Goal: Task Accomplishment & Management: Use online tool/utility

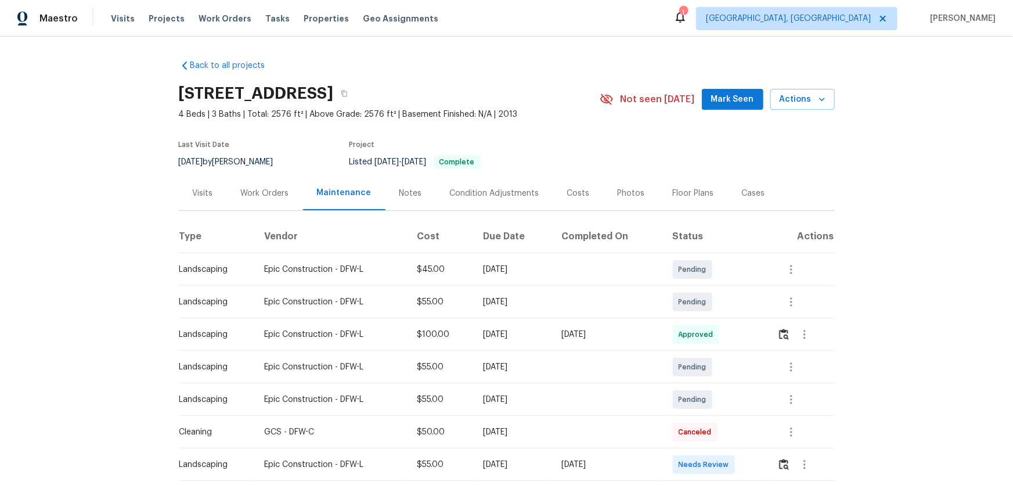
scroll to position [105, 0]
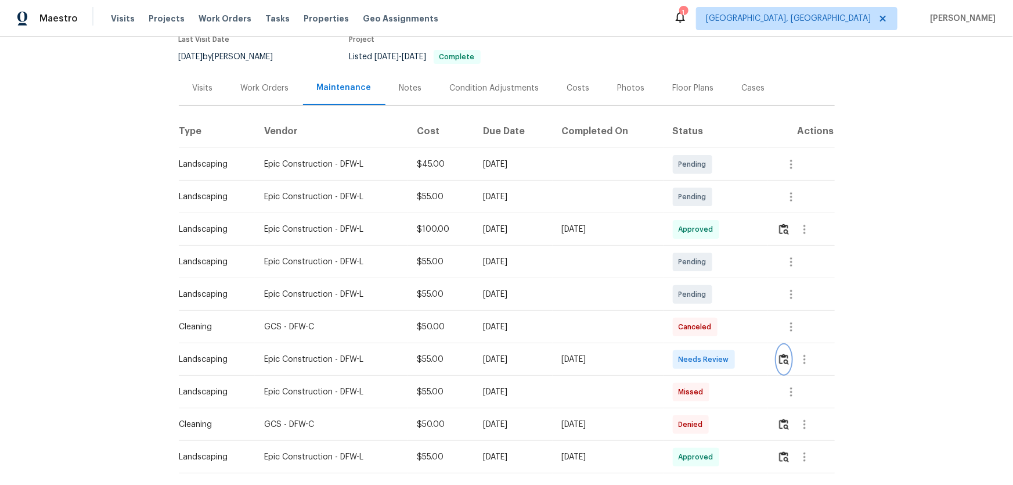
click at [782, 360] on img "button" at bounding box center [784, 358] width 10 height 11
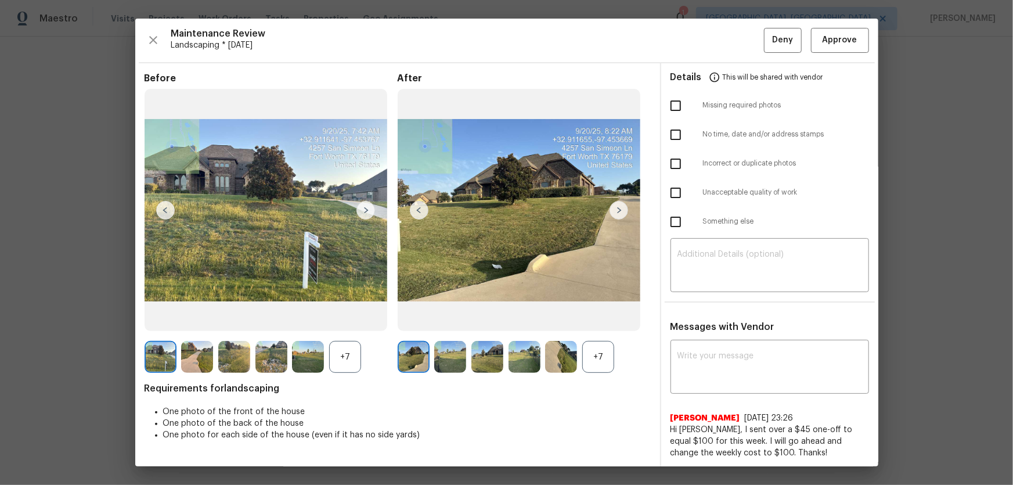
click at [595, 348] on div "+7" at bounding box center [598, 357] width 32 height 32
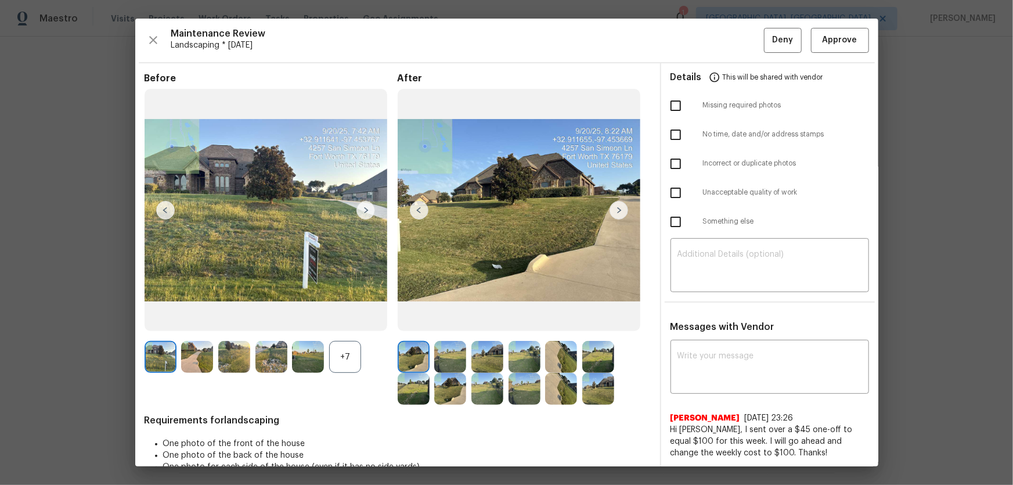
click at [356, 364] on div "+7" at bounding box center [345, 357] width 32 height 32
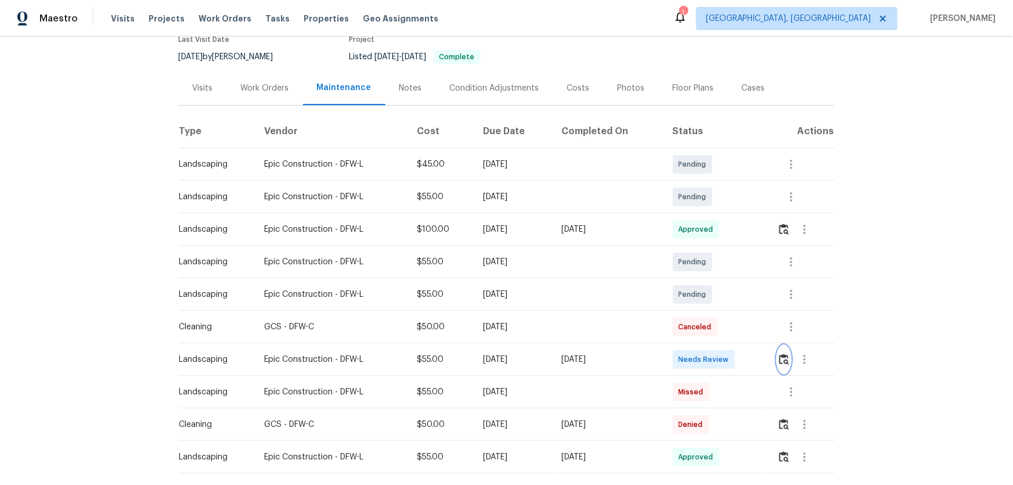
click at [779, 350] on button "button" at bounding box center [783, 359] width 13 height 28
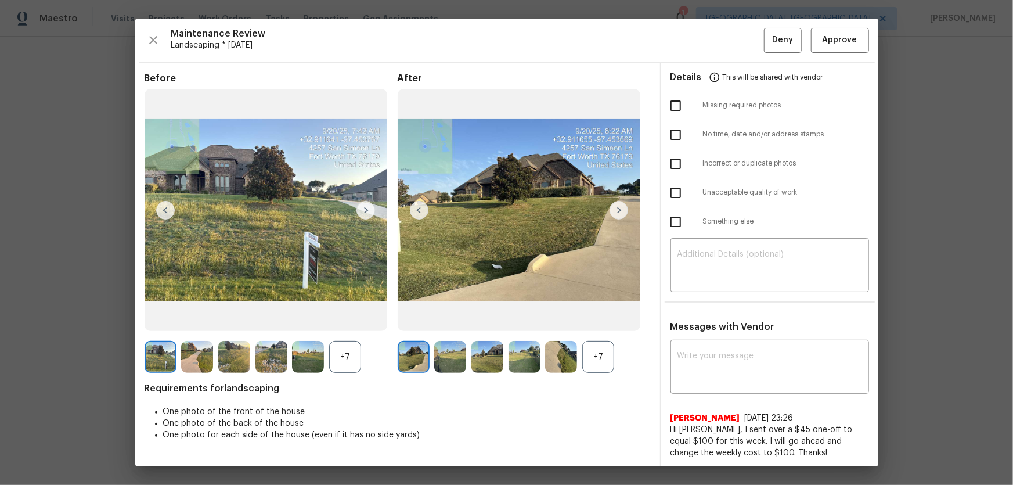
click at [824, 57] on div "Maintenance Review Landscaping * Mon, Sep 15 Deny Approve Before +7 After +7 Re…" at bounding box center [506, 242] width 743 height 447
click at [827, 44] on span "Approve" at bounding box center [839, 40] width 35 height 15
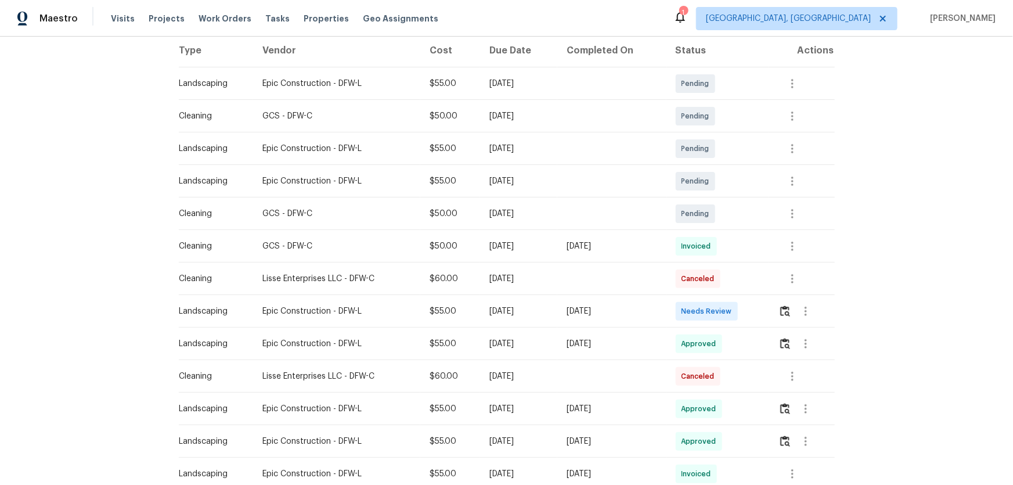
scroll to position [211, 0]
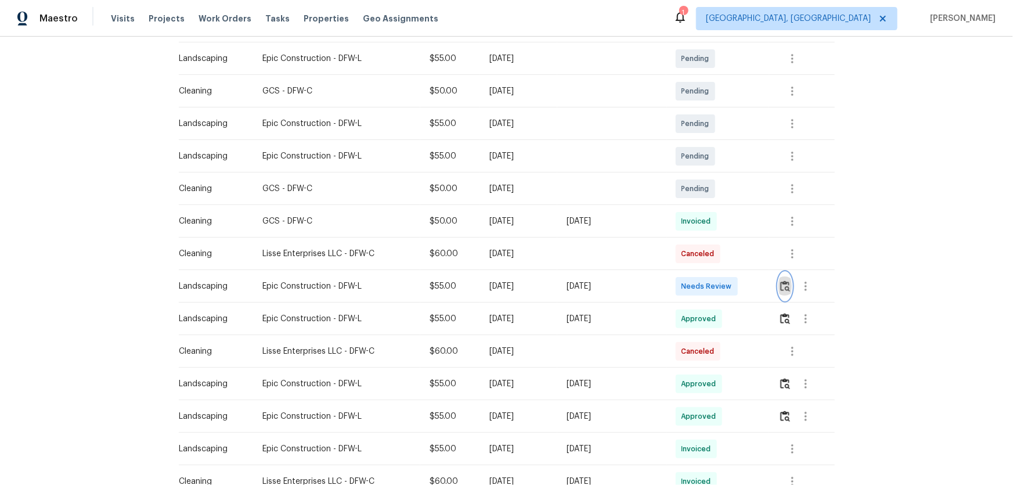
click at [720, 280] on img "button" at bounding box center [785, 285] width 10 height 11
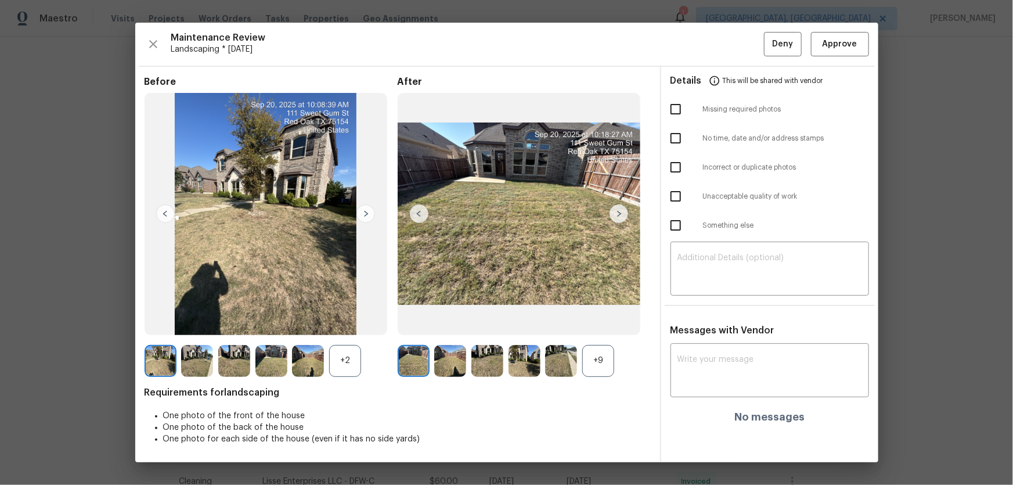
click at [590, 320] on div "+9" at bounding box center [598, 361] width 32 height 32
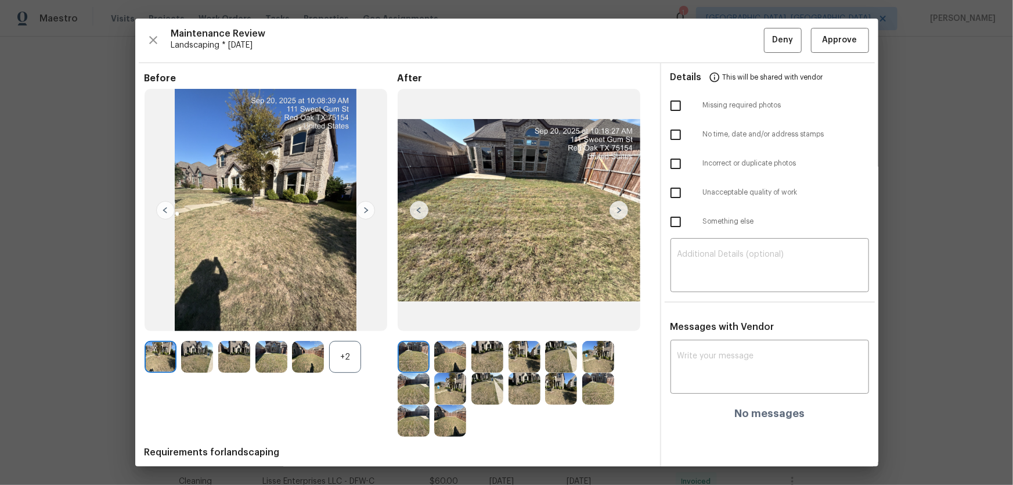
click at [338, 320] on div "+2" at bounding box center [345, 357] width 32 height 32
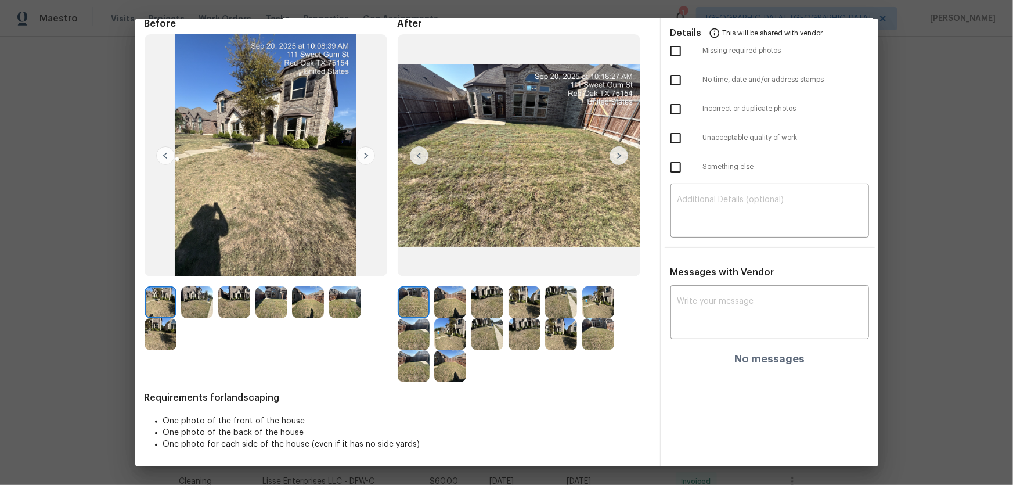
scroll to position [55, 0]
click at [449, 305] on img at bounding box center [450, 302] width 32 height 32
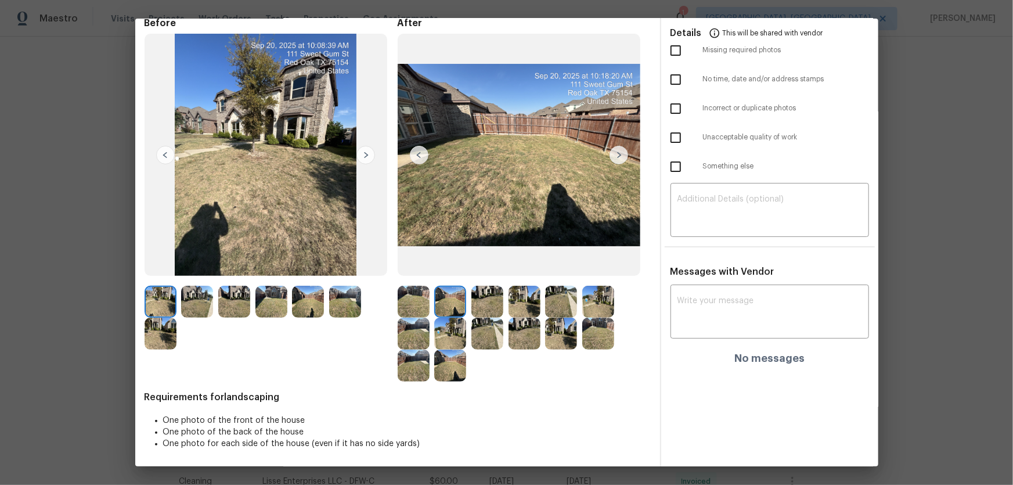
click at [481, 306] on img at bounding box center [487, 302] width 32 height 32
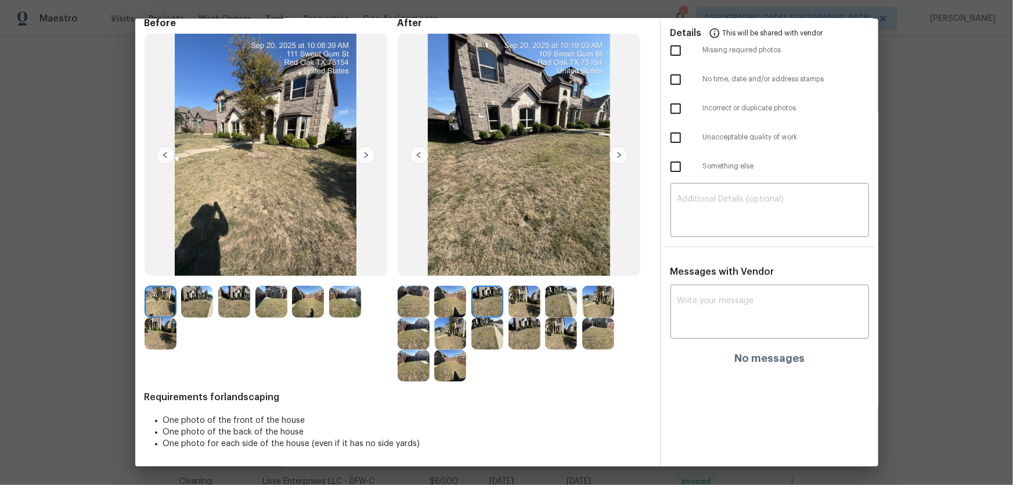
click at [518, 311] on img at bounding box center [524, 302] width 32 height 32
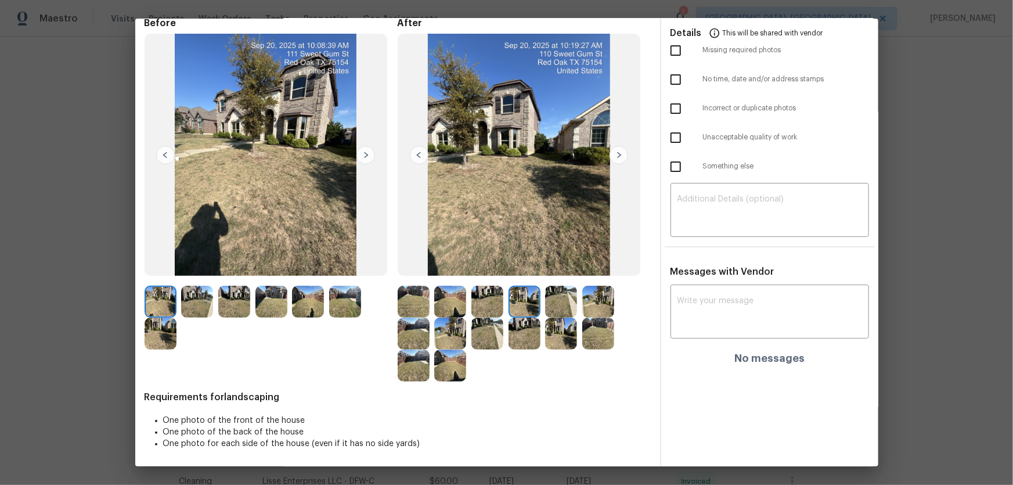
click at [540, 313] on div at bounding box center [526, 302] width 37 height 32
click at [549, 312] on img at bounding box center [561, 302] width 32 height 32
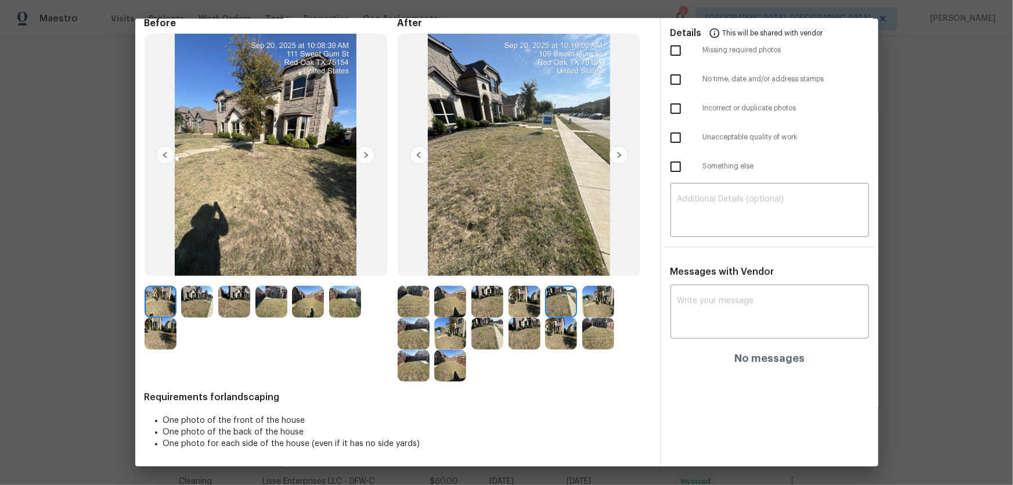
click at [590, 306] on img at bounding box center [598, 302] width 32 height 32
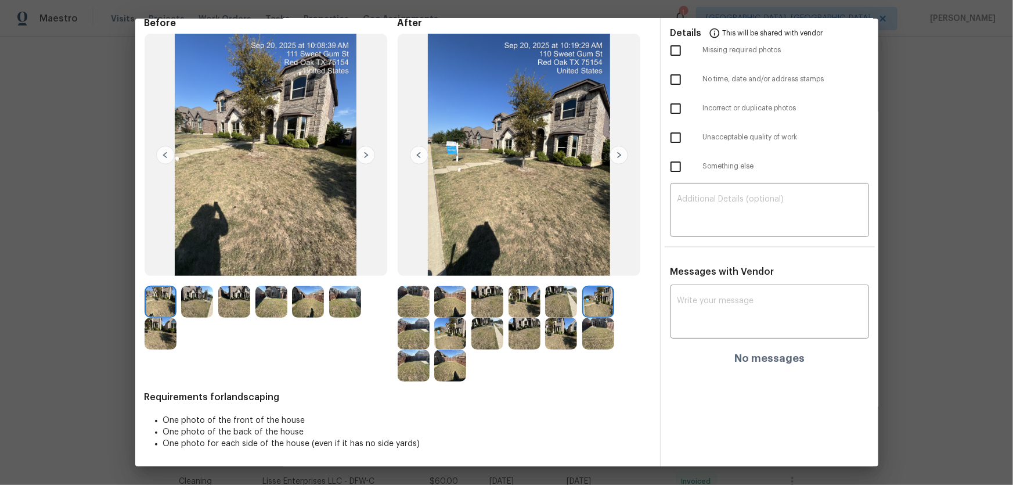
click at [412, 320] on img at bounding box center [414, 333] width 32 height 32
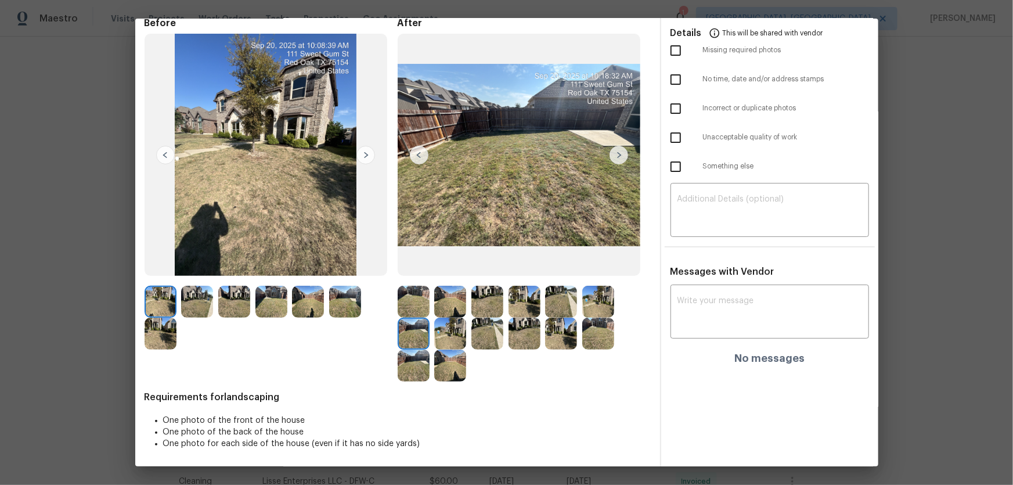
click at [431, 320] on div at bounding box center [416, 333] width 37 height 32
click at [446, 320] on img at bounding box center [450, 333] width 32 height 32
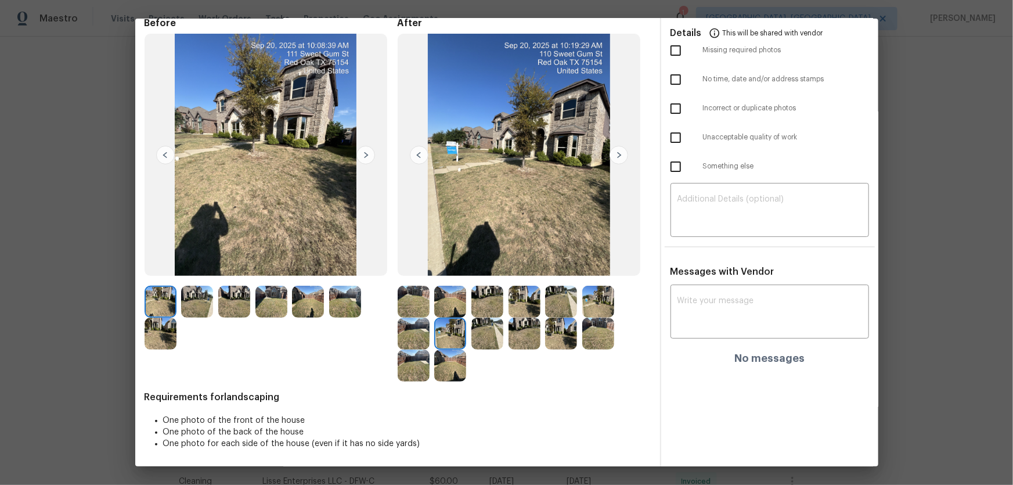
click at [479, 320] on img at bounding box center [487, 333] width 32 height 32
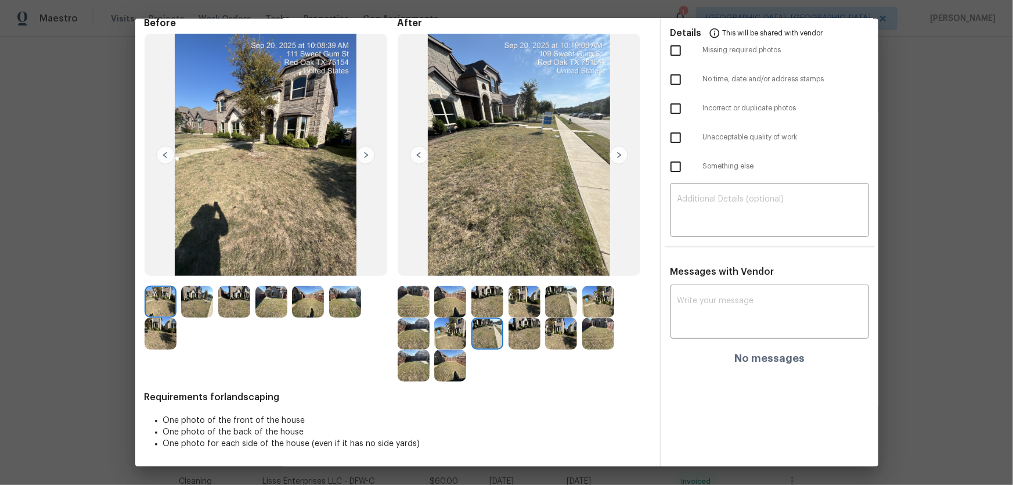
click at [528, 320] on img at bounding box center [524, 333] width 32 height 32
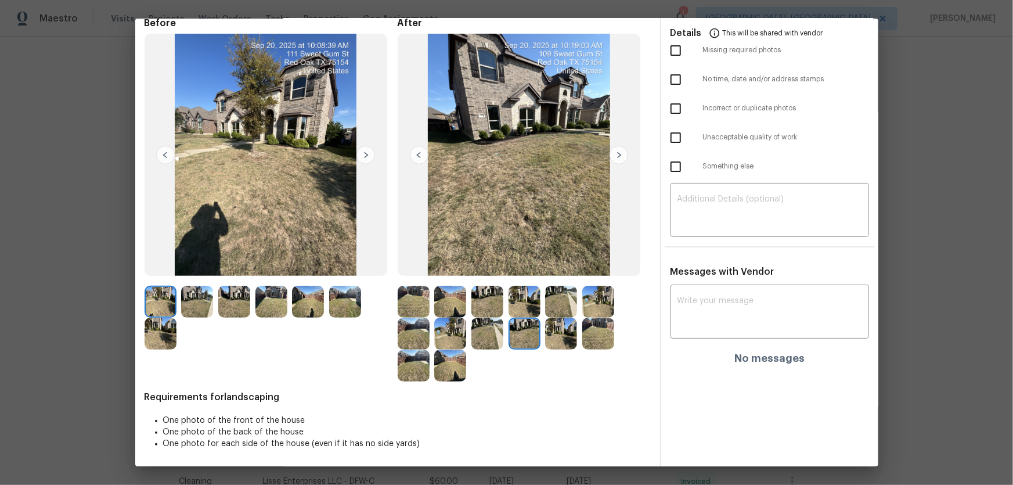
click at [561, 320] on img at bounding box center [561, 333] width 32 height 32
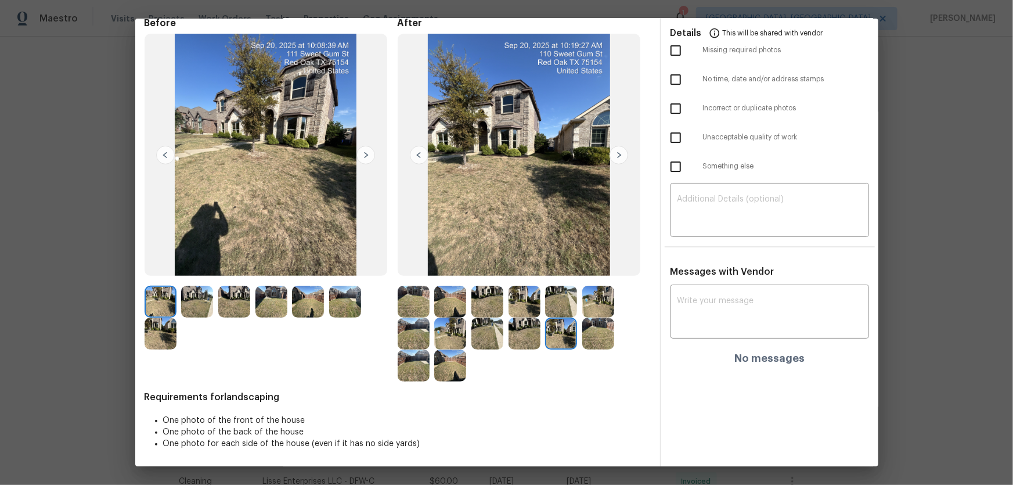
click at [589, 320] on img at bounding box center [598, 333] width 32 height 32
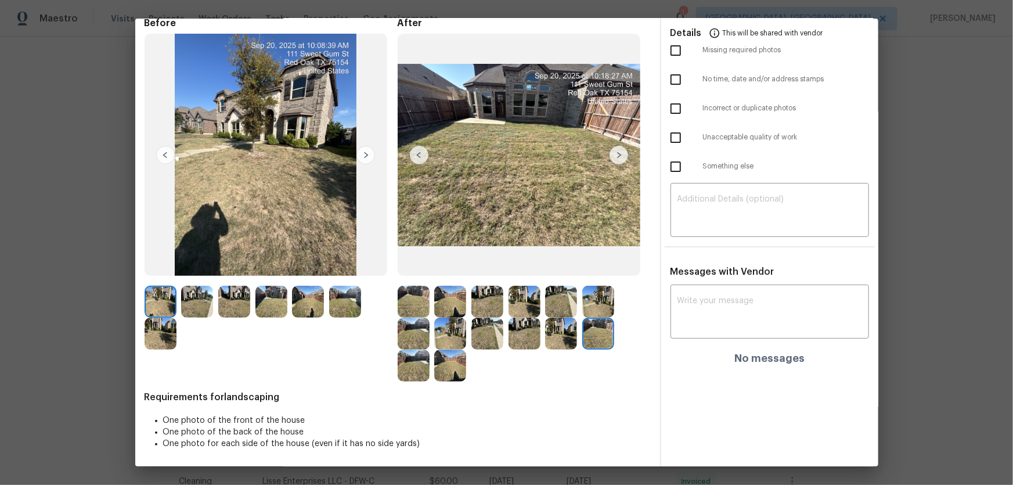
click at [412, 320] on img at bounding box center [414, 365] width 32 height 32
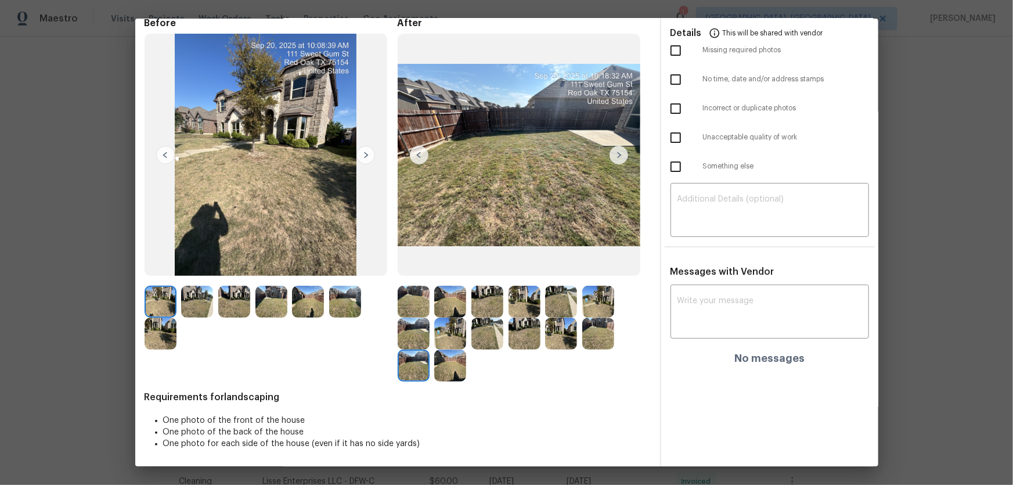
click at [436, 320] on img at bounding box center [450, 365] width 32 height 32
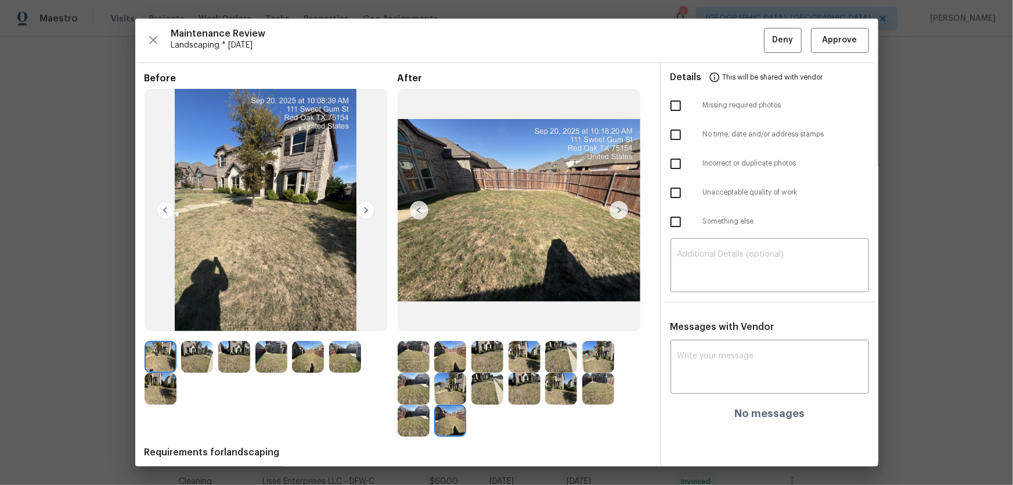
scroll to position [0, 0]
click at [720, 44] on span "Approve" at bounding box center [839, 40] width 35 height 15
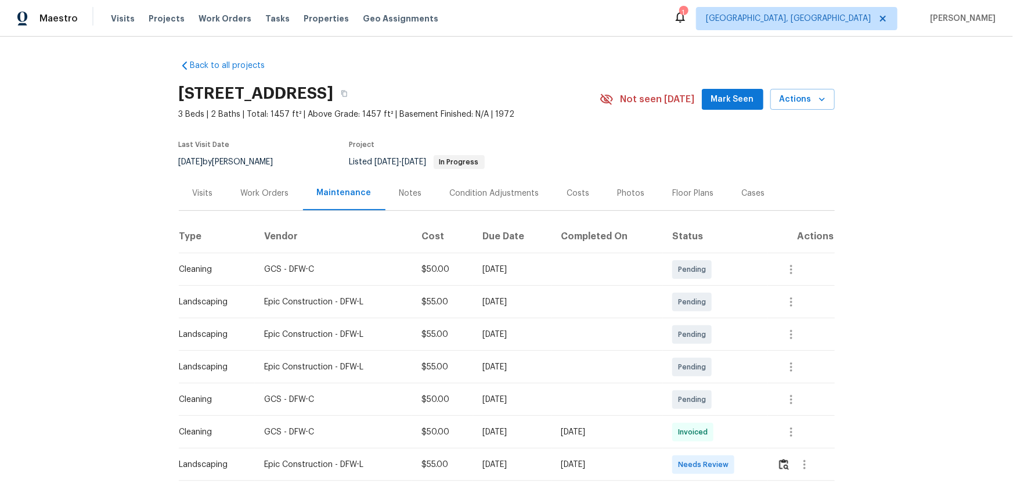
scroll to position [52, 0]
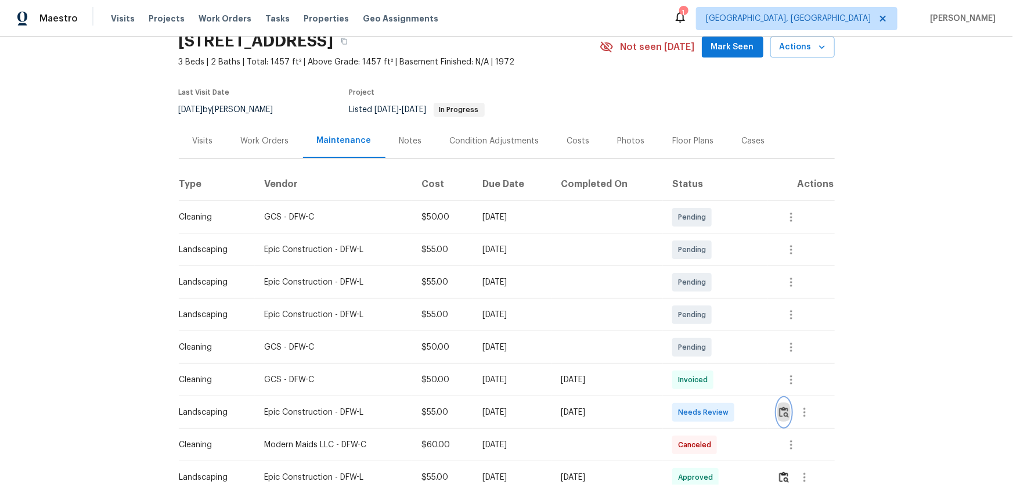
click at [720, 320] on img "button" at bounding box center [784, 411] width 10 height 11
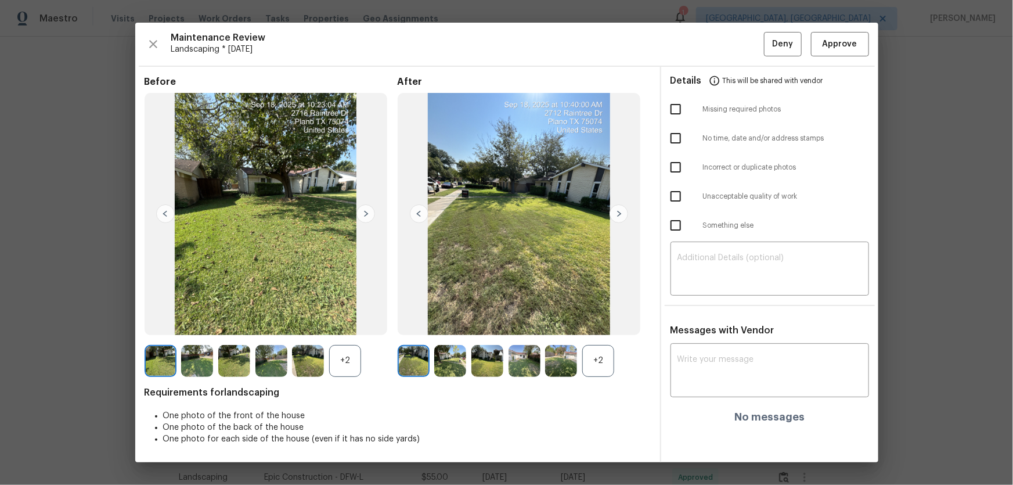
click at [591, 320] on div "+2" at bounding box center [598, 361] width 32 height 32
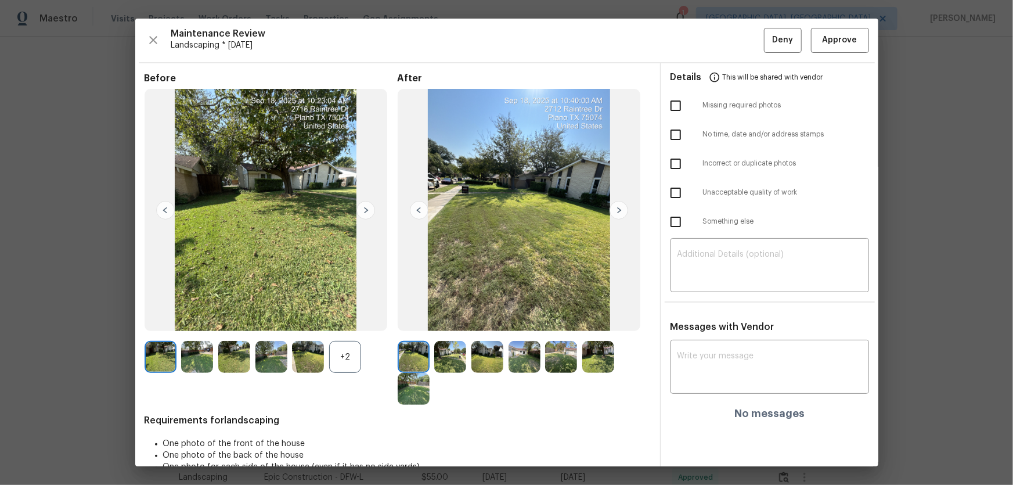
click at [349, 320] on div "+2" at bounding box center [345, 357] width 32 height 32
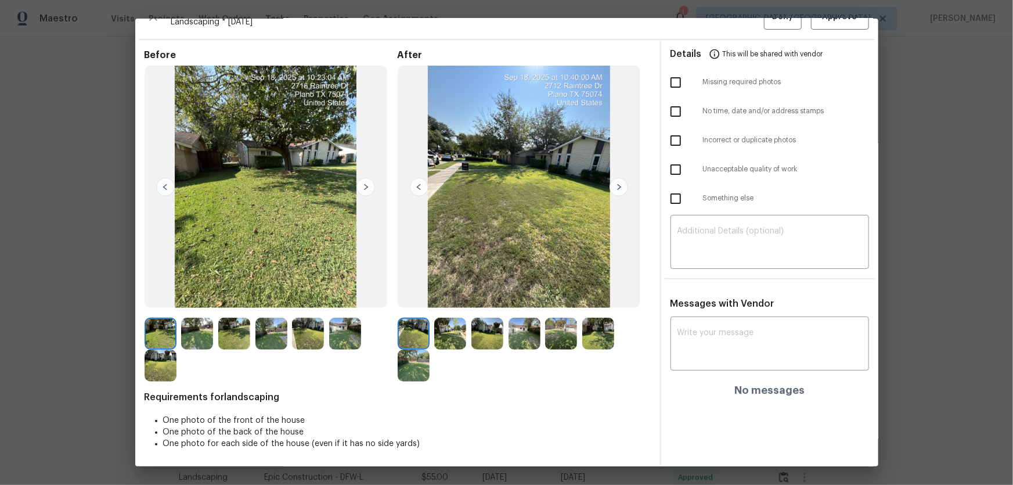
click at [438, 320] on img at bounding box center [450, 333] width 32 height 32
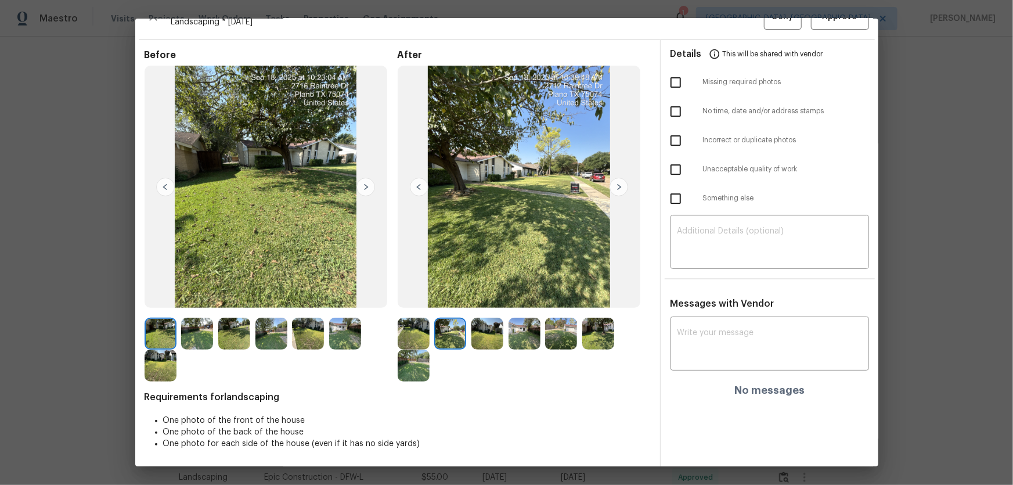
click at [490, 320] on img at bounding box center [487, 333] width 32 height 32
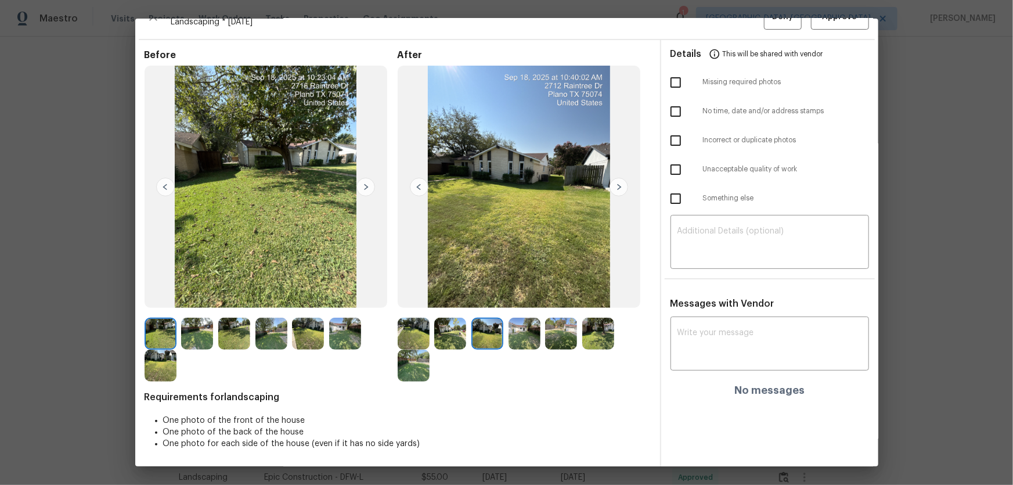
click at [517, 320] on img at bounding box center [524, 333] width 32 height 32
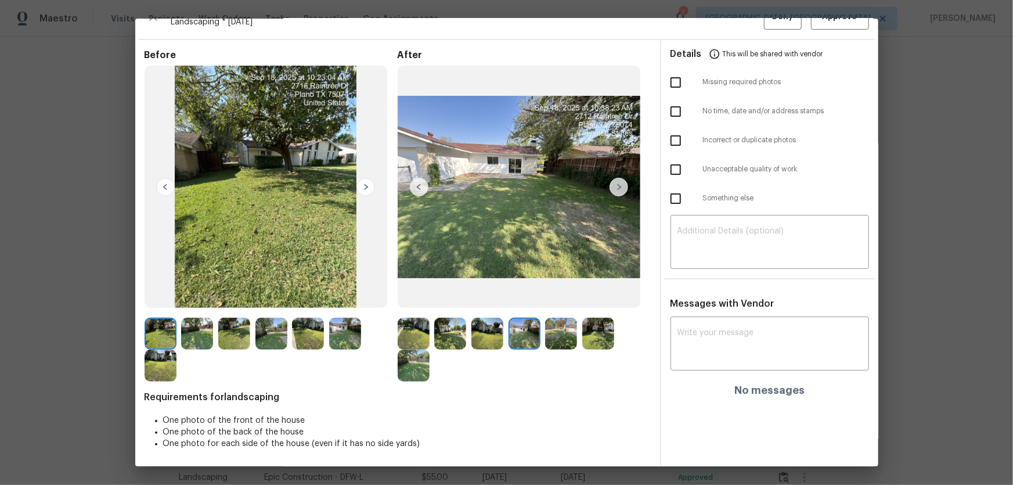
click at [551, 320] on img at bounding box center [561, 333] width 32 height 32
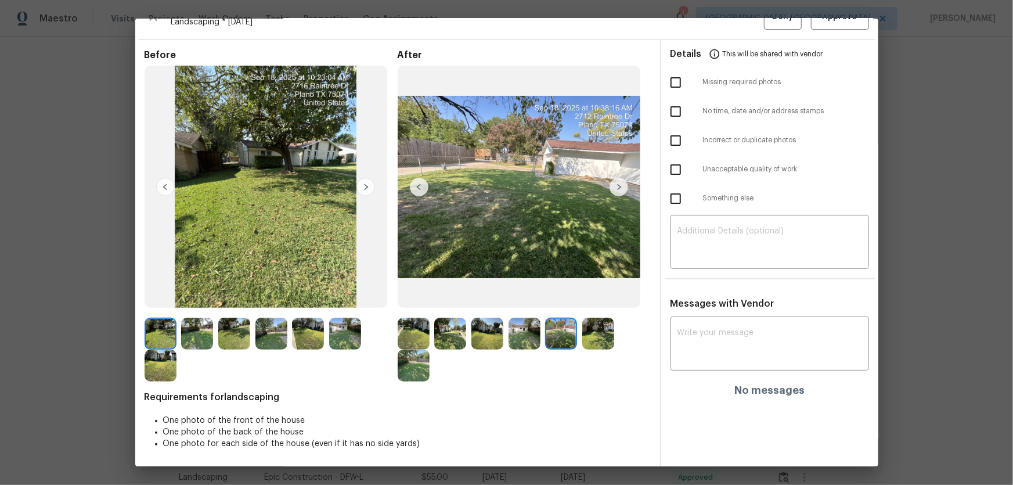
click at [589, 320] on img at bounding box center [598, 333] width 32 height 32
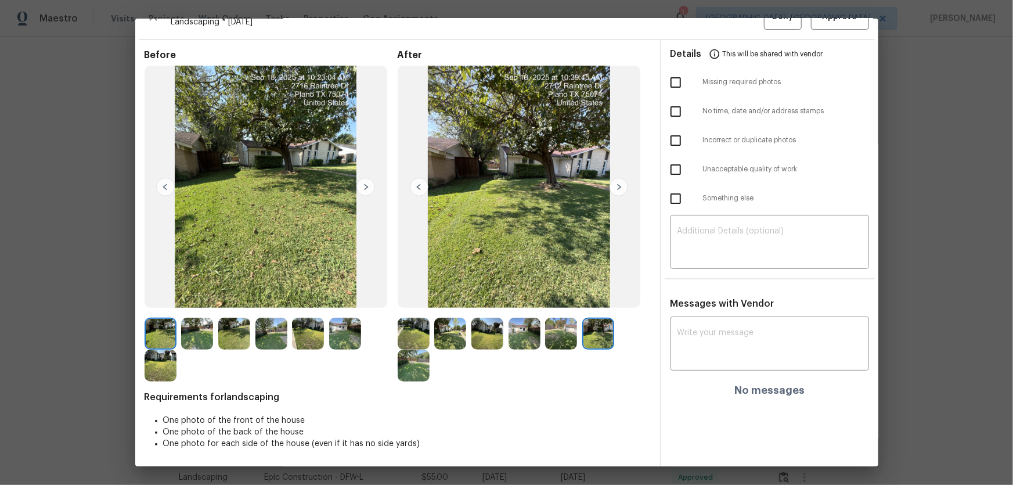
click at [413, 320] on img at bounding box center [414, 365] width 32 height 32
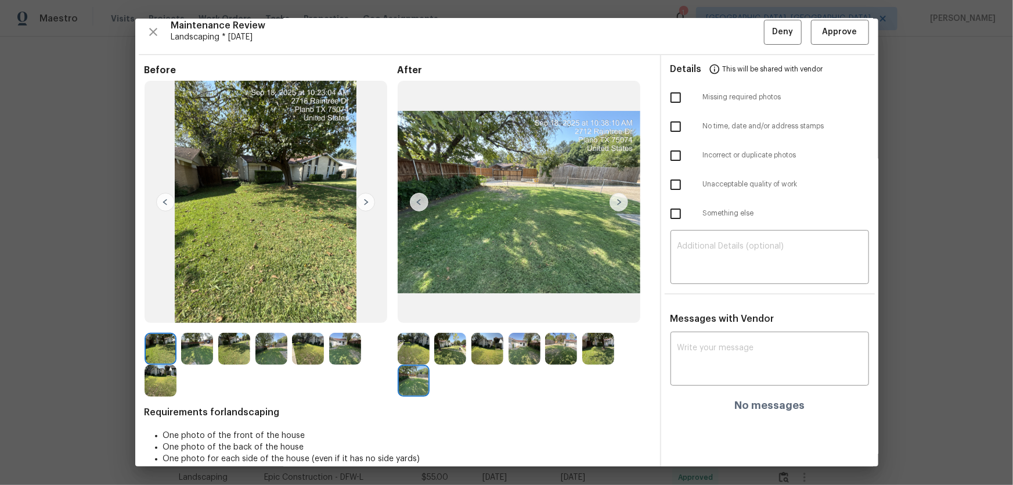
scroll to position [0, 0]
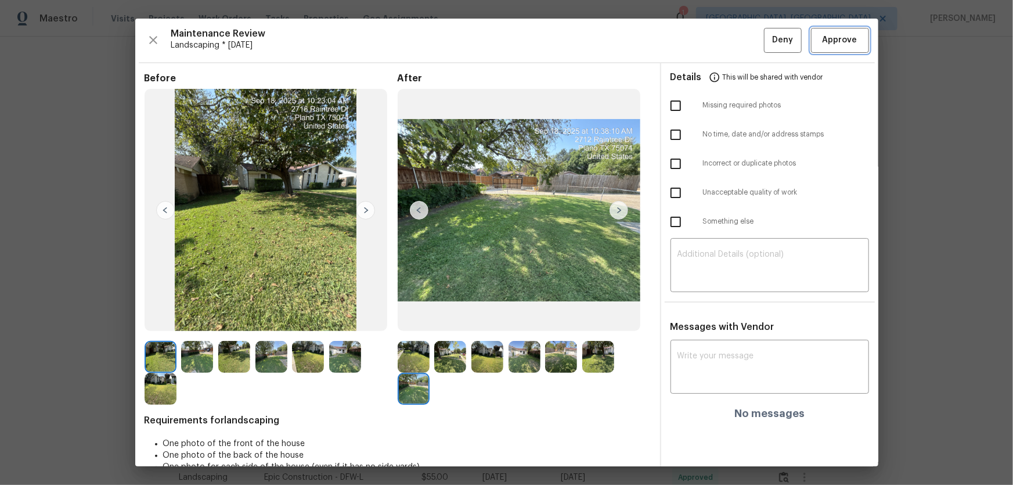
click at [720, 37] on span "Approve" at bounding box center [839, 40] width 35 height 15
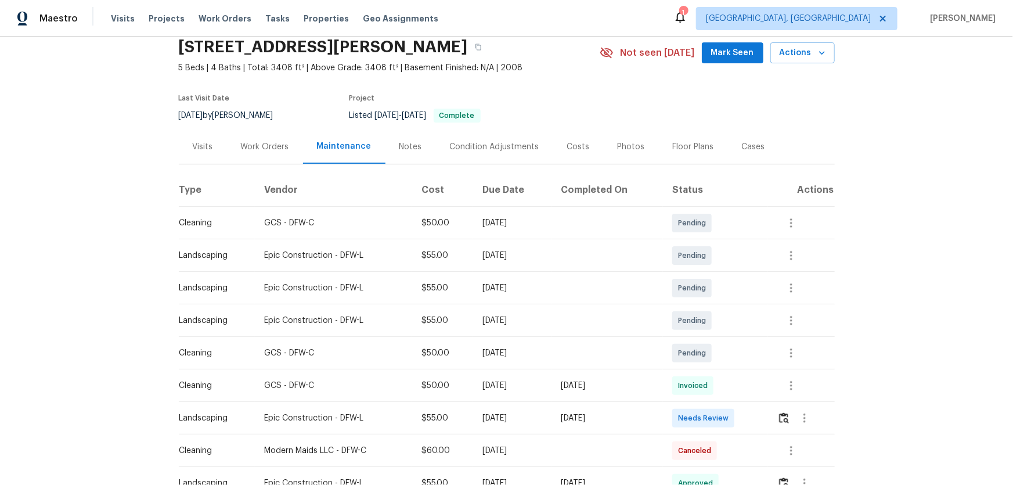
scroll to position [105, 0]
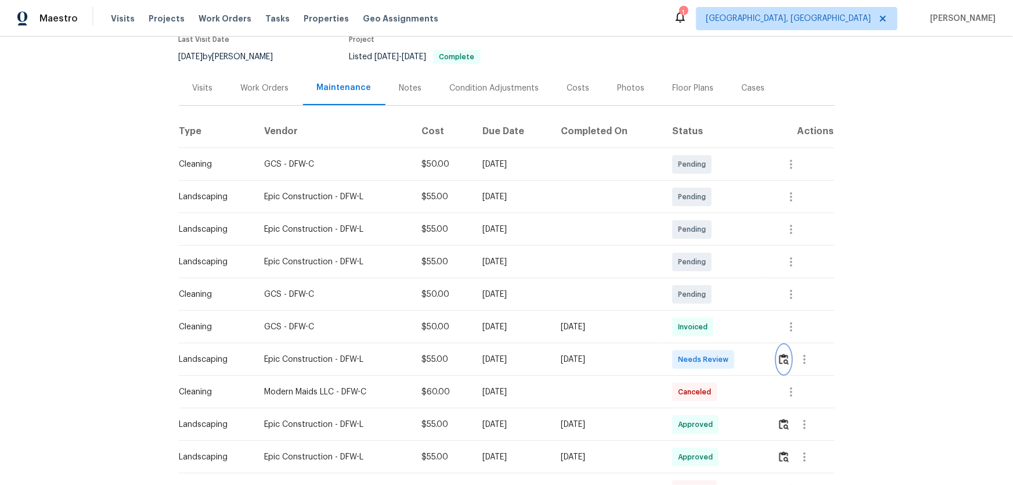
click at [720, 320] on button "button" at bounding box center [783, 359] width 13 height 28
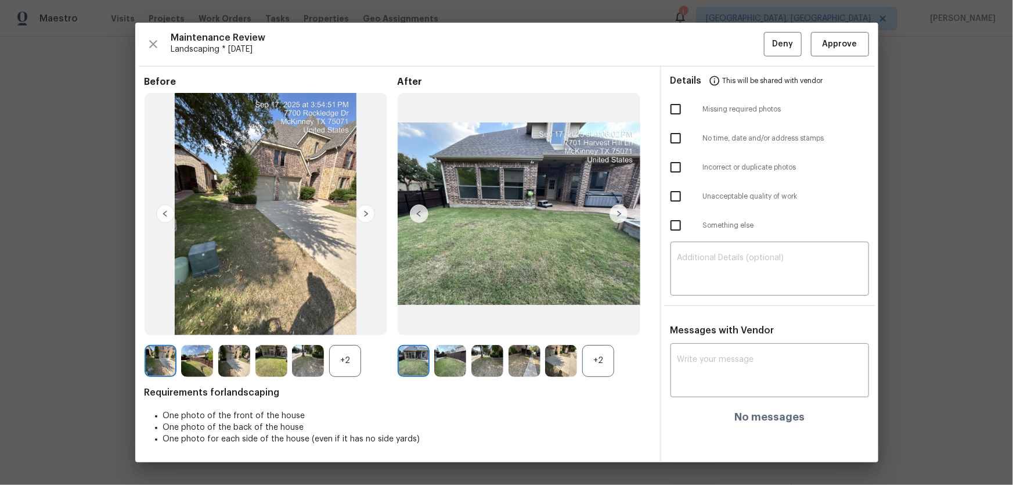
click at [593, 320] on div "+2" at bounding box center [598, 361] width 32 height 32
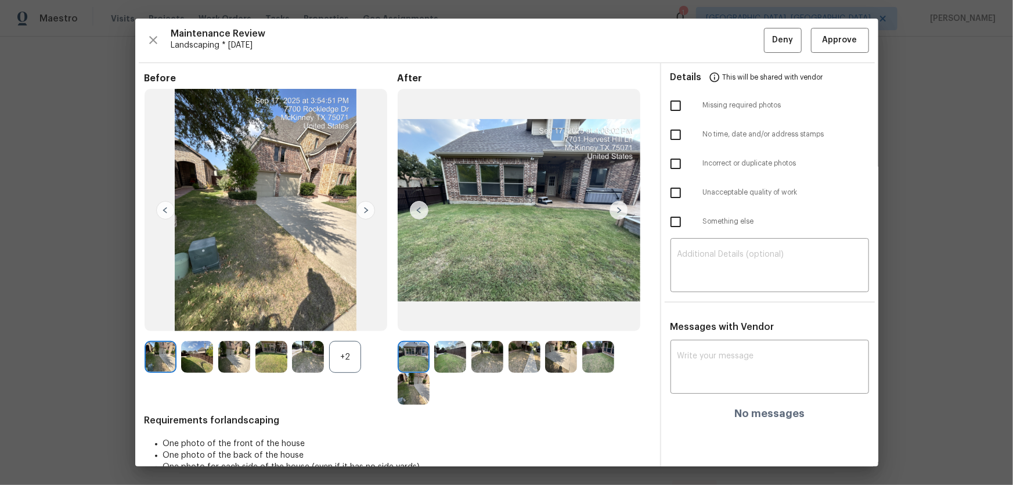
click at [342, 320] on div "+2" at bounding box center [345, 357] width 32 height 32
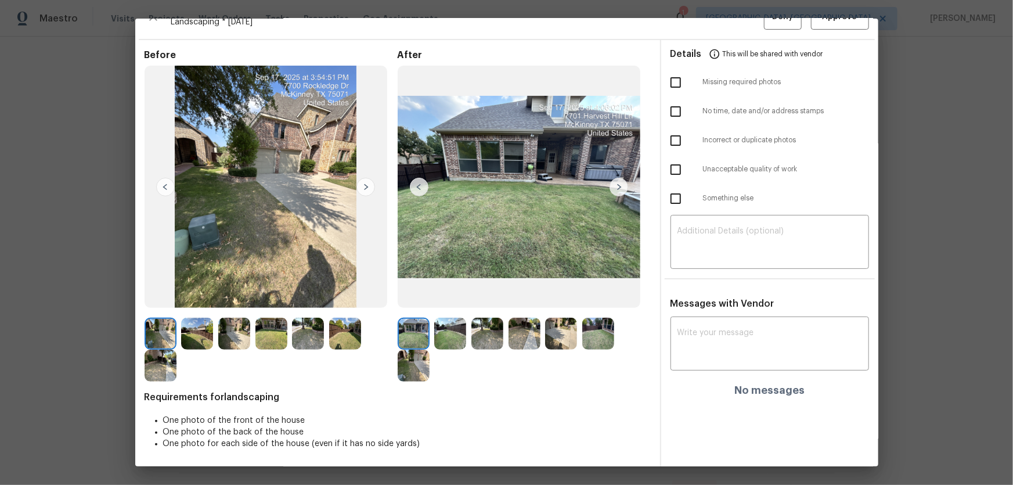
click at [449, 320] on img at bounding box center [450, 333] width 32 height 32
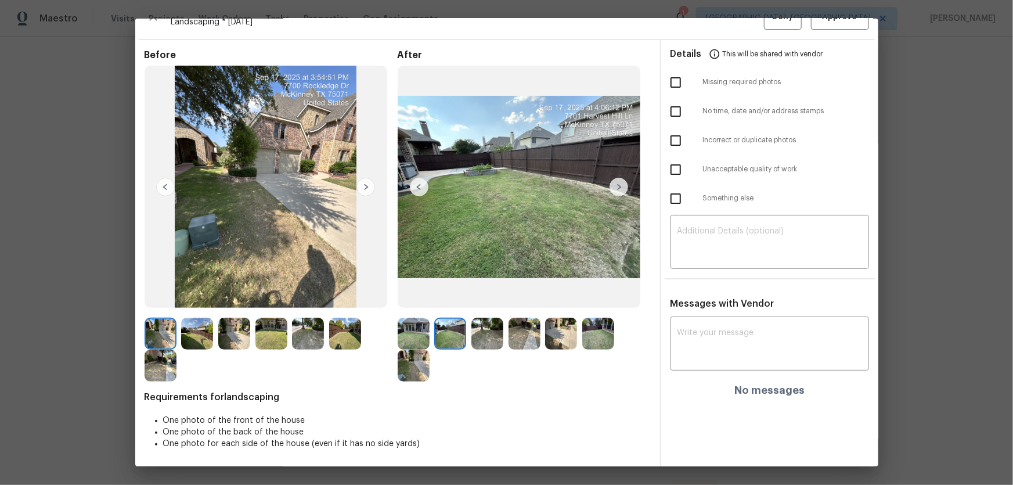
click at [480, 320] on img at bounding box center [487, 333] width 32 height 32
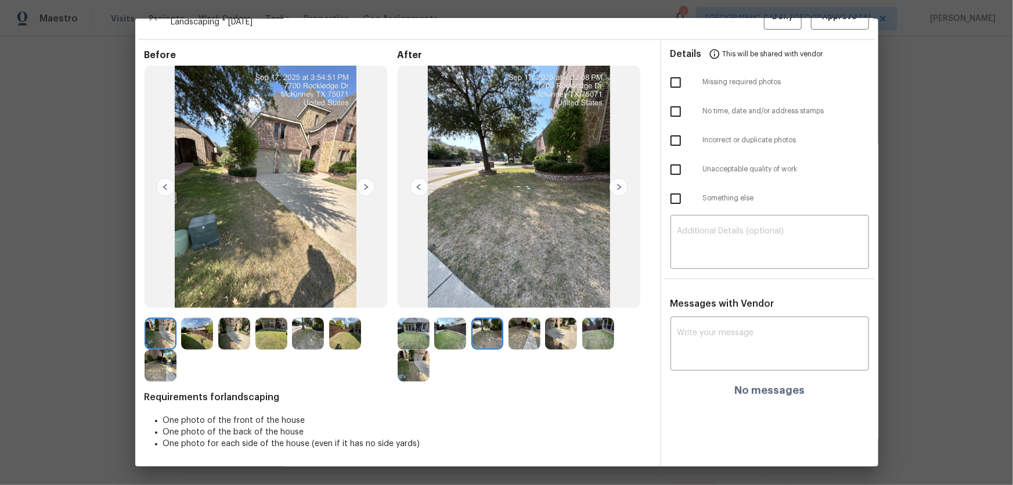
click at [510, 320] on img at bounding box center [524, 333] width 32 height 32
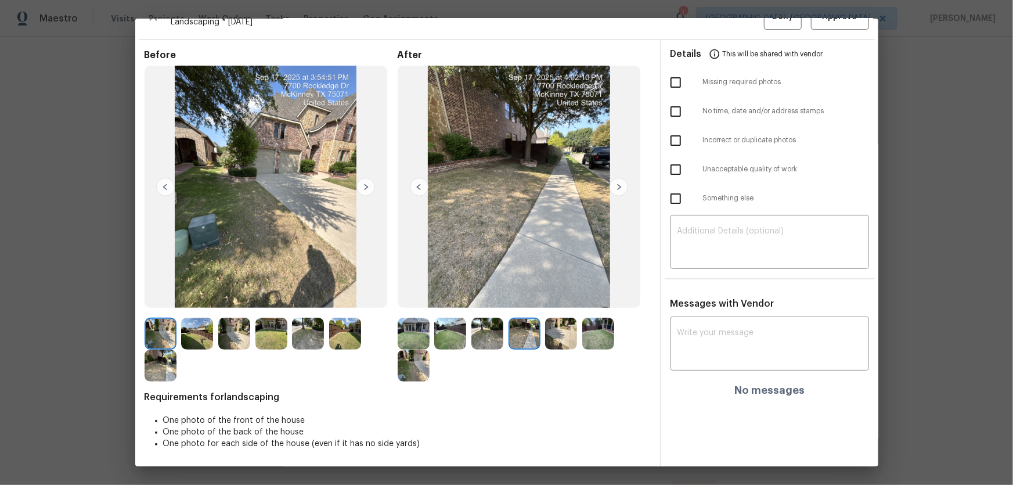
click at [554, 320] on img at bounding box center [561, 333] width 32 height 32
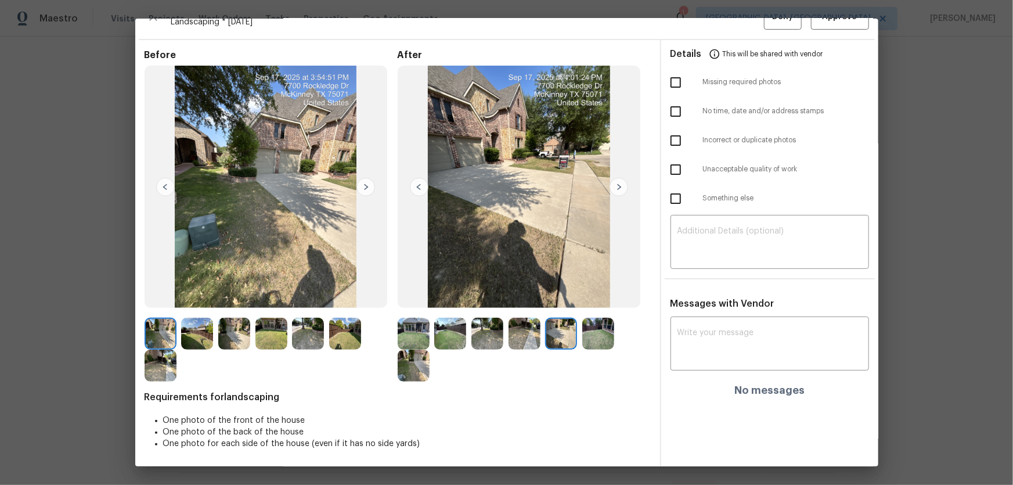
click at [582, 320] on img at bounding box center [598, 333] width 32 height 32
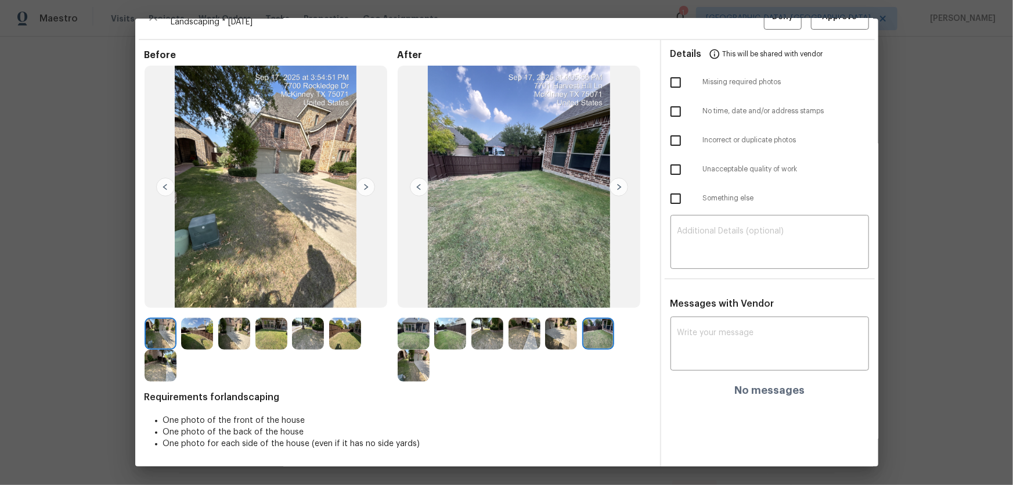
click at [421, 320] on img at bounding box center [414, 365] width 32 height 32
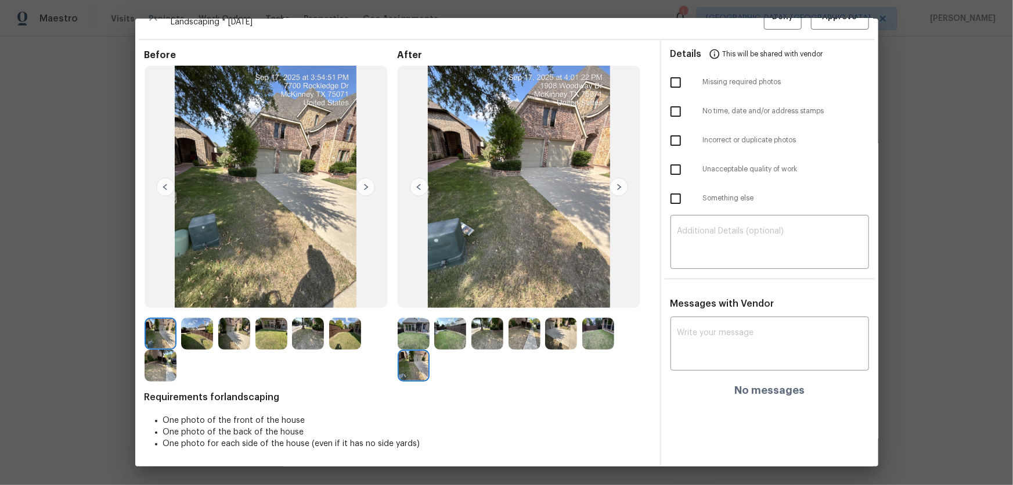
scroll to position [0, 0]
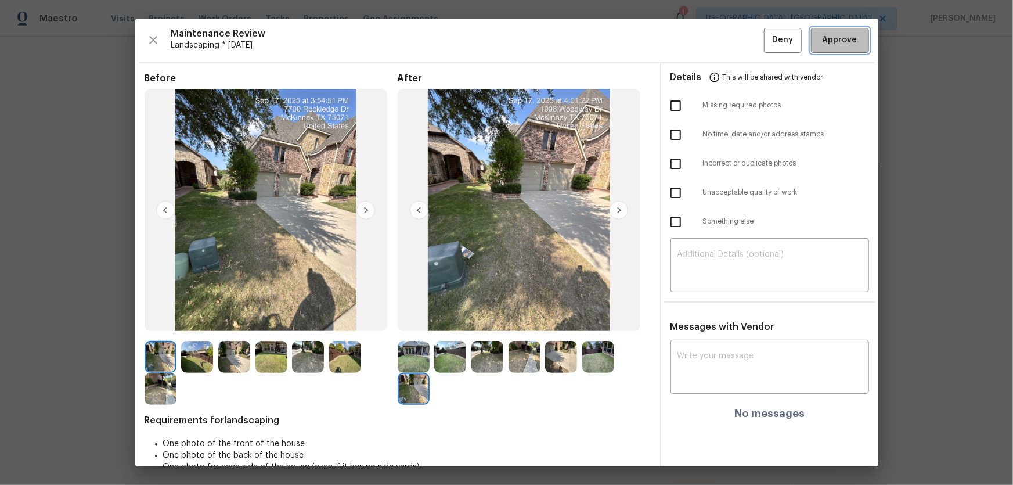
click at [720, 51] on button "Approve" at bounding box center [840, 40] width 58 height 25
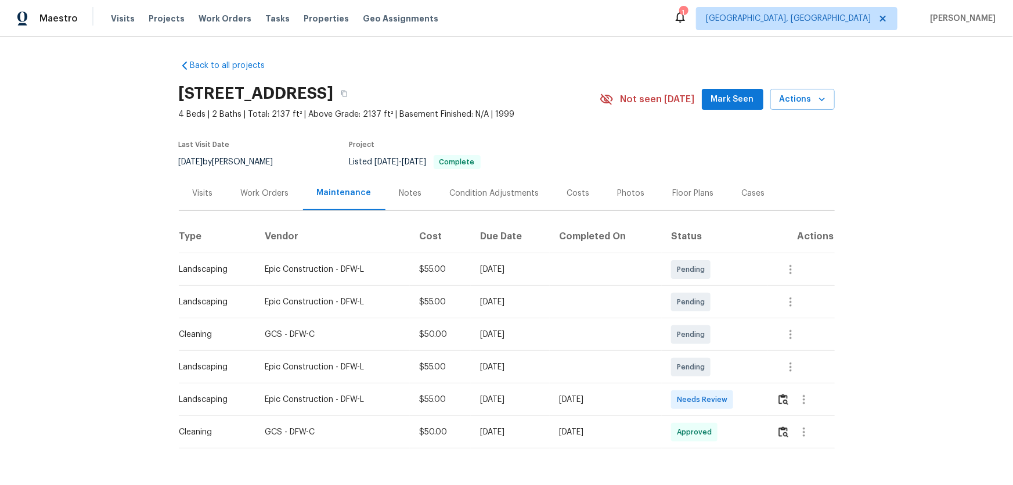
scroll to position [41, 0]
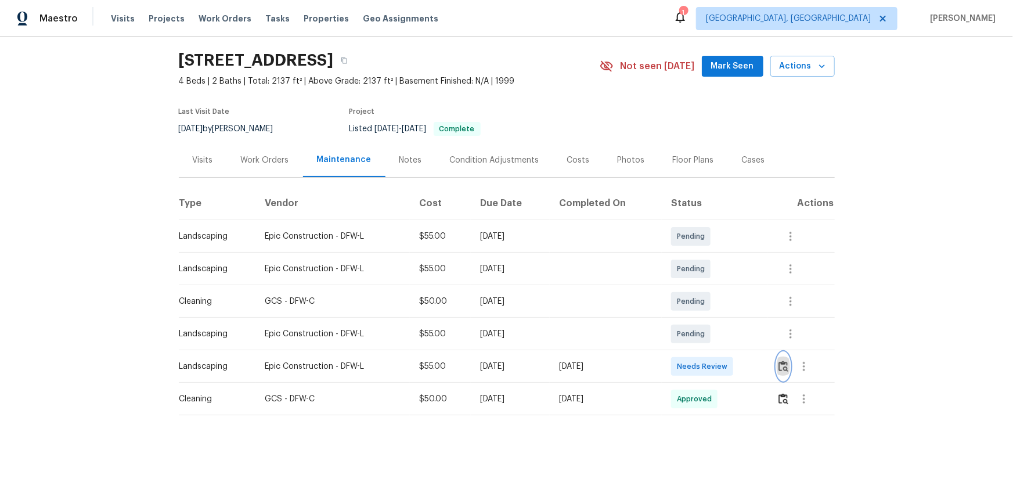
click at [720, 320] on img "button" at bounding box center [783, 365] width 10 height 11
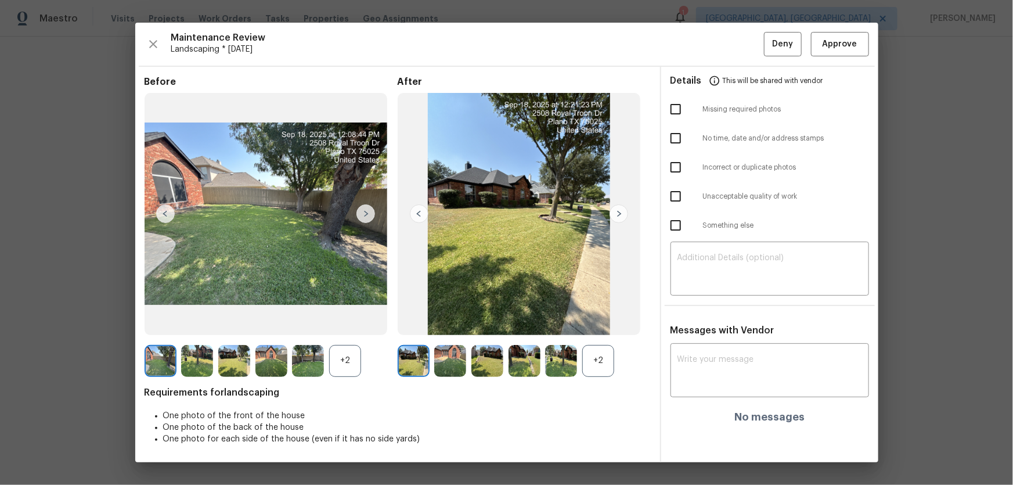
click at [611, 320] on div "+2" at bounding box center [598, 361] width 32 height 32
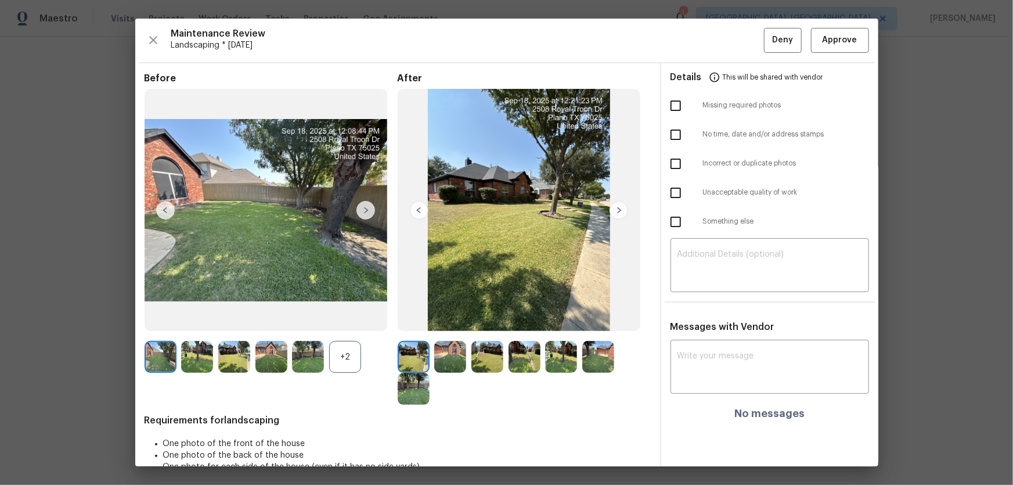
click at [344, 320] on div "+2" at bounding box center [345, 357] width 32 height 32
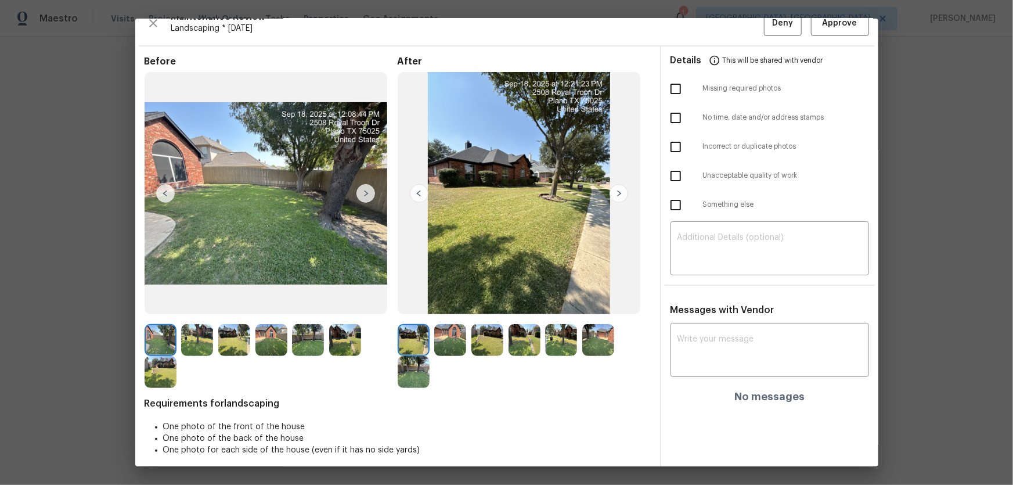
scroll to position [23, 0]
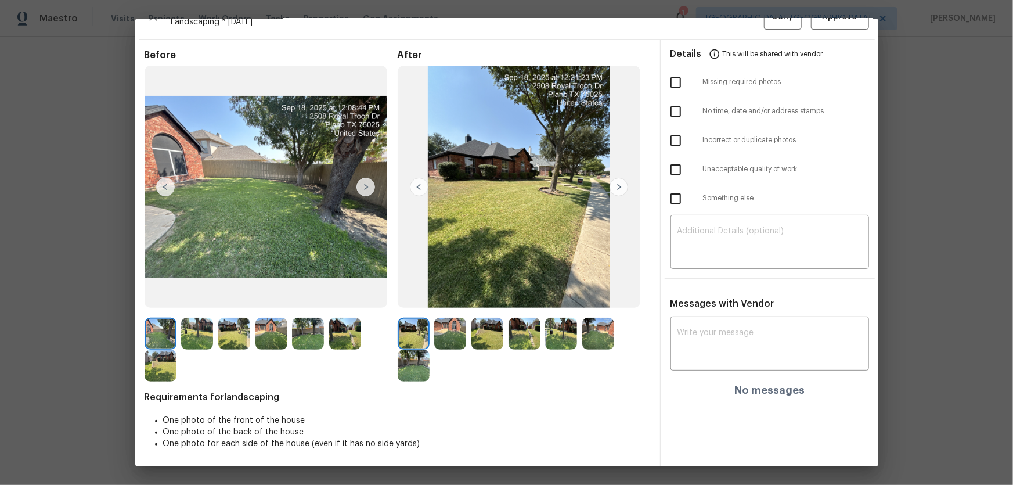
click at [459, 320] on img at bounding box center [450, 333] width 32 height 32
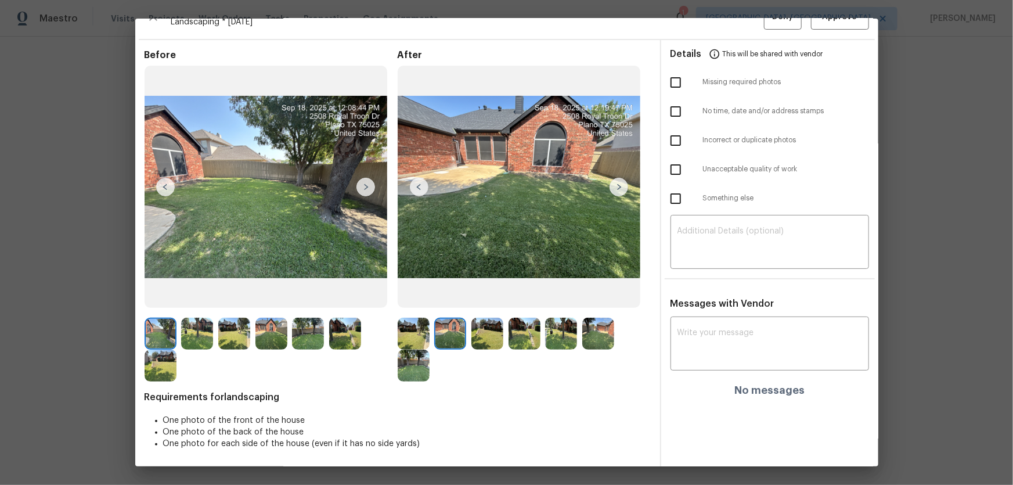
click at [488, 320] on img at bounding box center [487, 333] width 32 height 32
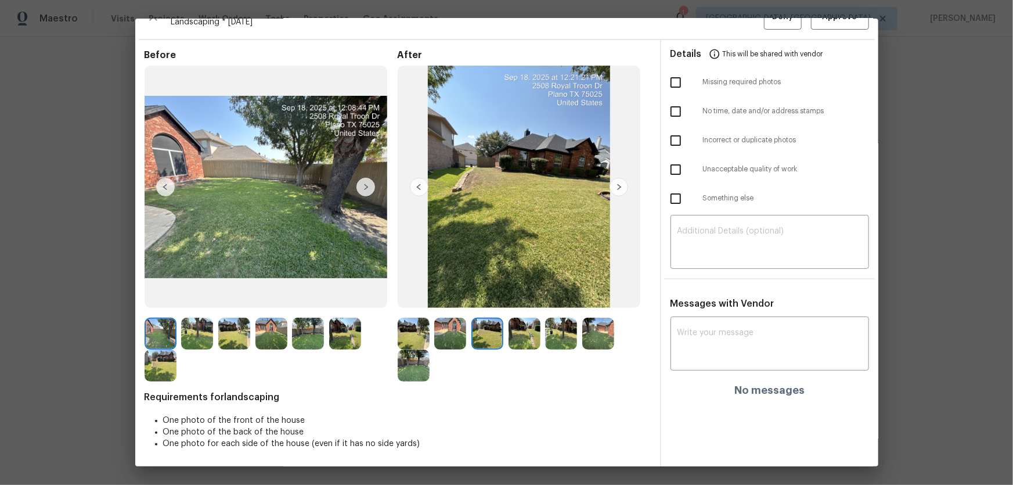
click at [535, 320] on img at bounding box center [524, 333] width 32 height 32
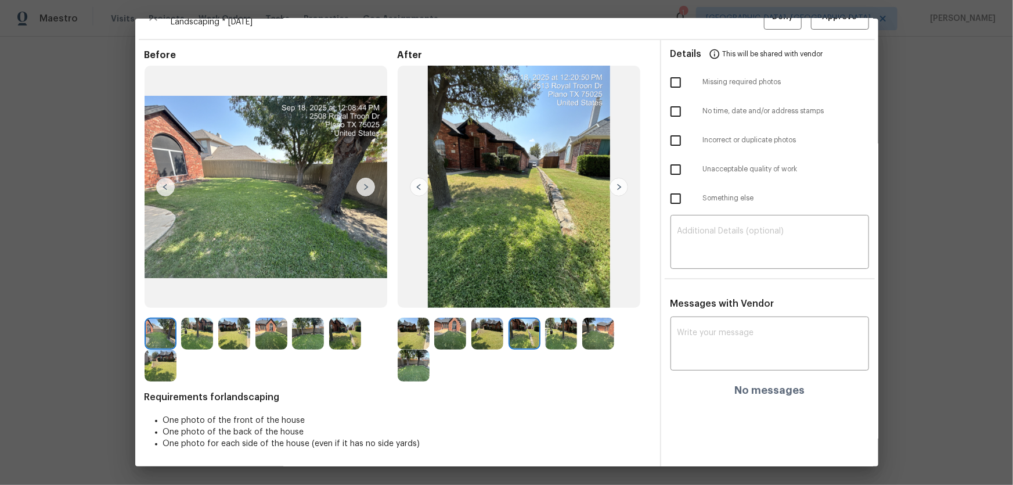
click at [550, 320] on img at bounding box center [561, 333] width 32 height 32
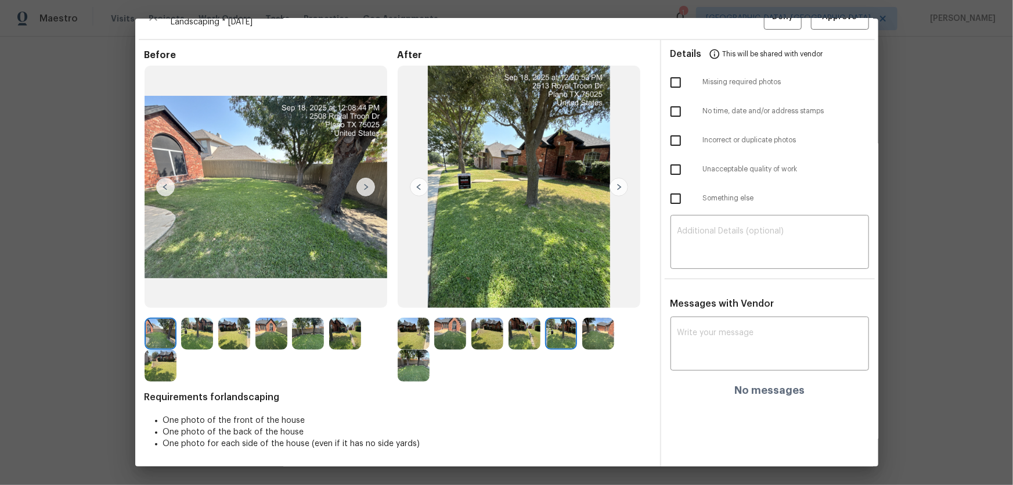
click at [592, 320] on img at bounding box center [598, 333] width 32 height 32
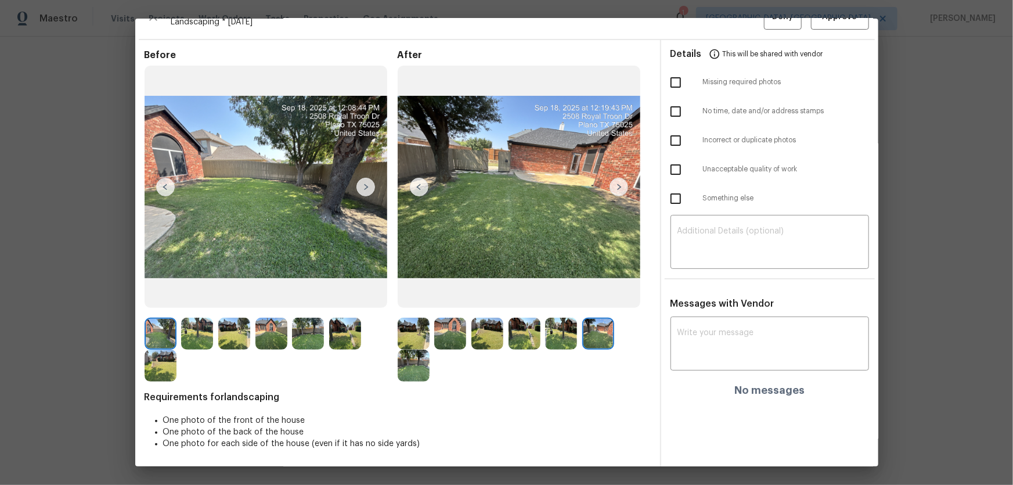
click at [410, 320] on img at bounding box center [414, 365] width 32 height 32
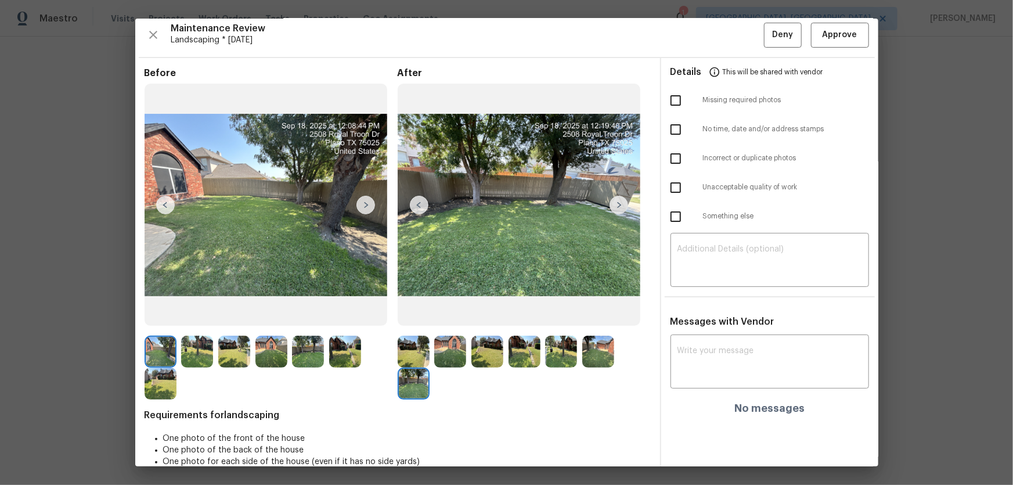
scroll to position [0, 0]
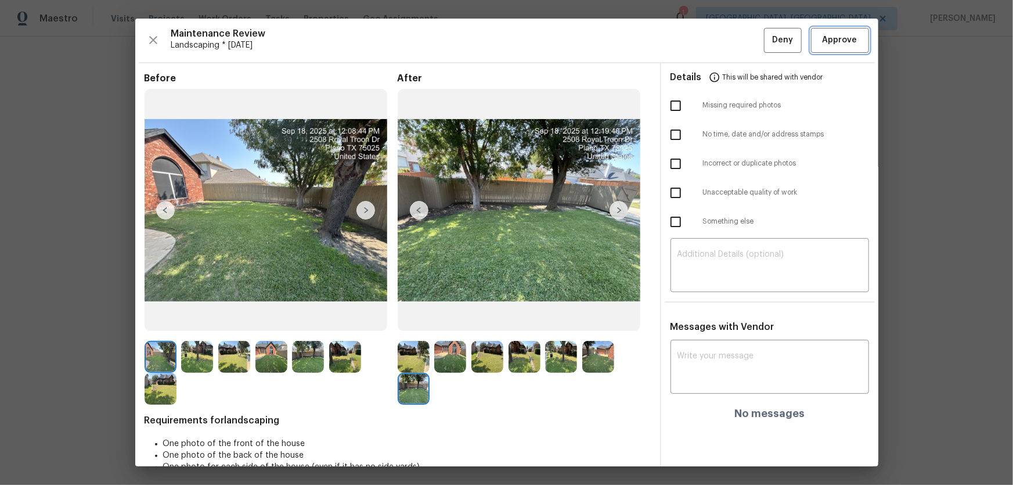
click at [720, 40] on span "Approve" at bounding box center [839, 40] width 35 height 15
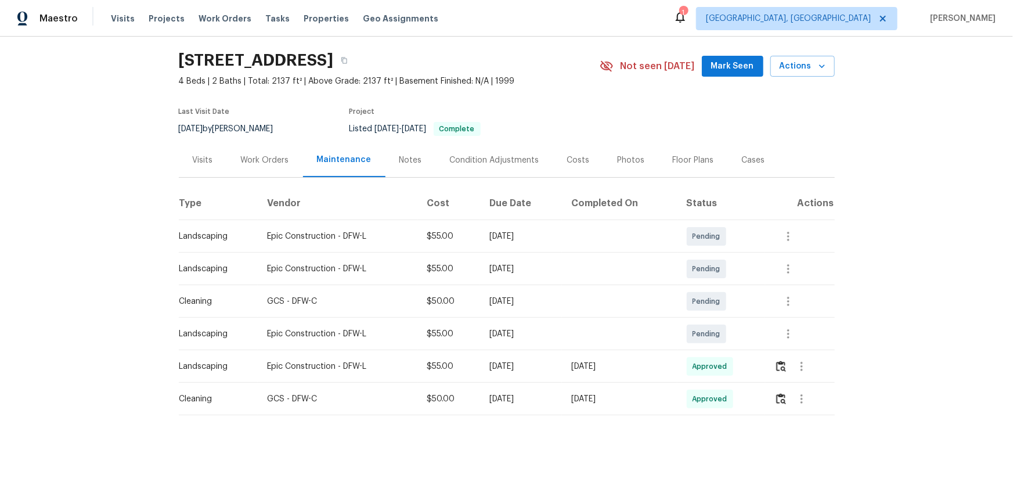
drag, startPoint x: 1012, startPoint y: 10, endPoint x: 822, endPoint y: 388, distance: 423.6
click at [720, 320] on div at bounding box center [803, 399] width 59 height 28
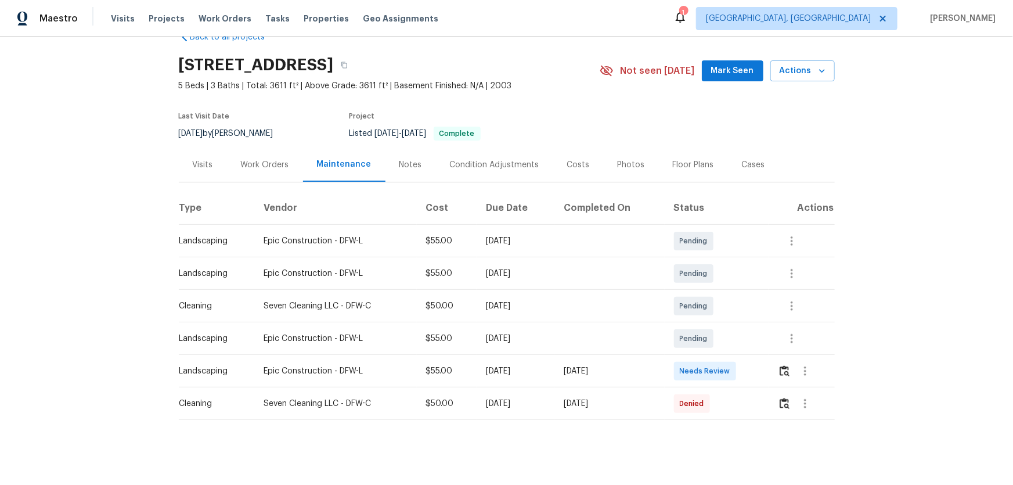
scroll to position [41, 0]
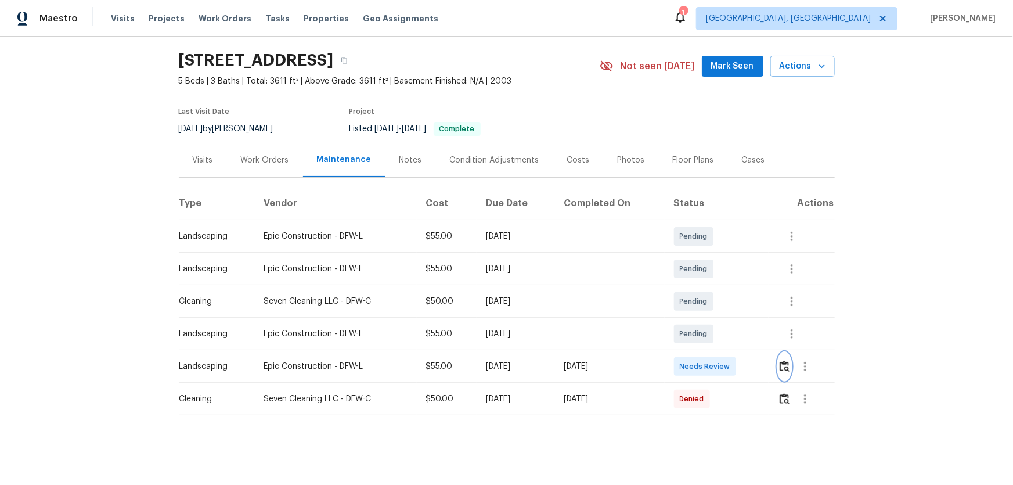
click at [720, 320] on img "button" at bounding box center [784, 365] width 10 height 11
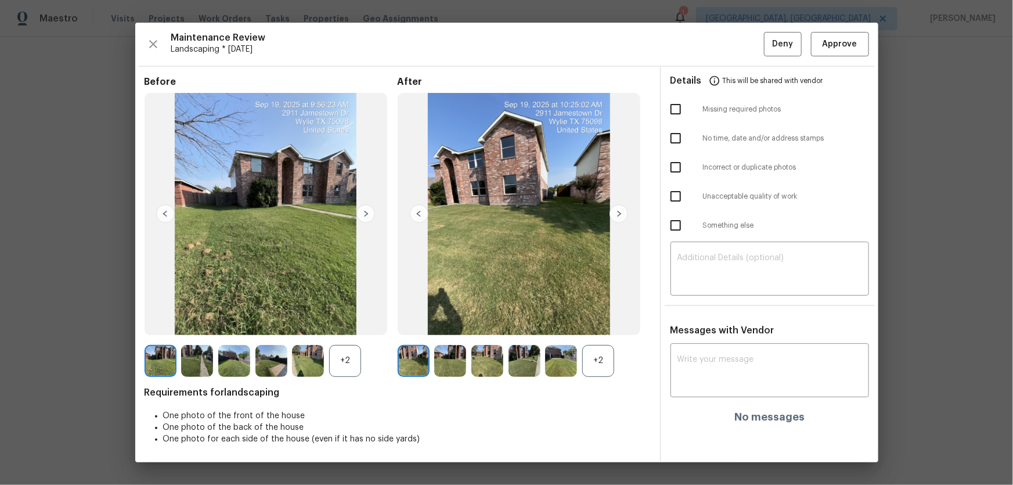
click at [612, 320] on div "+2" at bounding box center [598, 361] width 32 height 32
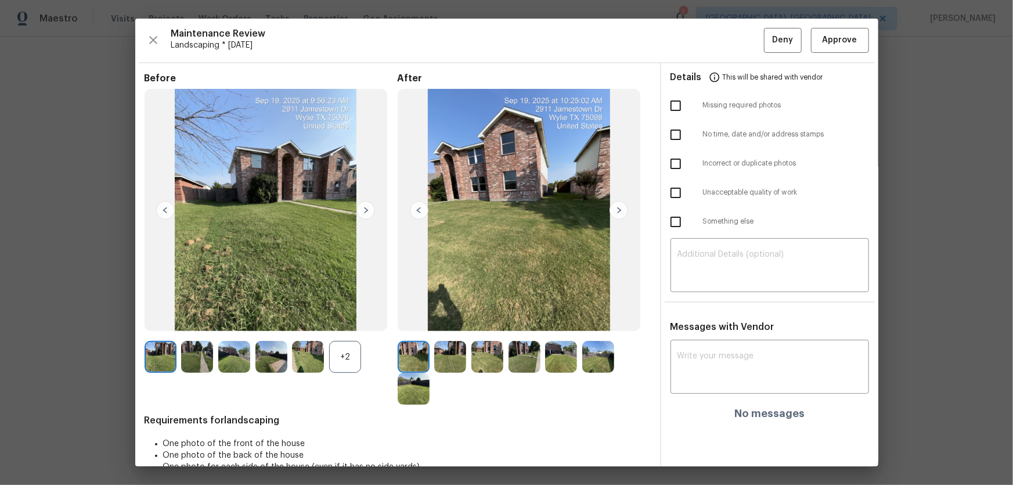
click at [353, 320] on div "+2" at bounding box center [345, 357] width 32 height 32
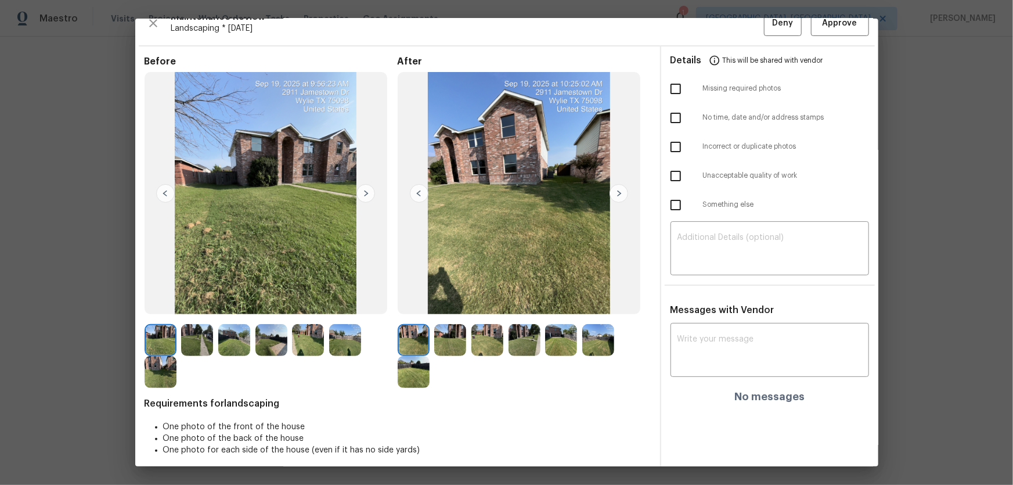
scroll to position [23, 0]
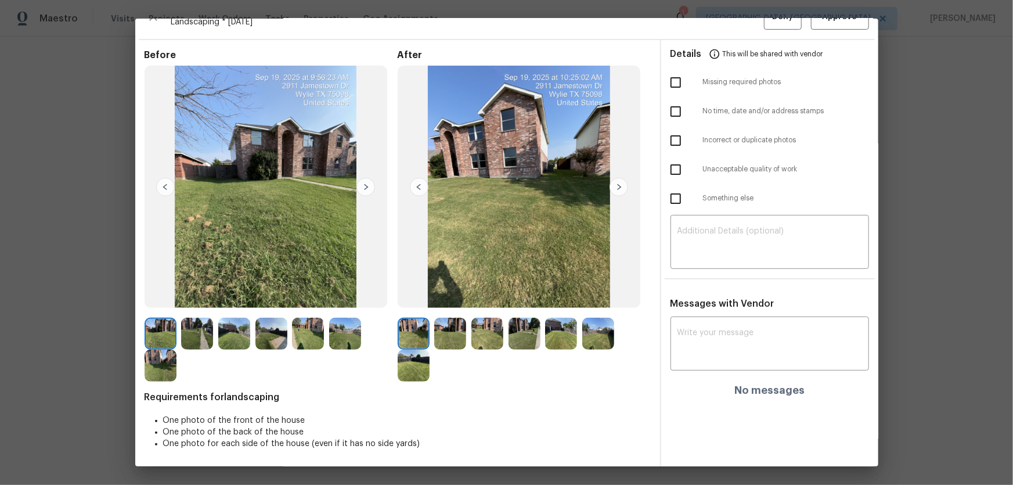
click at [446, 320] on img at bounding box center [450, 333] width 32 height 32
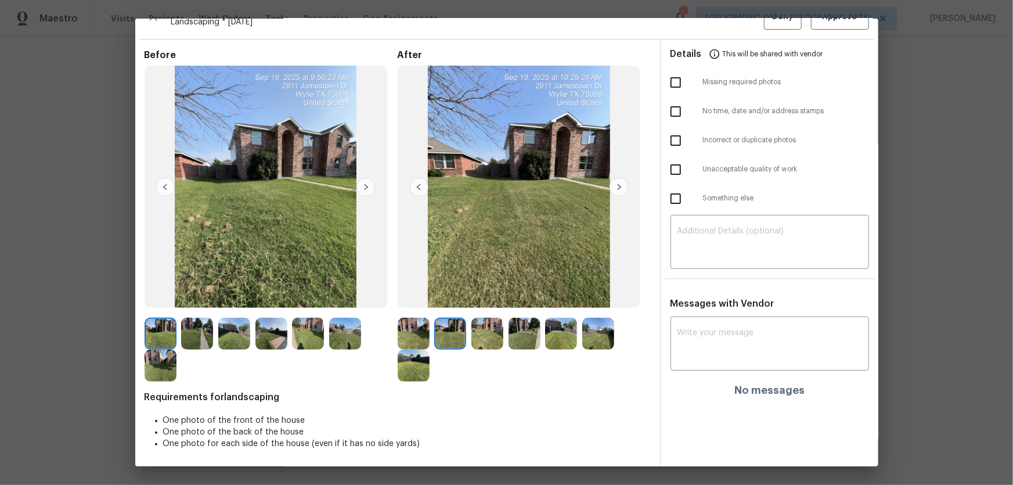
click at [486, 320] on img at bounding box center [487, 333] width 32 height 32
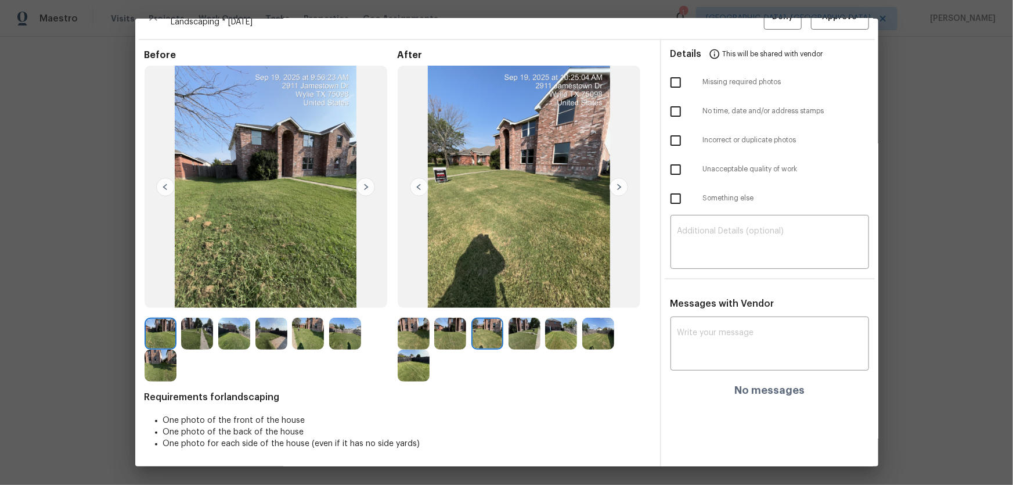
click at [534, 320] on img at bounding box center [524, 333] width 32 height 32
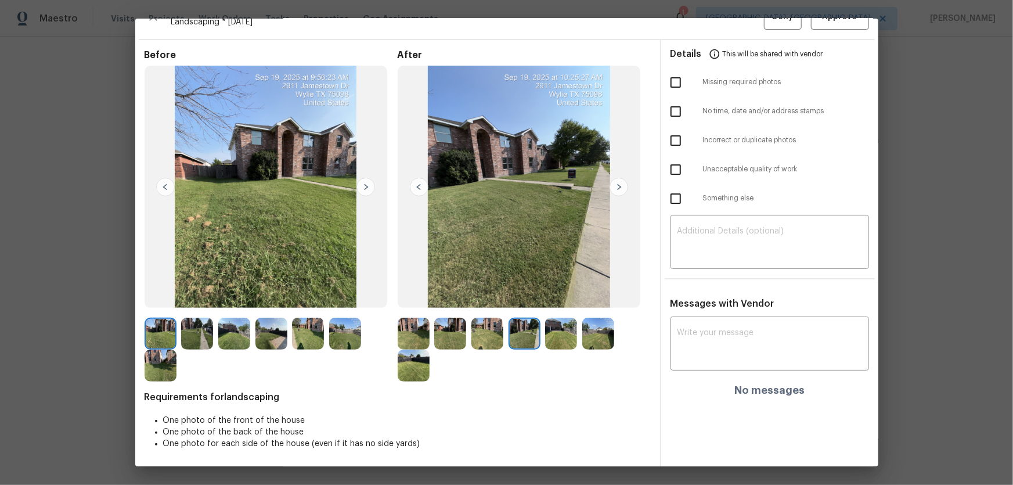
click at [550, 320] on img at bounding box center [561, 333] width 32 height 32
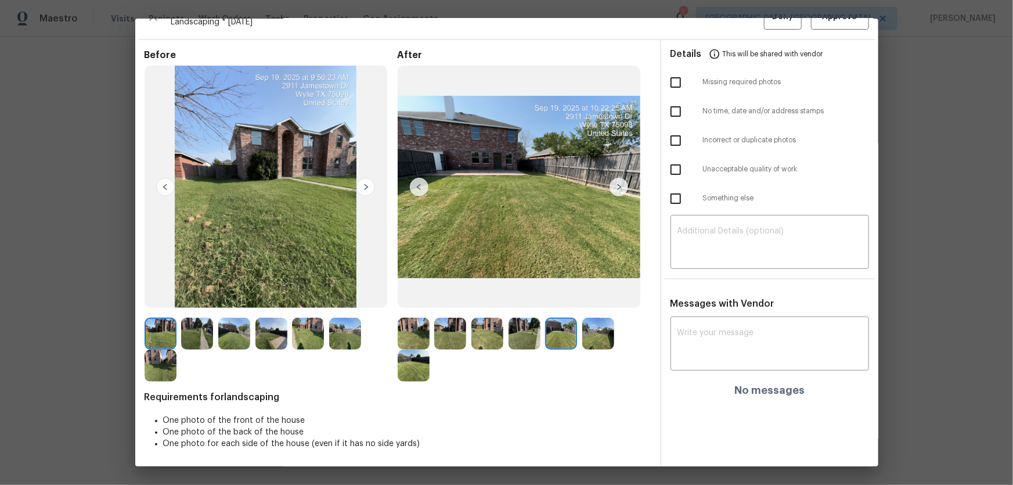
click at [594, 320] on img at bounding box center [598, 333] width 32 height 32
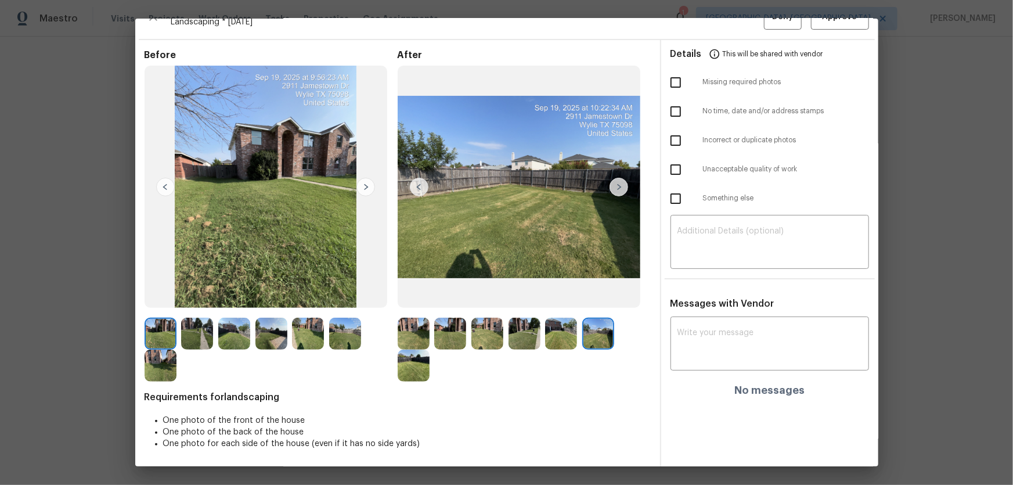
click at [421, 320] on img at bounding box center [414, 365] width 32 height 32
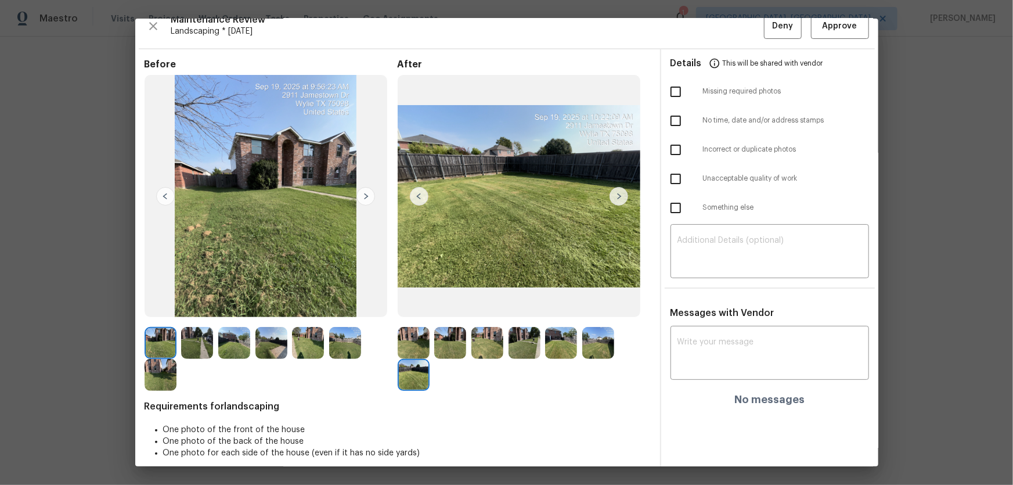
scroll to position [0, 0]
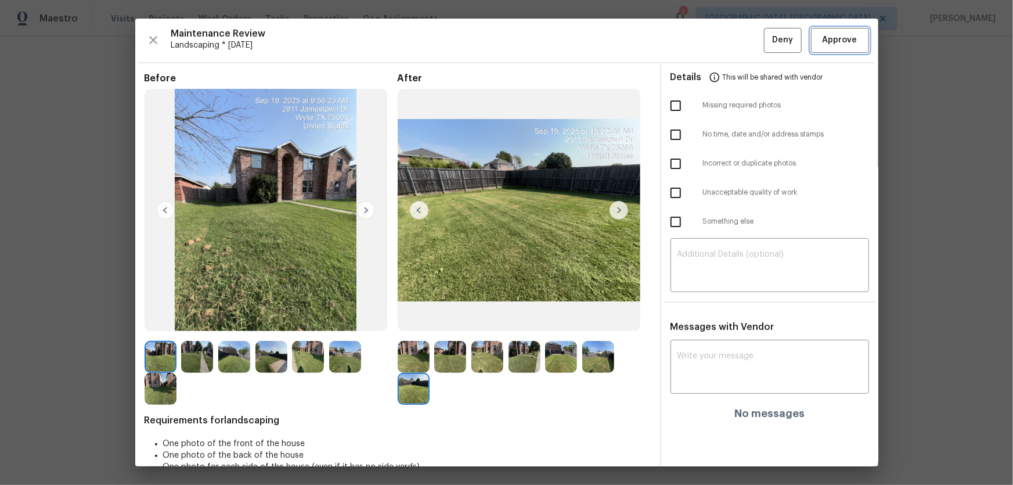
click at [720, 44] on button "Approve" at bounding box center [840, 40] width 58 height 25
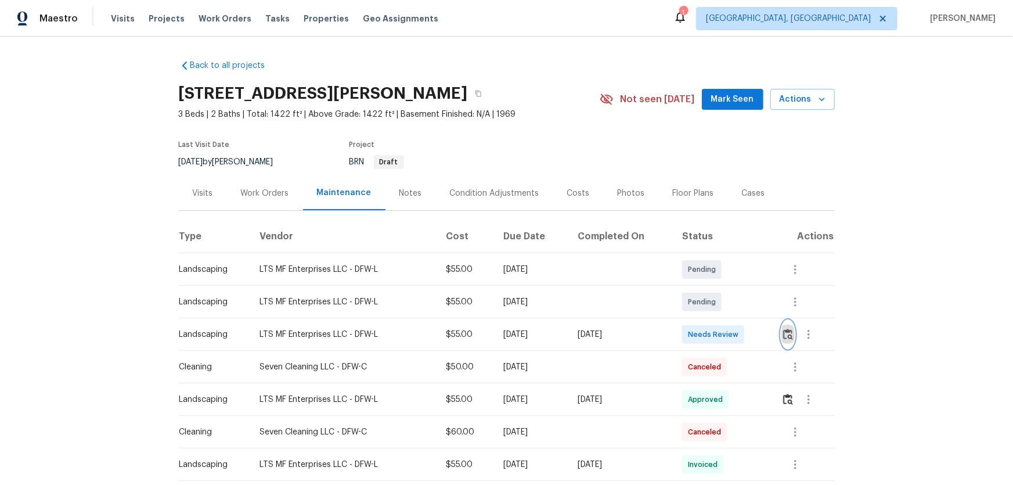
click at [720, 320] on img "button" at bounding box center [788, 334] width 10 height 11
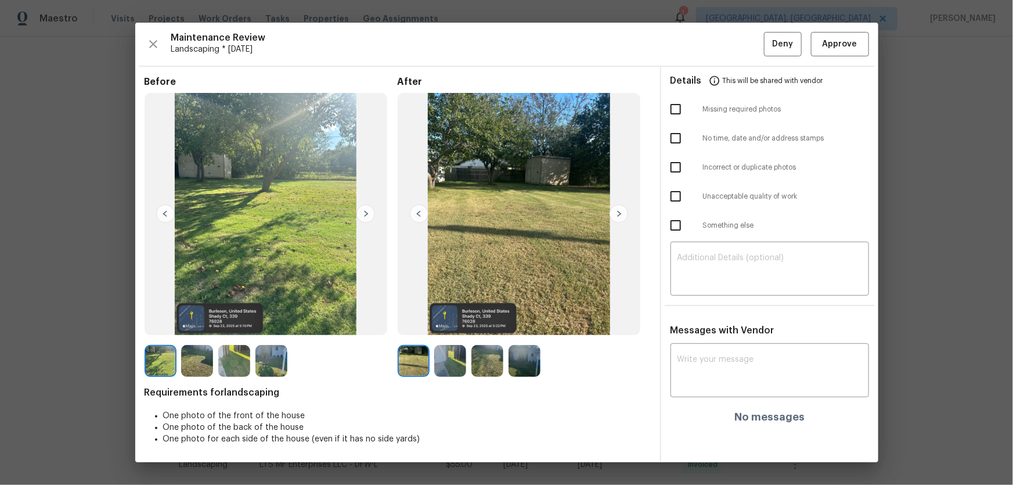
click at [453, 320] on img at bounding box center [450, 361] width 32 height 32
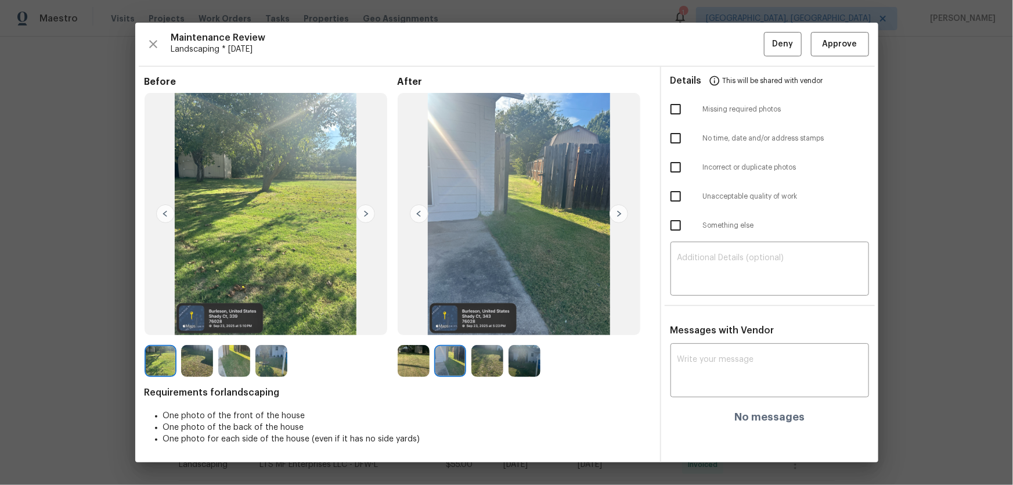
click at [490, 320] on img at bounding box center [487, 361] width 32 height 32
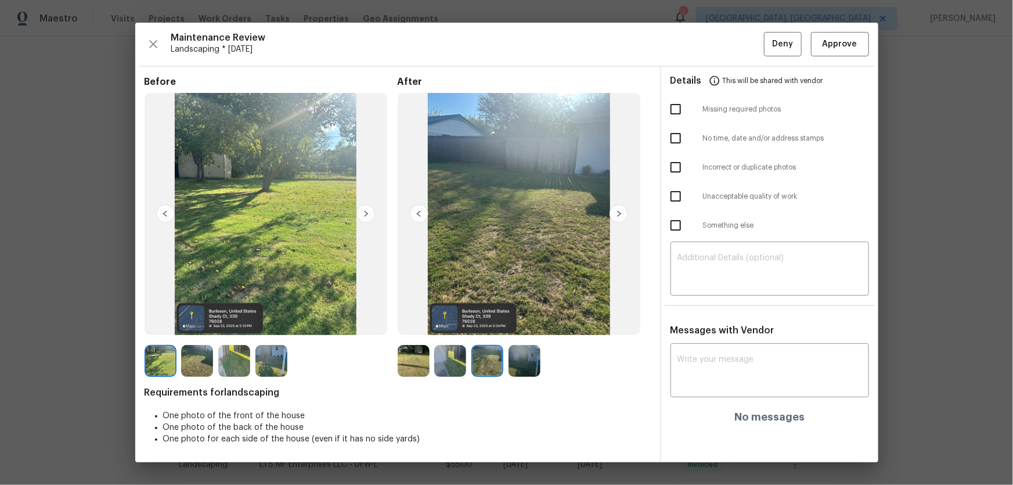
click at [523, 320] on img at bounding box center [524, 361] width 32 height 32
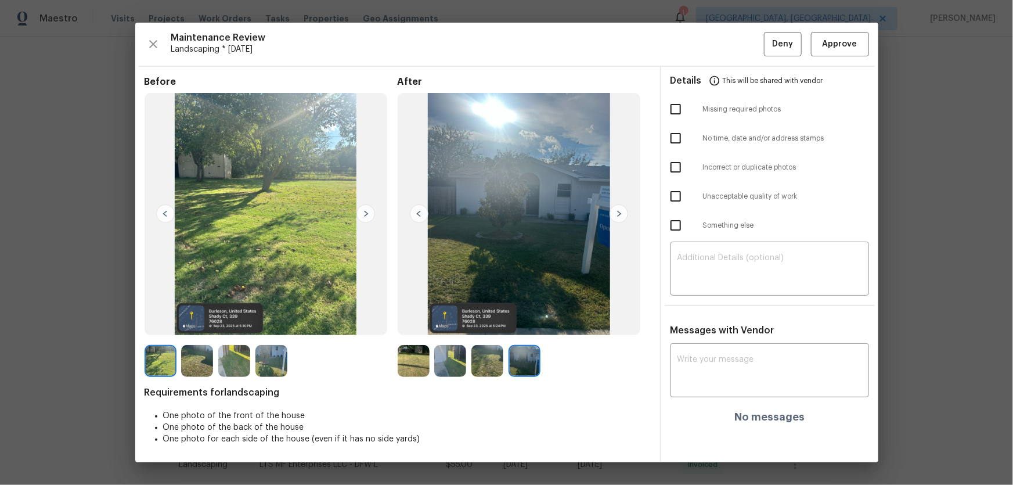
click at [445, 320] on img at bounding box center [450, 361] width 32 height 32
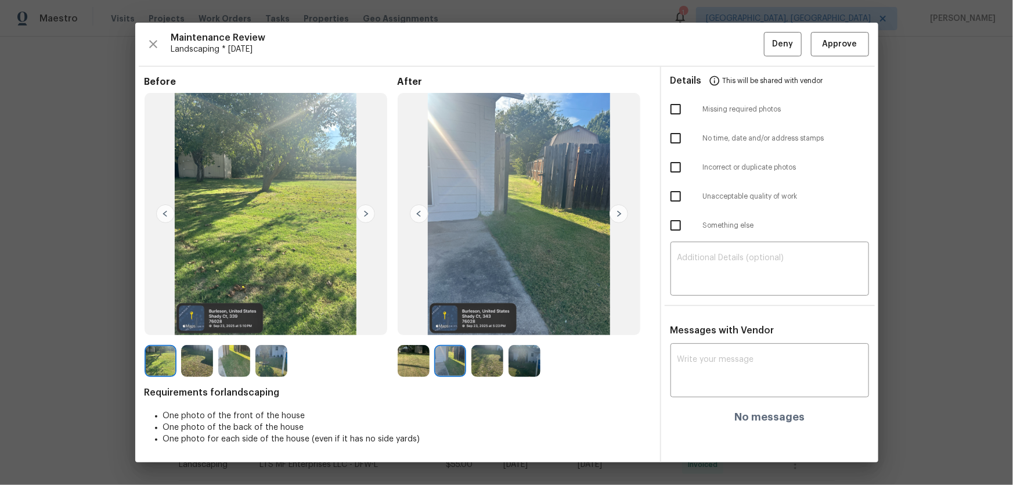
click at [491, 320] on img at bounding box center [487, 361] width 32 height 32
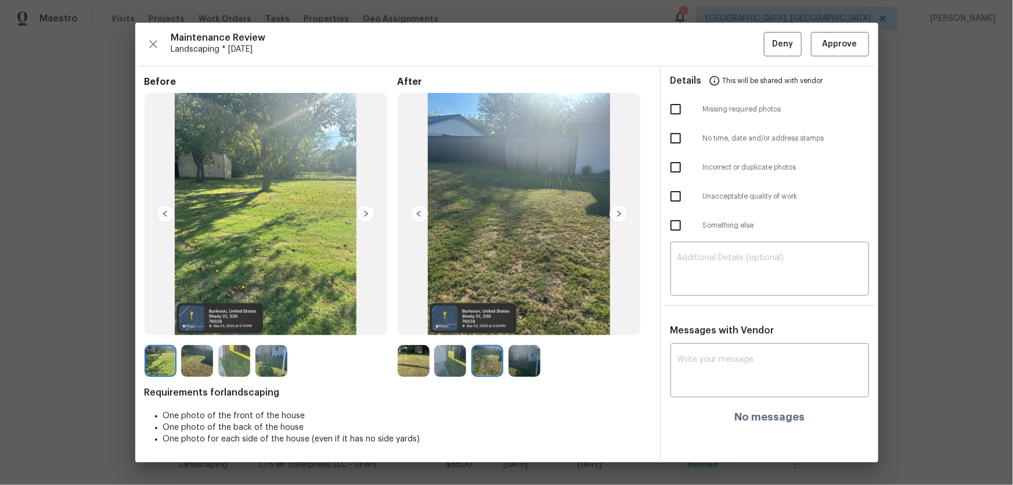
click at [510, 320] on img at bounding box center [524, 361] width 32 height 32
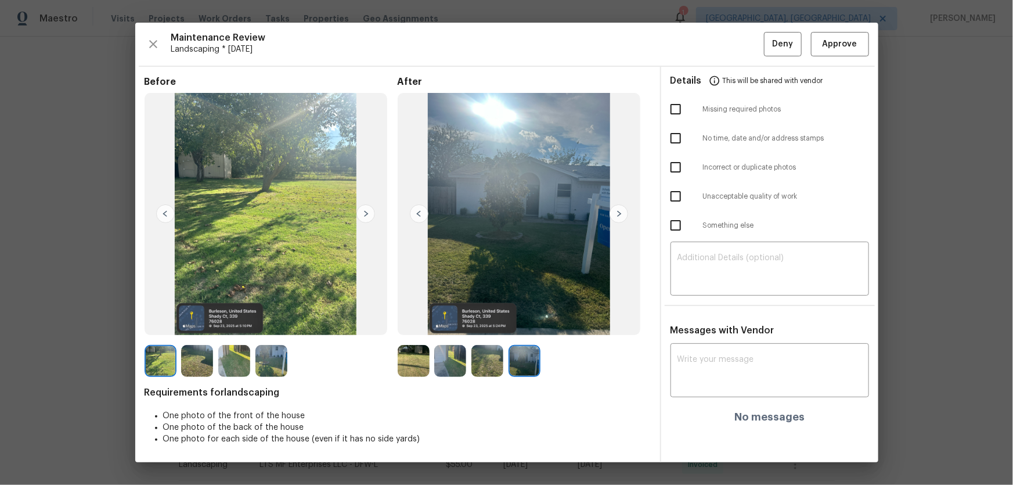
click at [410, 320] on img at bounding box center [414, 361] width 32 height 32
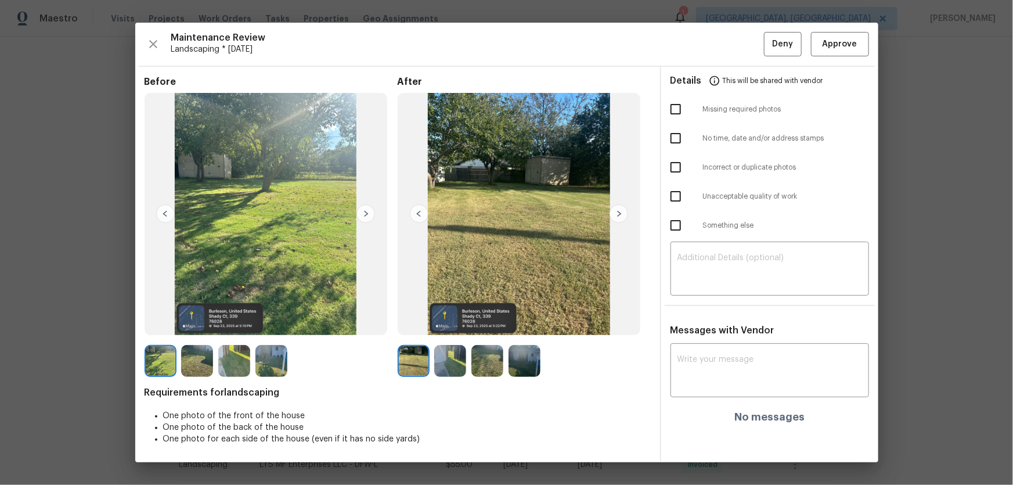
click at [450, 320] on img at bounding box center [450, 361] width 32 height 32
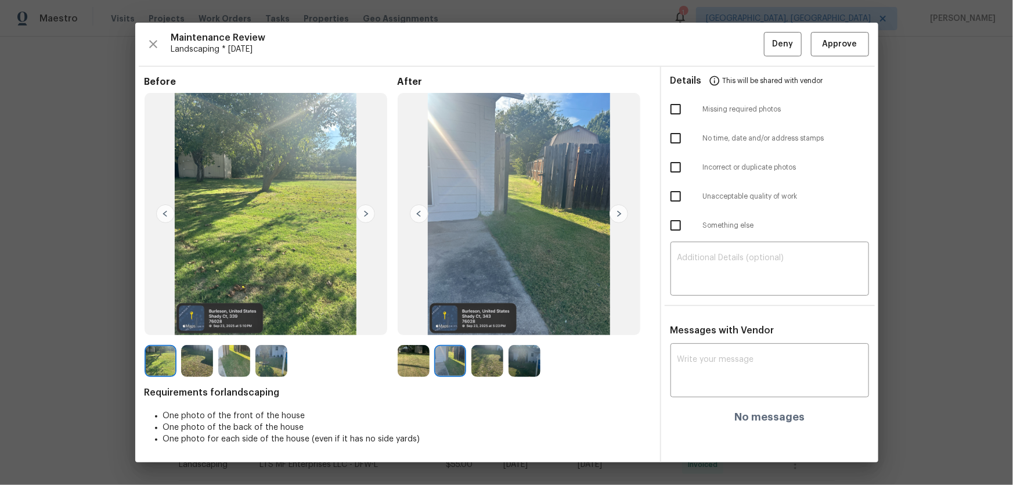
click at [485, 320] on img at bounding box center [487, 361] width 32 height 32
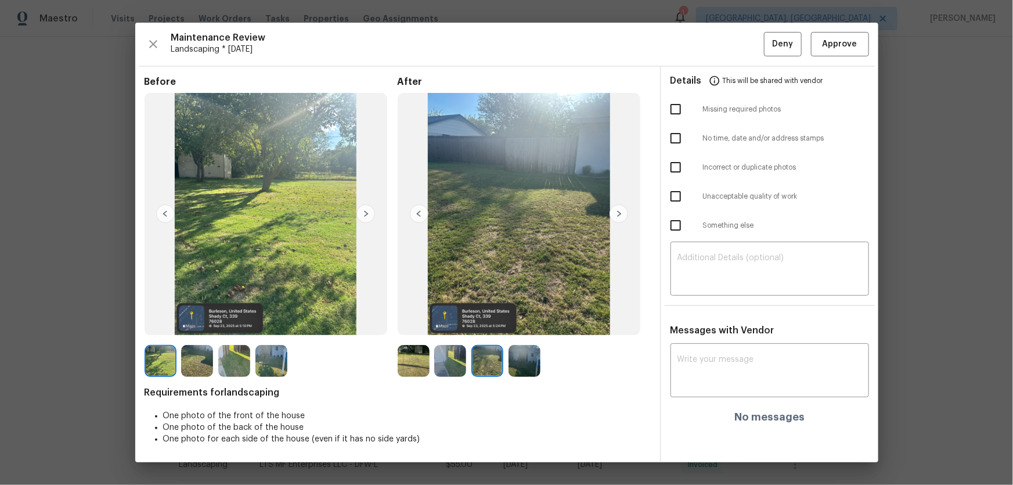
click at [522, 320] on img at bounding box center [524, 361] width 32 height 32
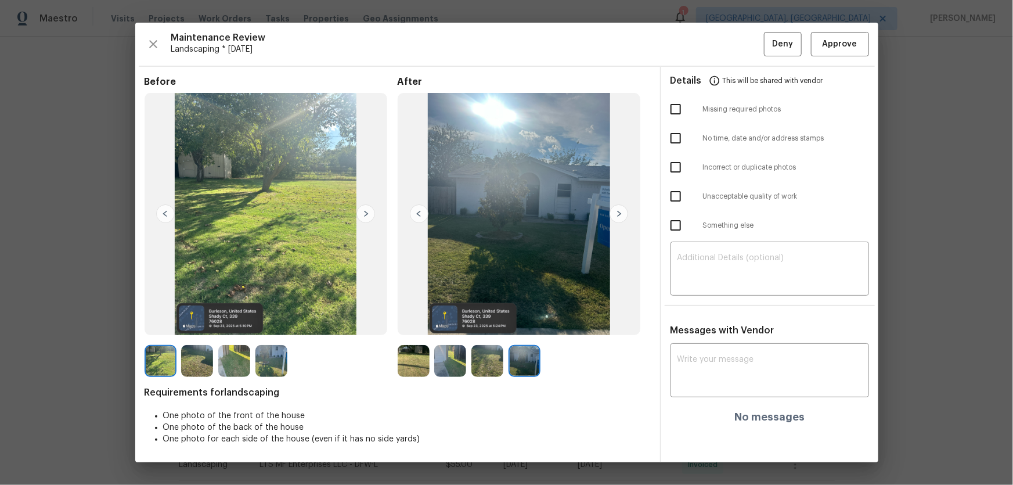
click at [488, 320] on img at bounding box center [487, 361] width 32 height 32
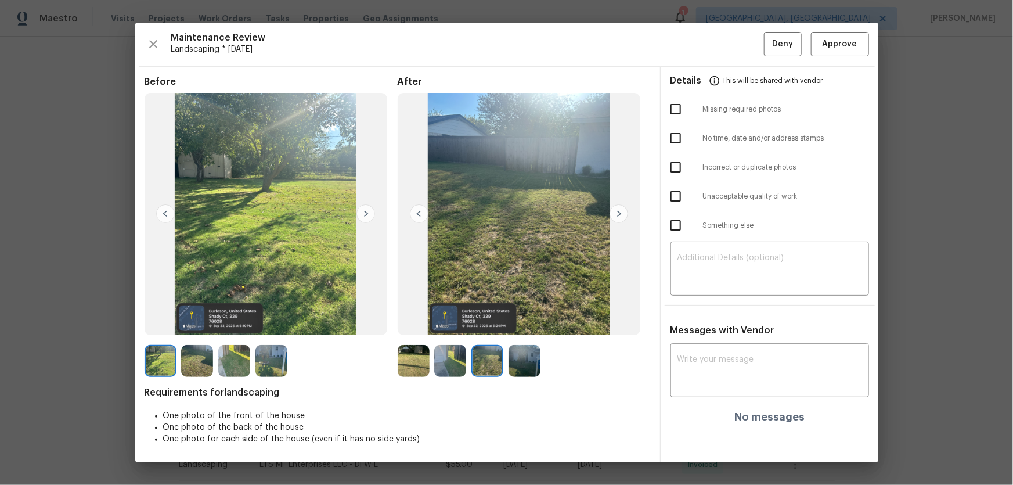
click at [454, 320] on img at bounding box center [450, 361] width 32 height 32
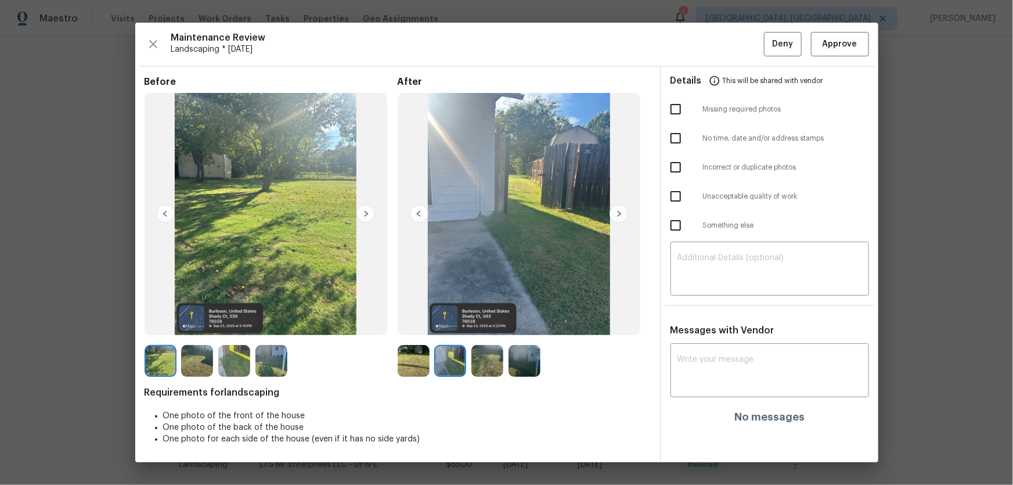
click at [482, 320] on img at bounding box center [487, 361] width 32 height 32
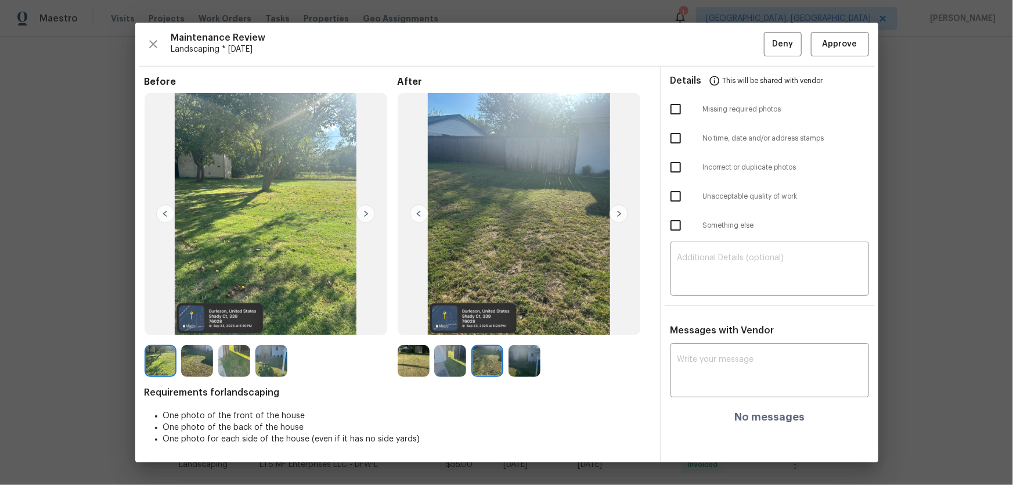
click at [532, 320] on img at bounding box center [524, 361] width 32 height 32
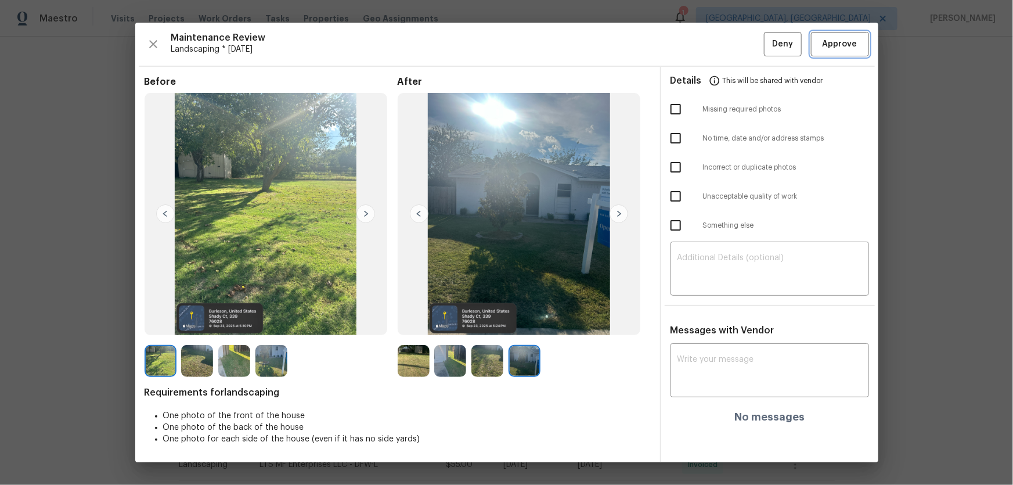
click at [720, 46] on span "Approve" at bounding box center [839, 44] width 35 height 15
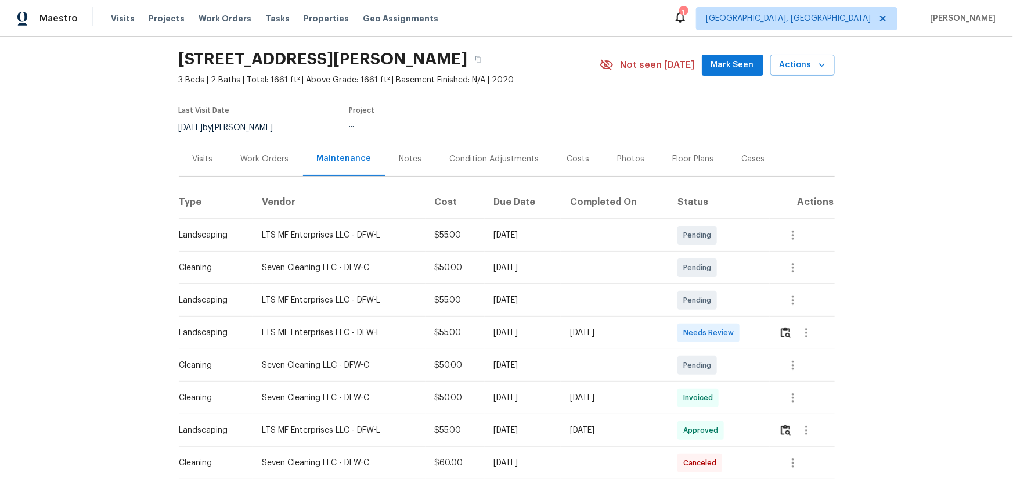
scroll to position [52, 0]
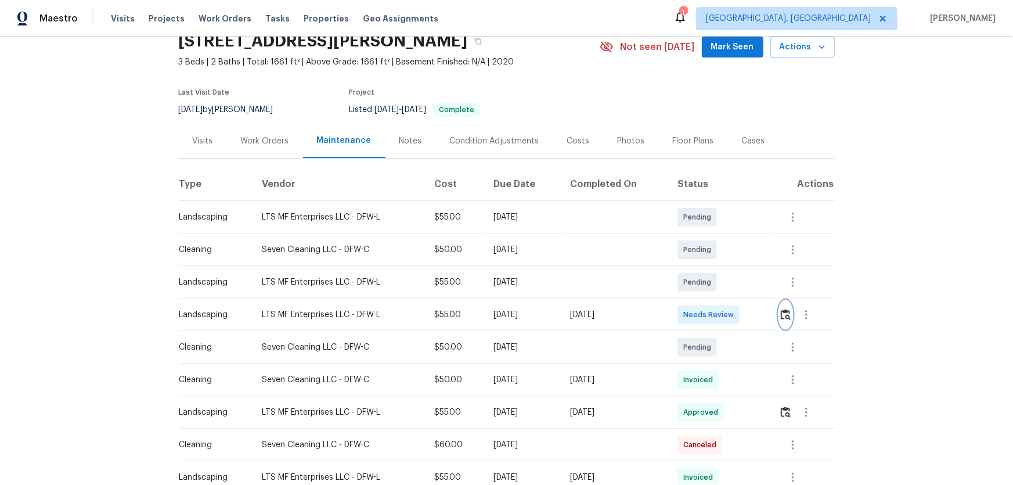
click at [720, 318] on img "button" at bounding box center [786, 314] width 10 height 11
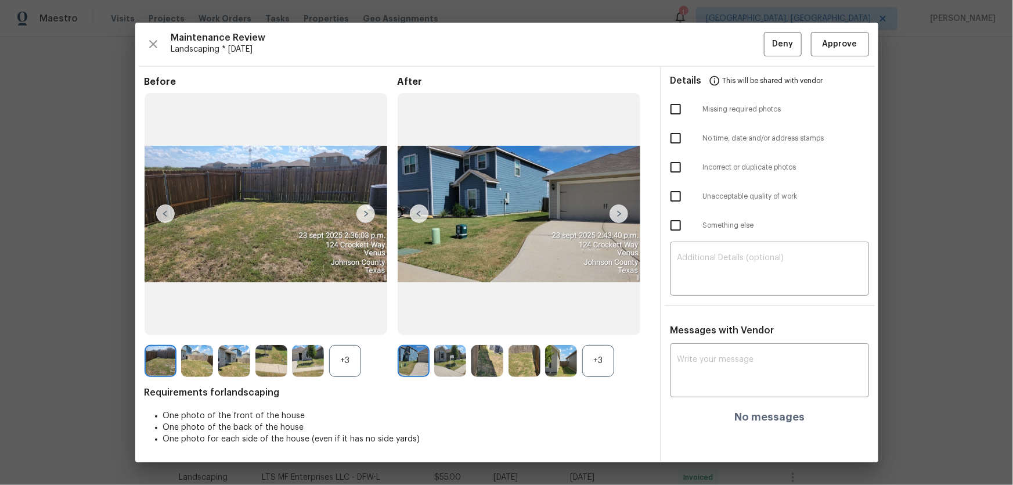
click at [591, 320] on div "+3" at bounding box center [598, 361] width 32 height 32
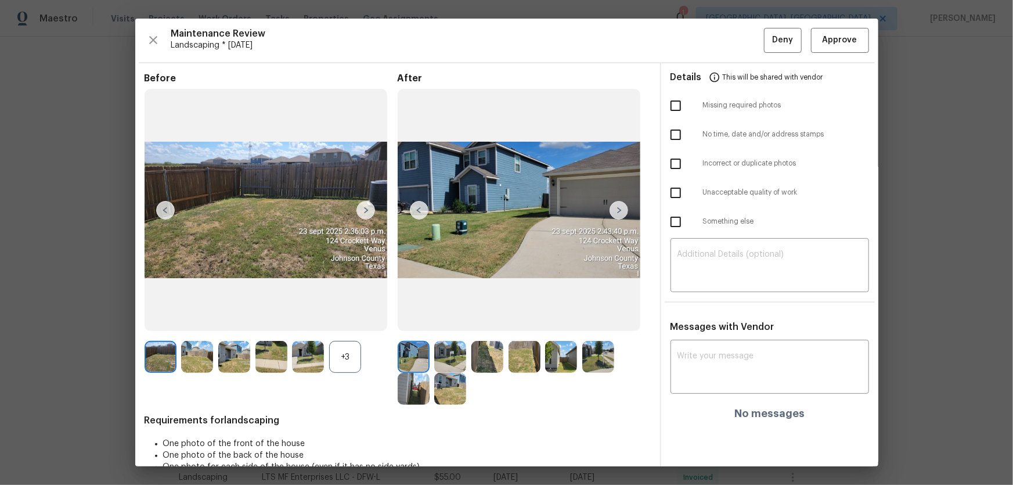
click at [353, 320] on div "+3" at bounding box center [345, 357] width 32 height 32
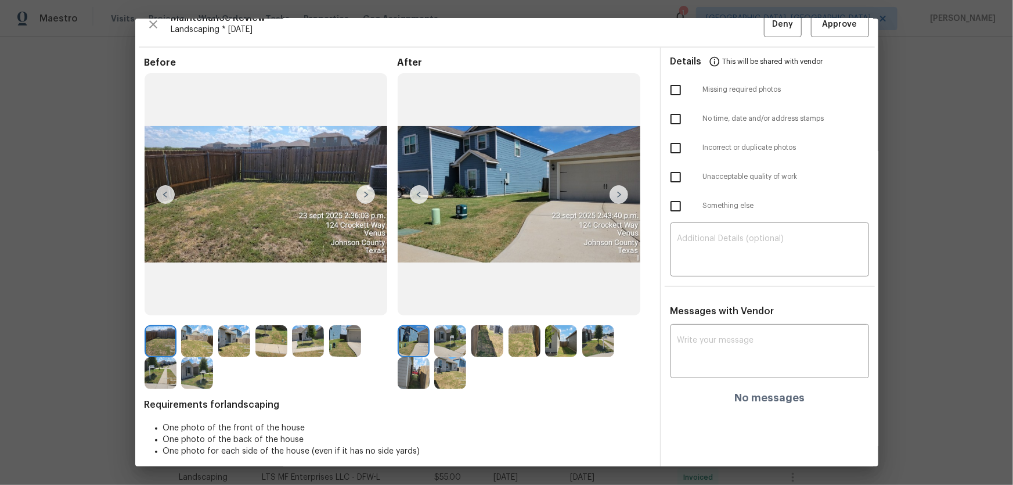
scroll to position [23, 0]
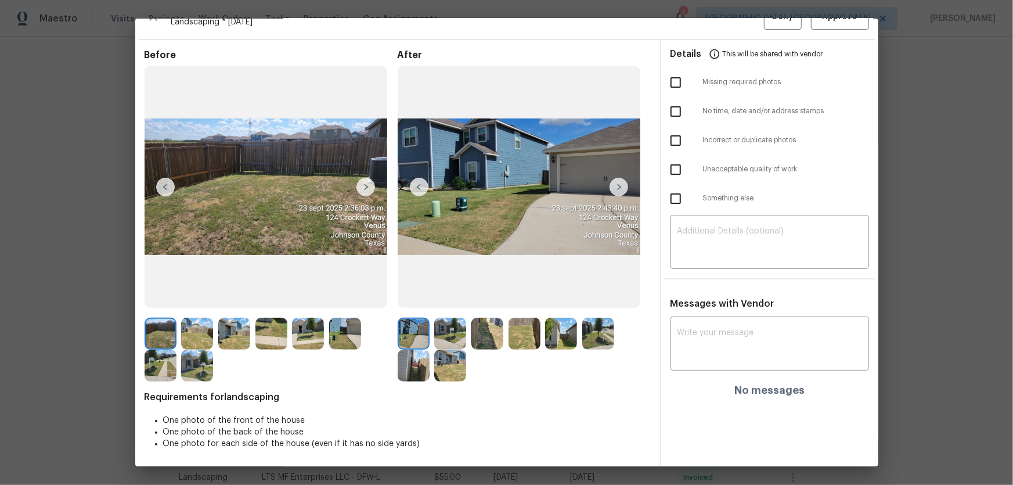
click at [456, 320] on img at bounding box center [450, 333] width 32 height 32
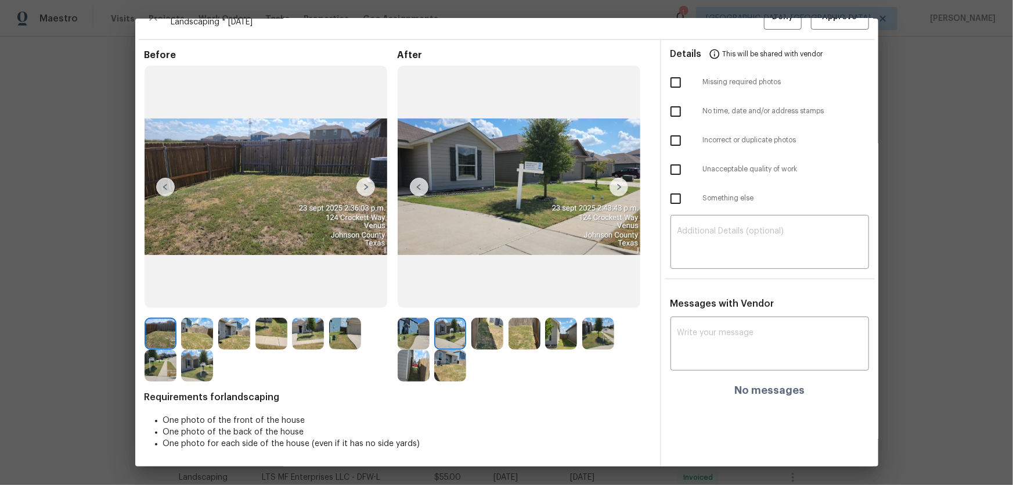
click at [478, 320] on img at bounding box center [487, 333] width 32 height 32
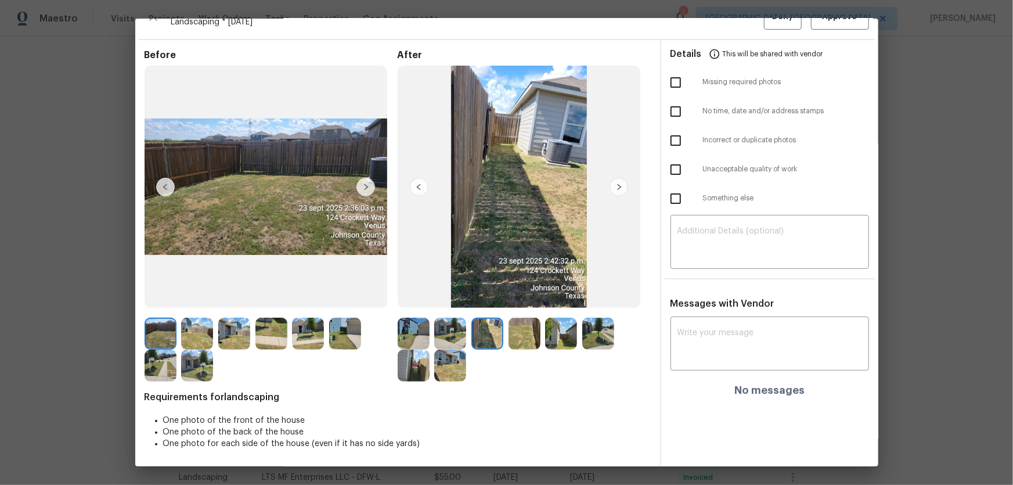
click at [511, 320] on img at bounding box center [524, 333] width 32 height 32
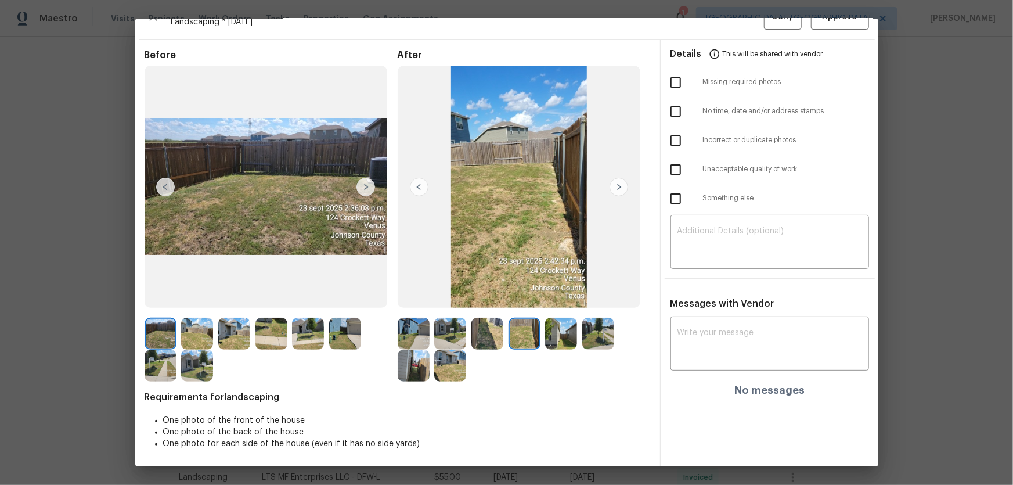
click at [562, 320] on img at bounding box center [561, 333] width 32 height 32
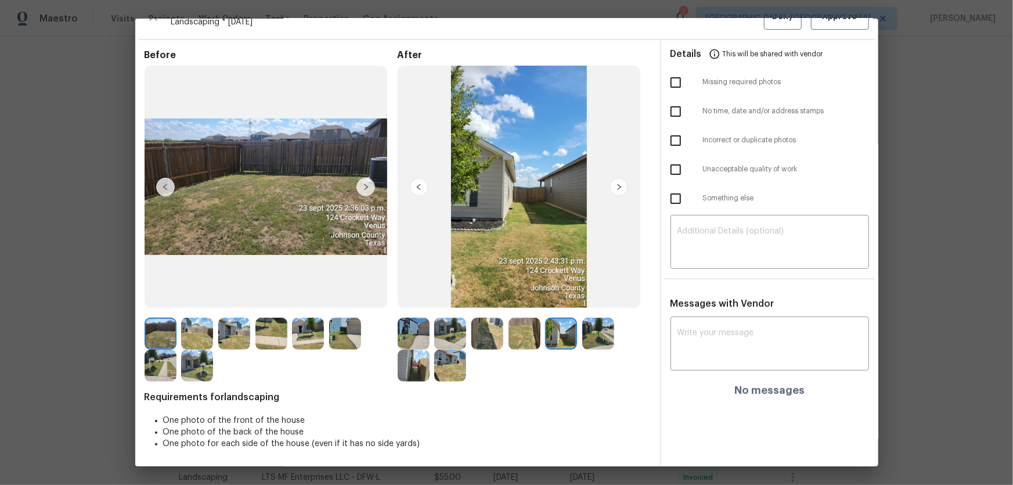
click at [600, 320] on img at bounding box center [598, 333] width 32 height 32
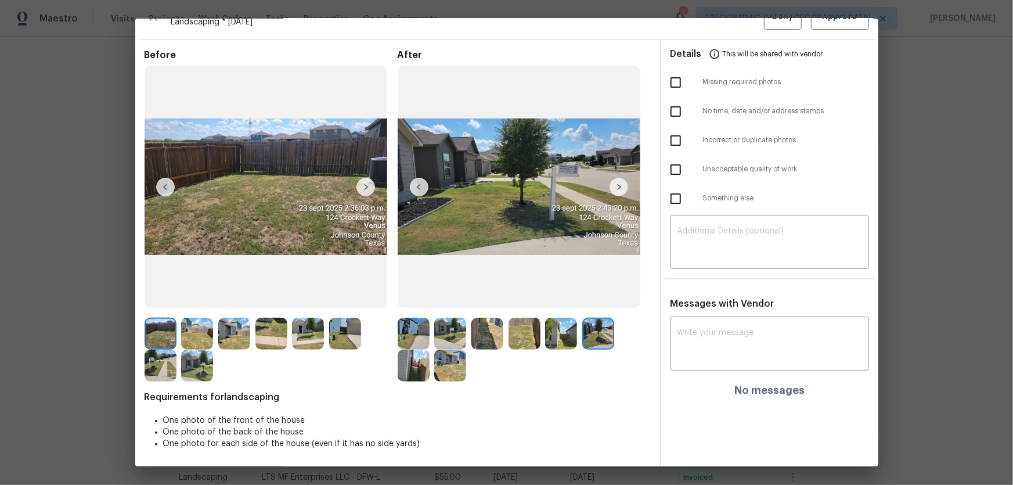
click at [416, 320] on img at bounding box center [414, 365] width 32 height 32
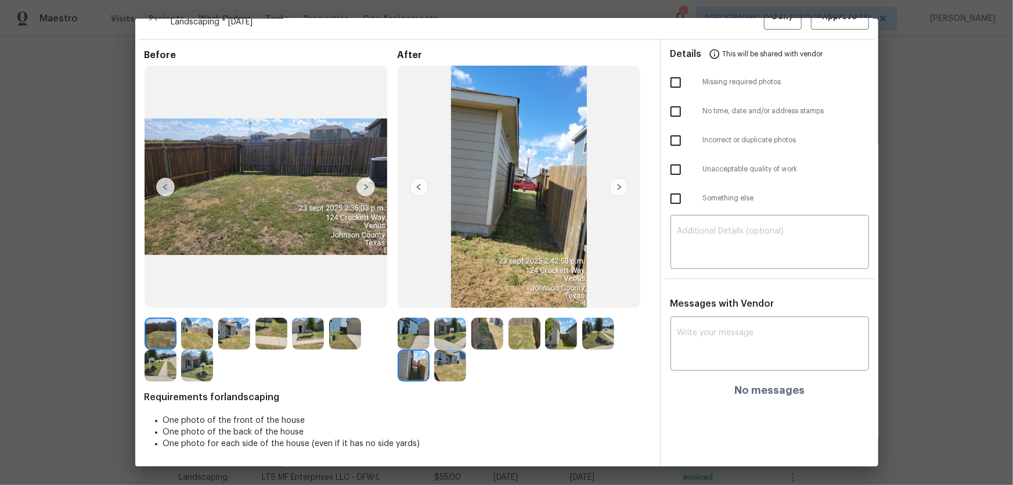
click at [447, 320] on img at bounding box center [450, 365] width 32 height 32
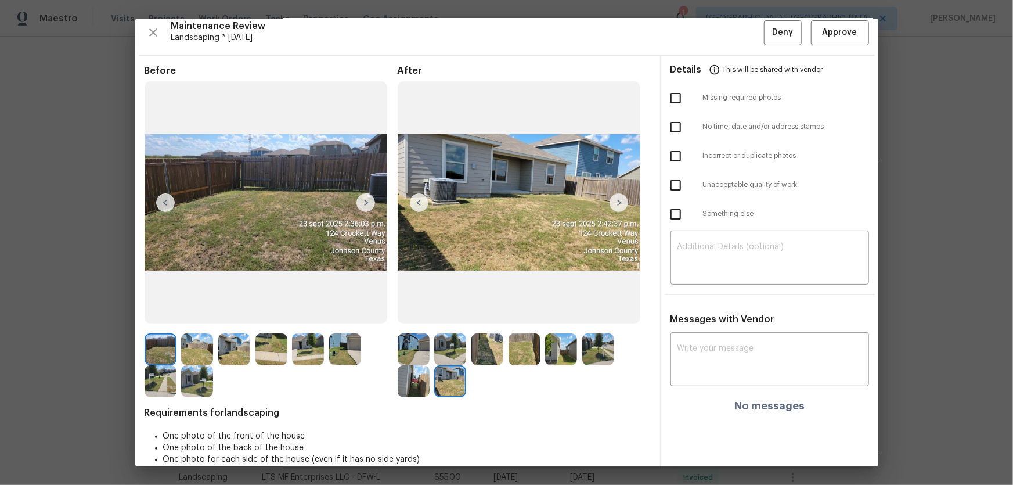
scroll to position [0, 0]
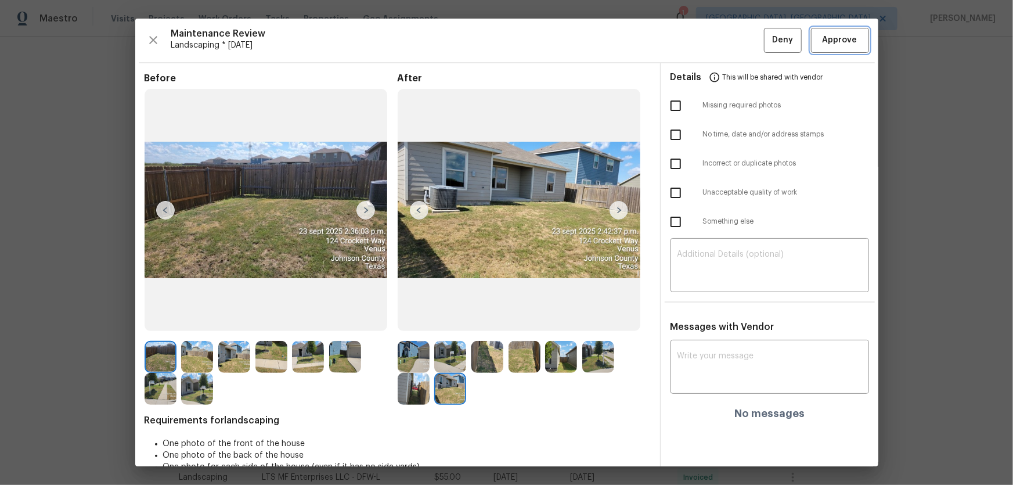
click at [720, 39] on span "Approve" at bounding box center [839, 40] width 35 height 15
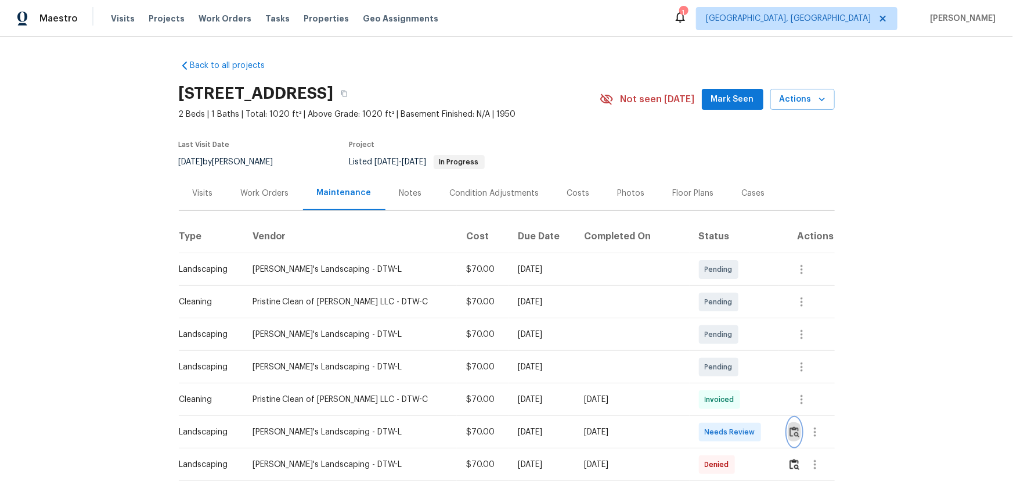
click at [720, 320] on img "button" at bounding box center [794, 431] width 10 height 11
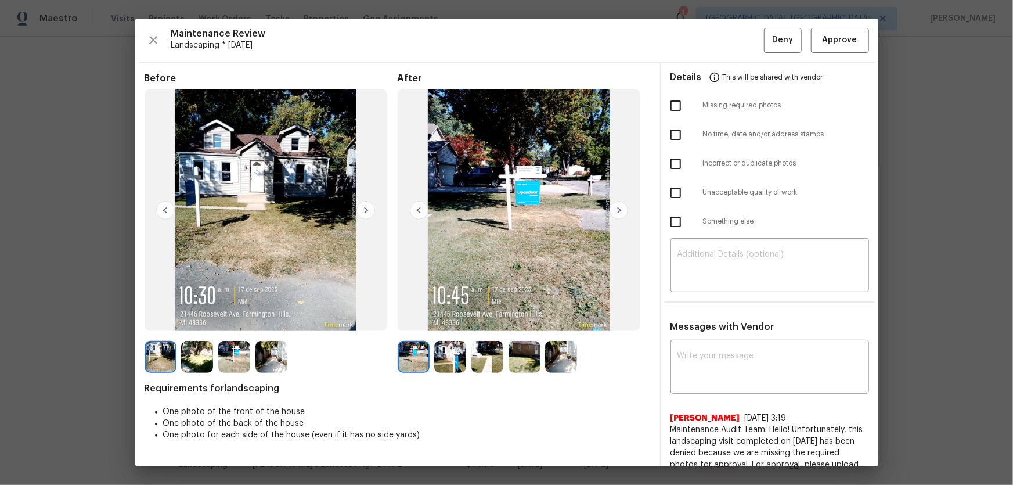
click at [445, 320] on img at bounding box center [450, 357] width 32 height 32
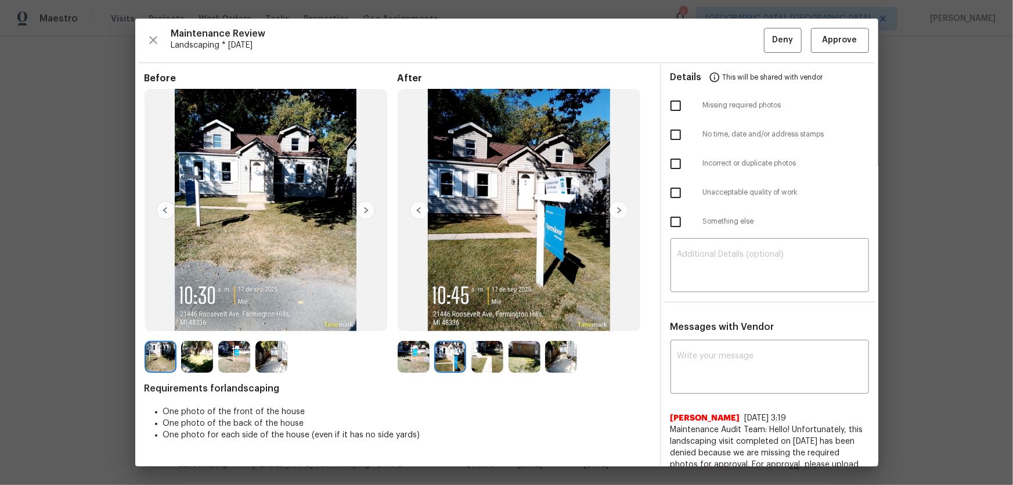
click at [475, 320] on img at bounding box center [487, 357] width 32 height 32
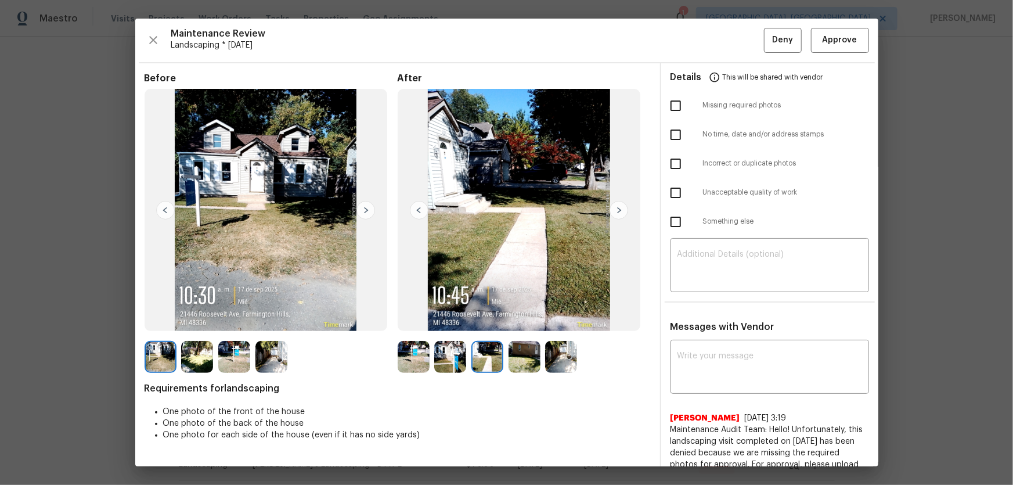
click at [508, 320] on img at bounding box center [524, 357] width 32 height 32
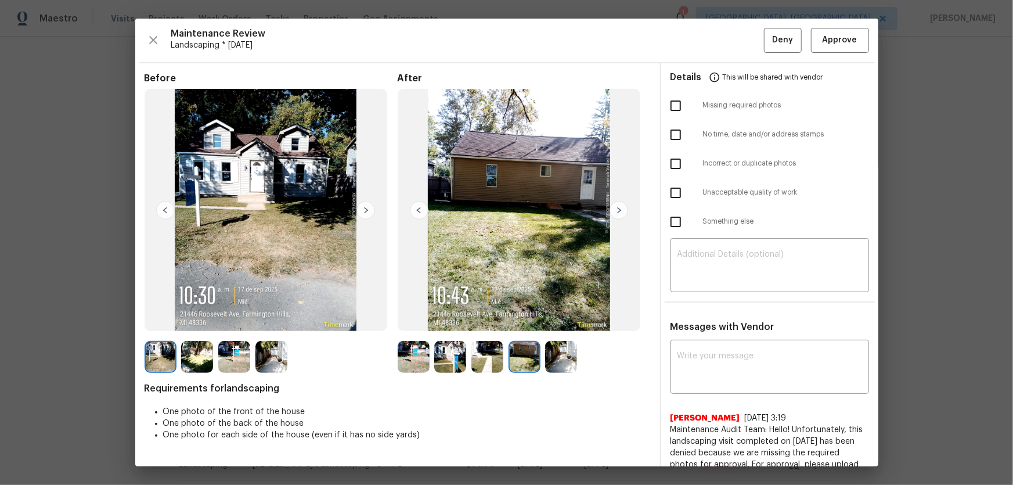
click at [568, 320] on img at bounding box center [561, 357] width 32 height 32
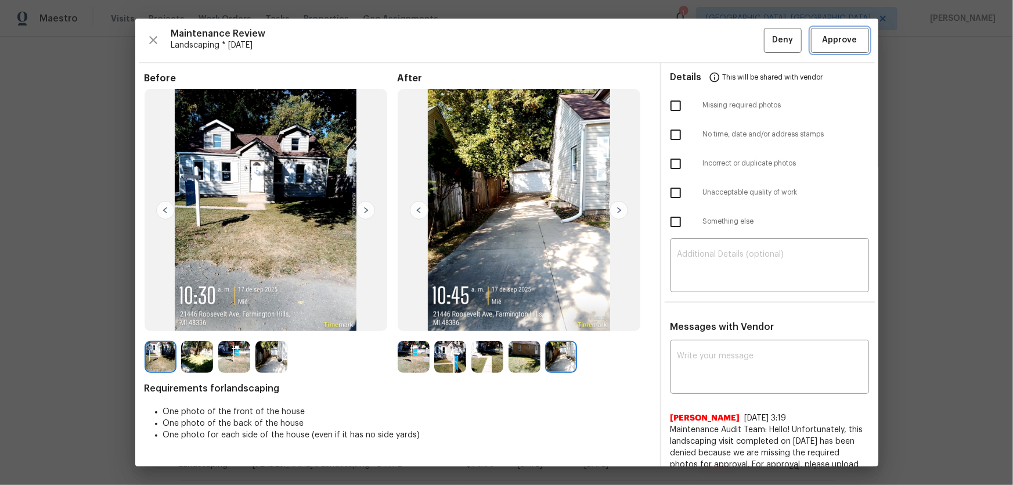
click at [720, 45] on span "Approve" at bounding box center [839, 40] width 35 height 15
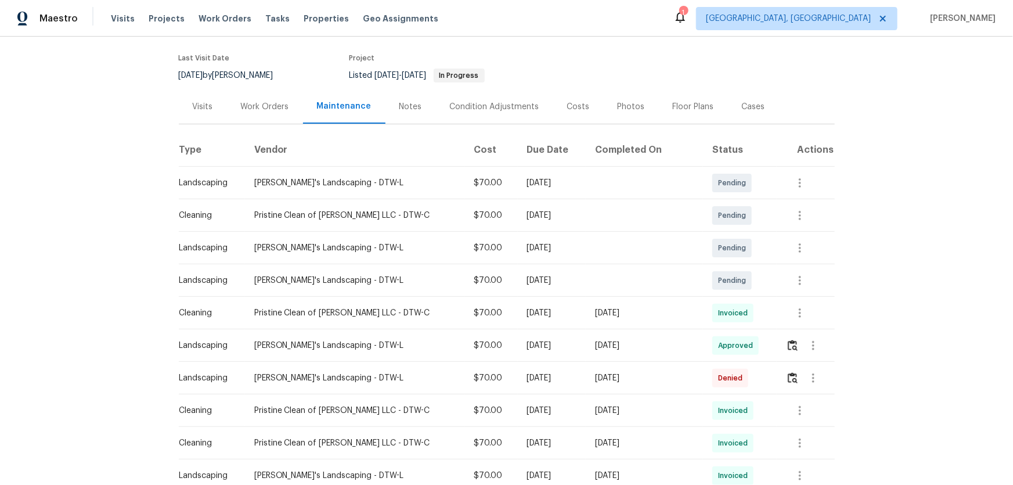
scroll to position [105, 0]
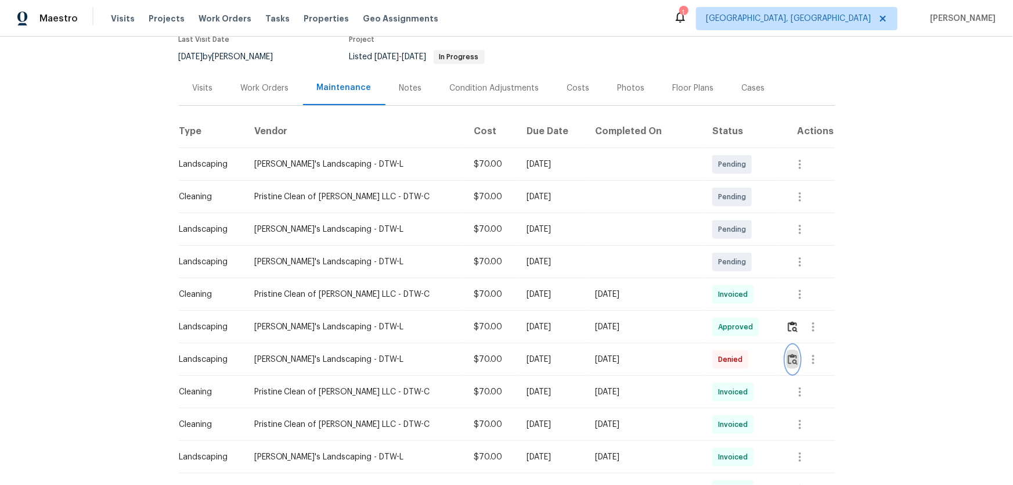
click at [720, 320] on img "button" at bounding box center [793, 358] width 10 height 11
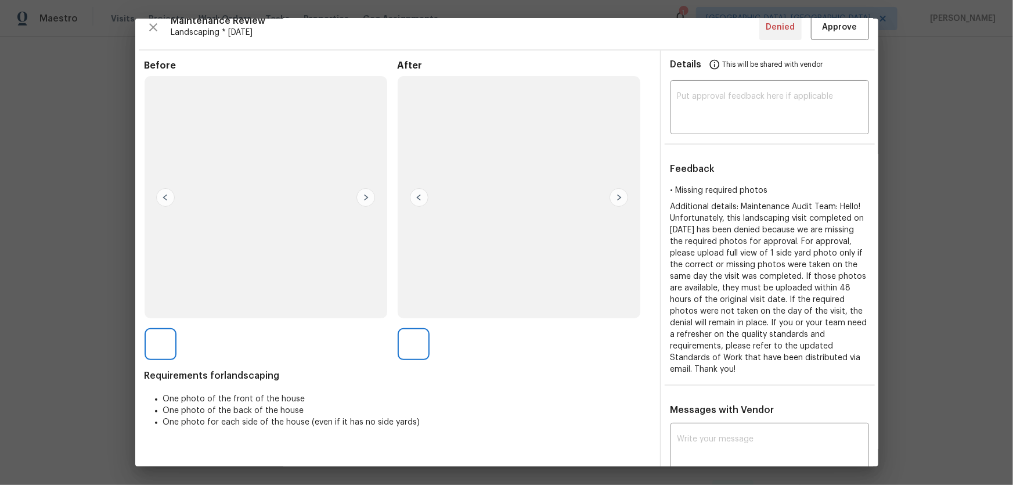
scroll to position [0, 0]
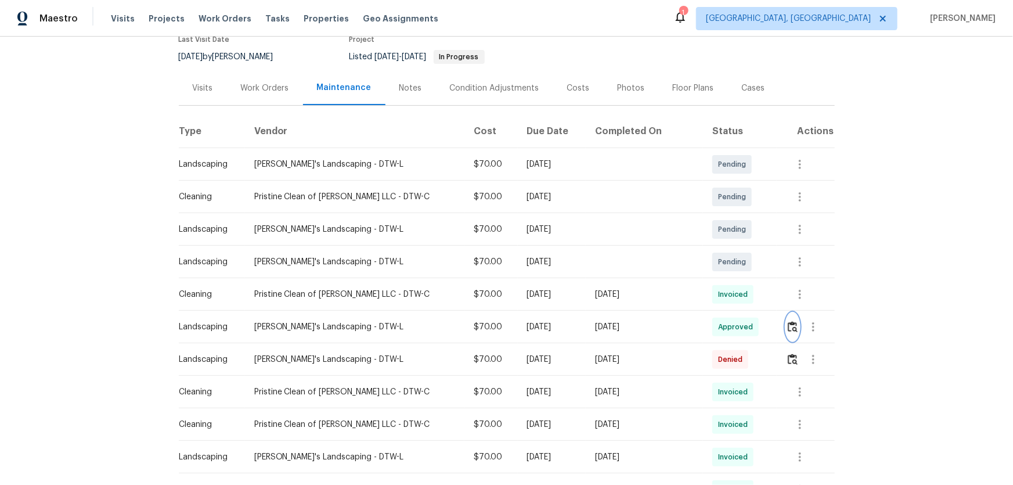
click at [720, 320] on img "button" at bounding box center [793, 326] width 10 height 11
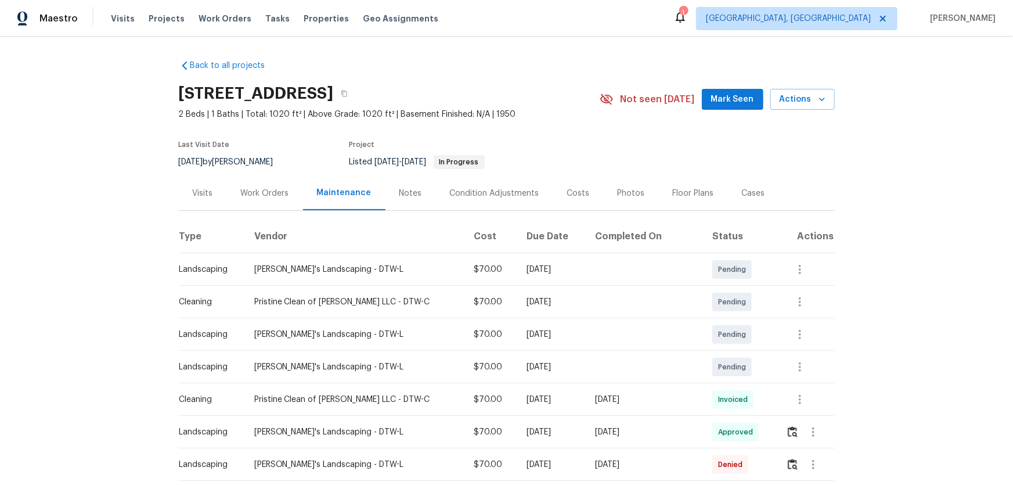
click at [67, 163] on div "Back to all projects 21521 Roosevelt Ave, Farmington Hills, MI 48336 2 Beds | 1…" at bounding box center [506, 261] width 1013 height 448
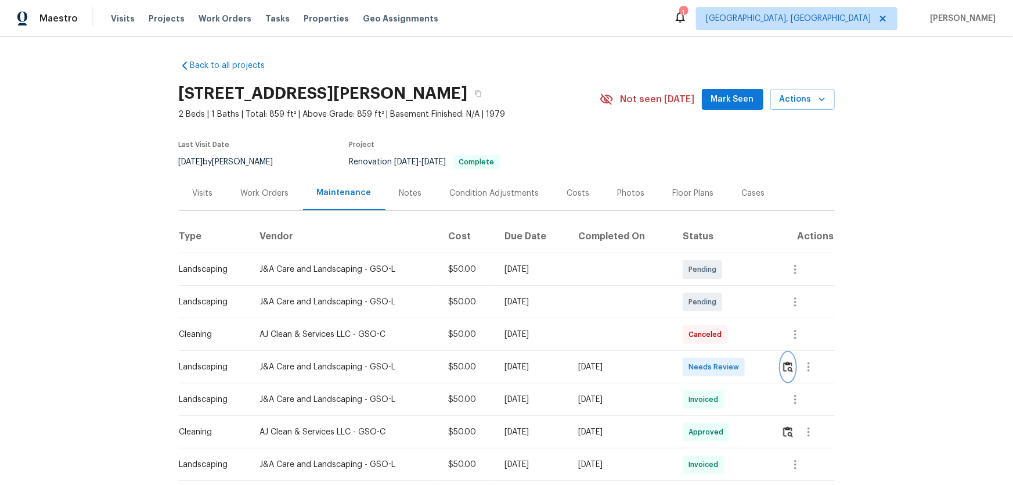
click at [720, 320] on img "button" at bounding box center [788, 366] width 10 height 11
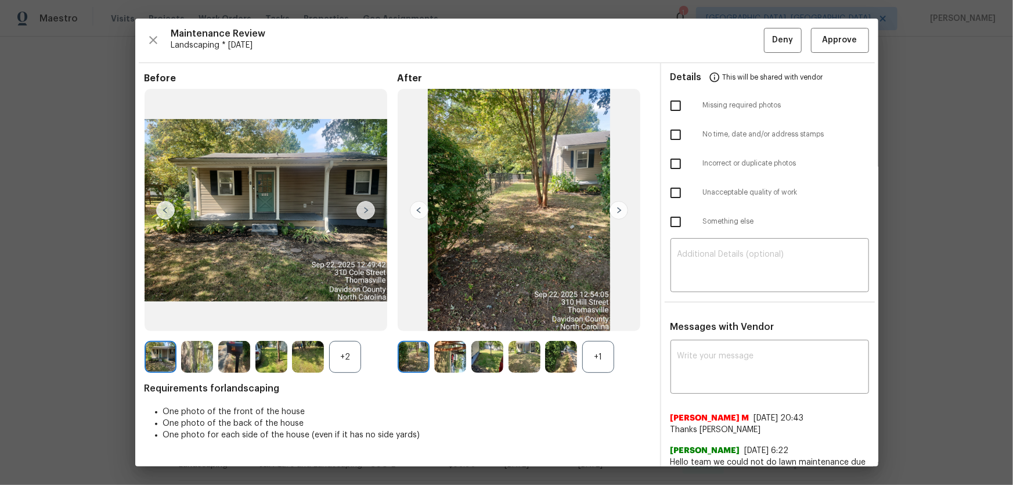
click at [592, 320] on div "+1" at bounding box center [598, 357] width 32 height 32
click at [342, 320] on div "+2" at bounding box center [345, 357] width 32 height 32
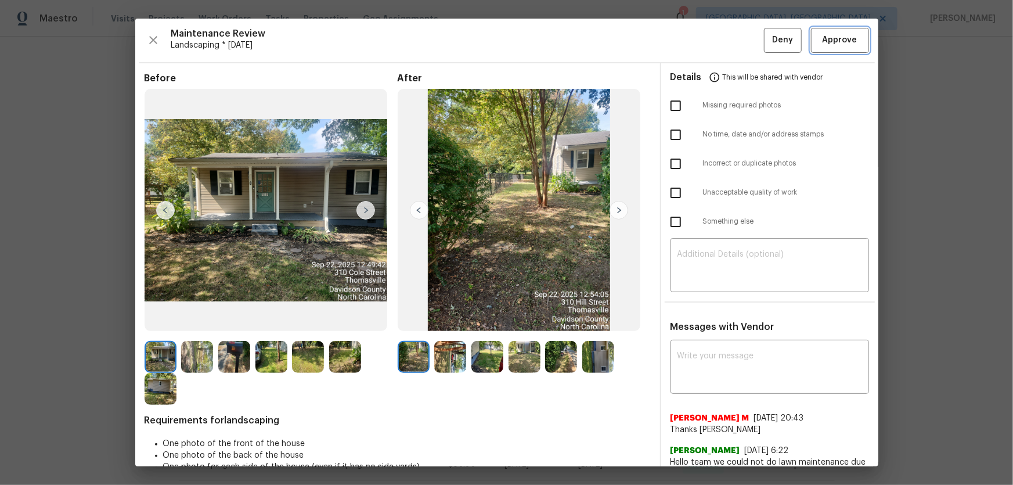
click at [720, 36] on span "Approve" at bounding box center [839, 40] width 35 height 15
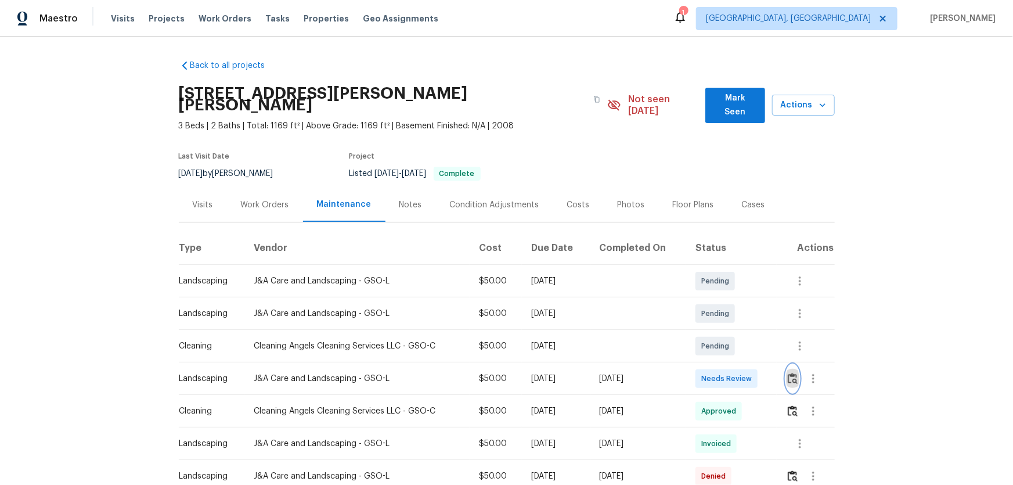
click at [720, 320] on button "button" at bounding box center [792, 378] width 13 height 28
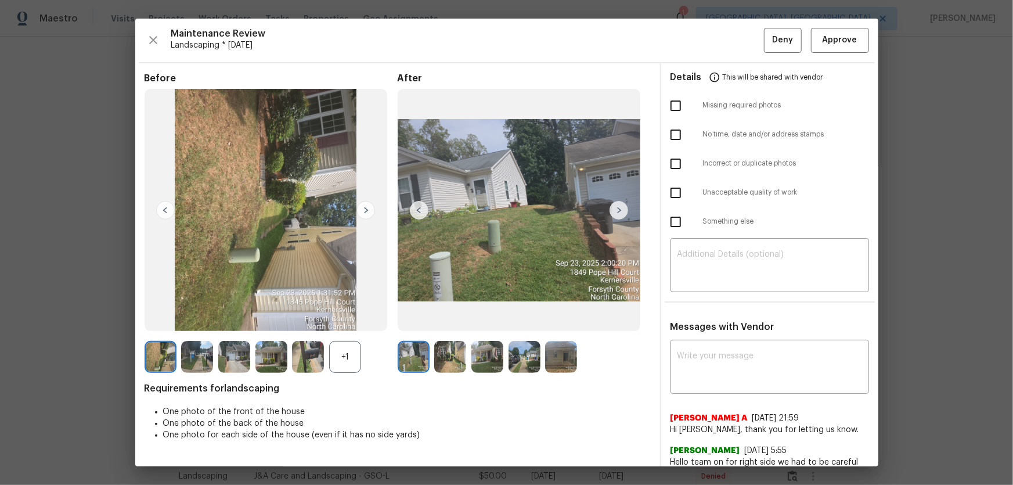
click at [359, 320] on div "+1" at bounding box center [345, 357] width 32 height 32
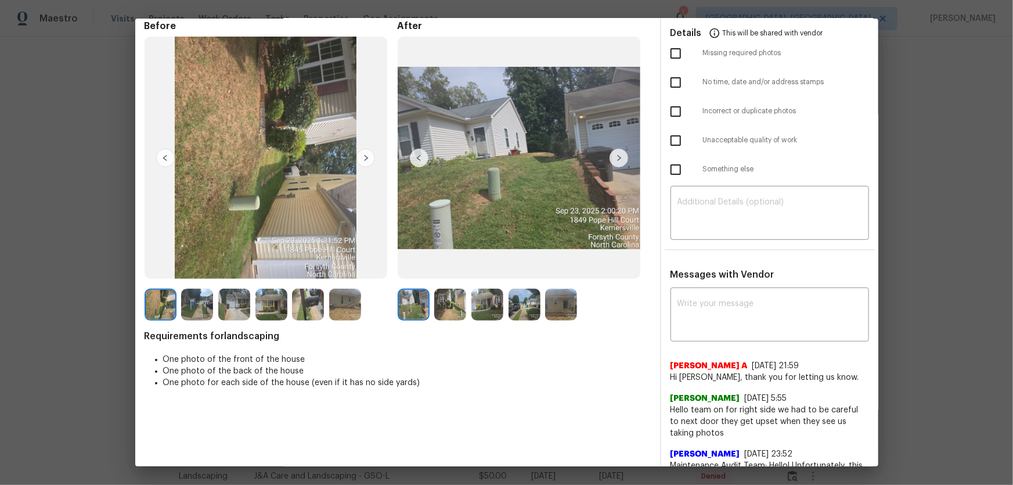
click at [447, 309] on img at bounding box center [450, 304] width 32 height 32
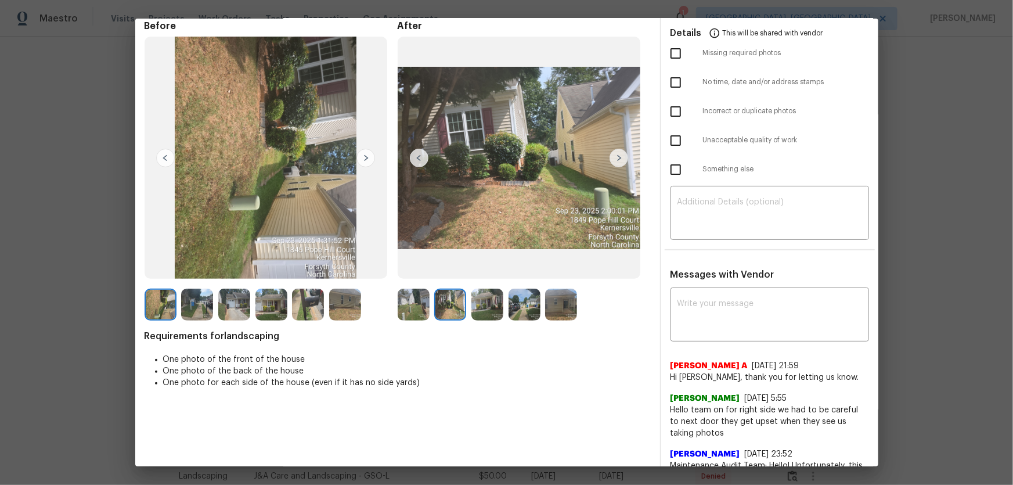
click at [482, 308] on img at bounding box center [487, 304] width 32 height 32
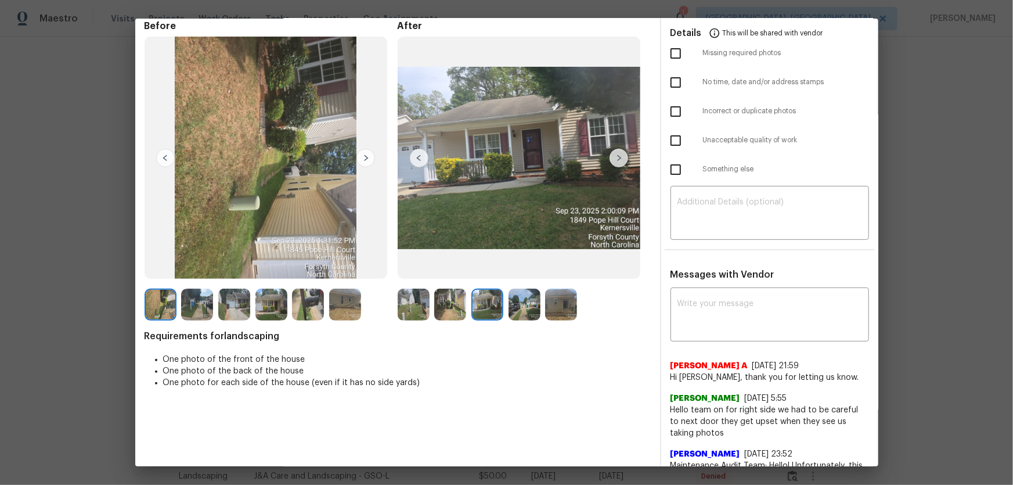
click at [510, 311] on img at bounding box center [524, 304] width 32 height 32
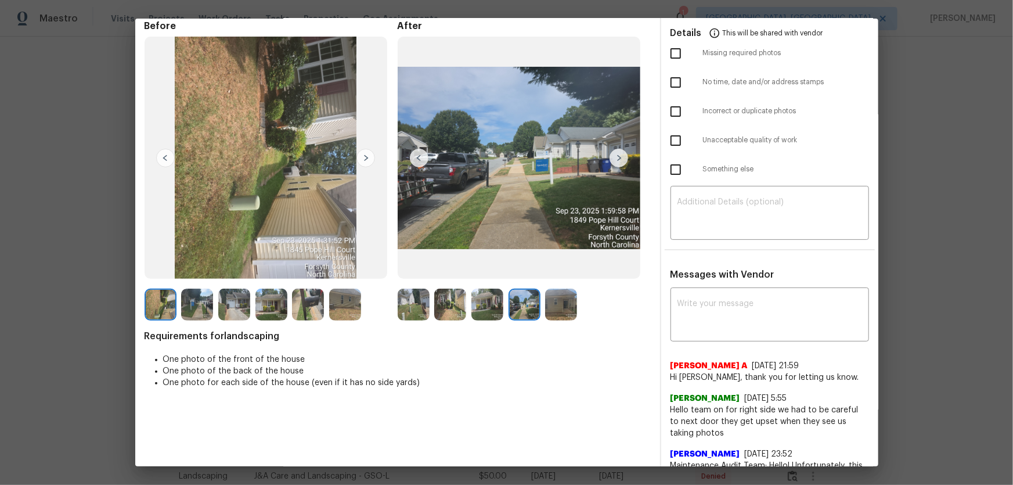
click at [554, 315] on img at bounding box center [561, 304] width 32 height 32
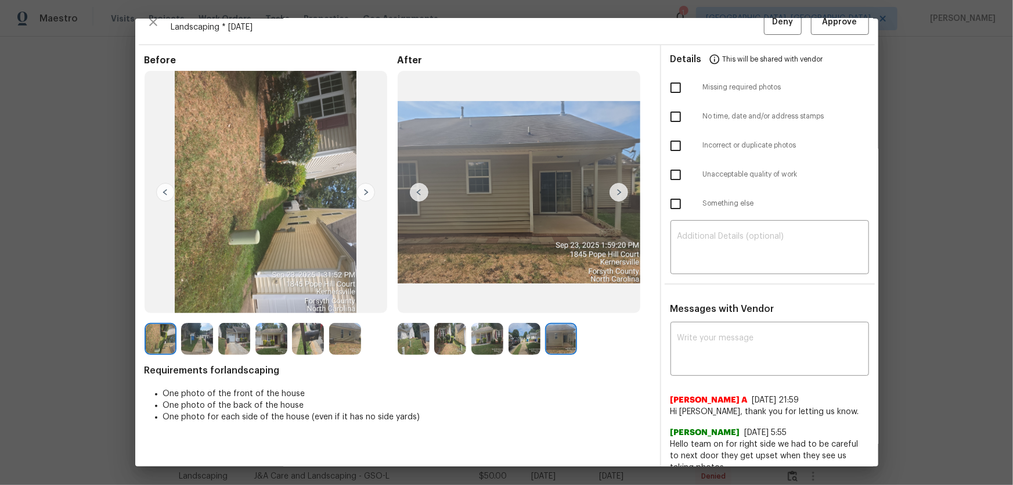
scroll to position [0, 0]
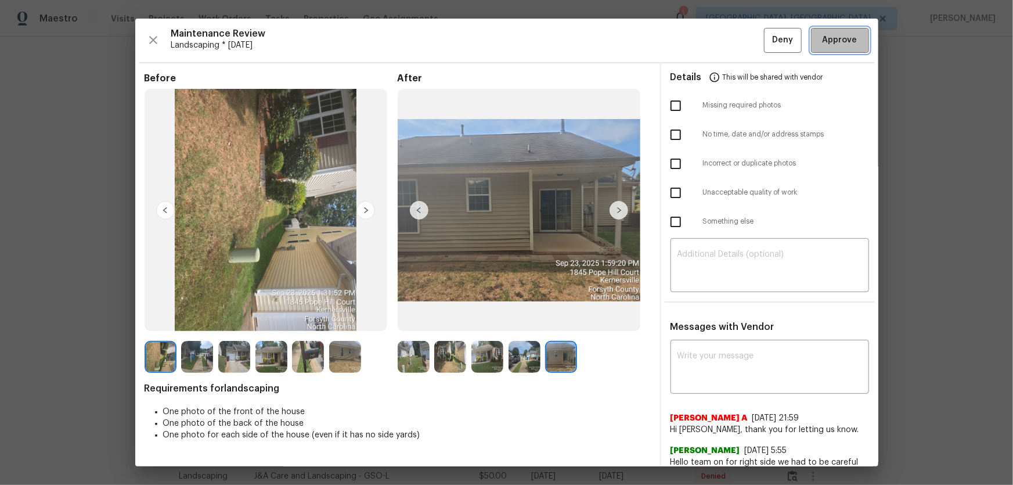
click at [720, 35] on span "Approve" at bounding box center [839, 40] width 35 height 15
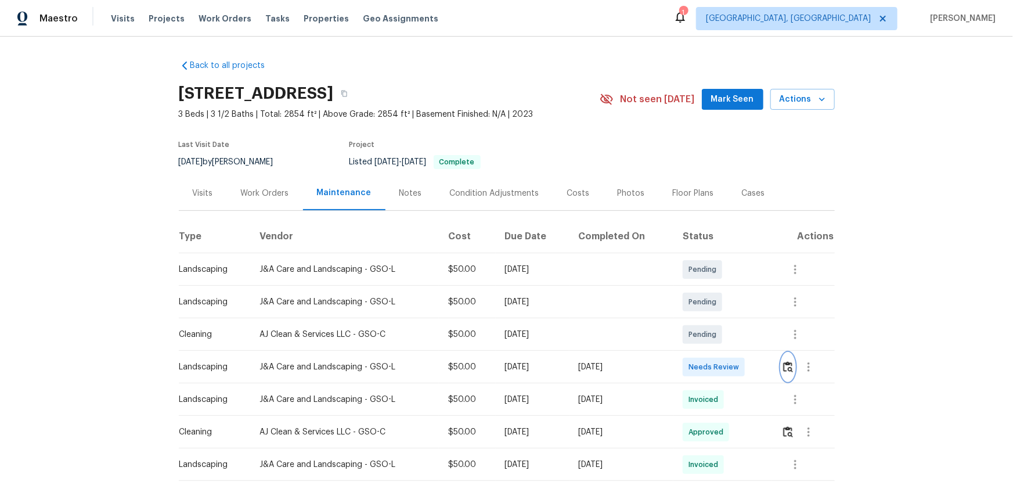
click at [788, 356] on button "button" at bounding box center [787, 367] width 13 height 28
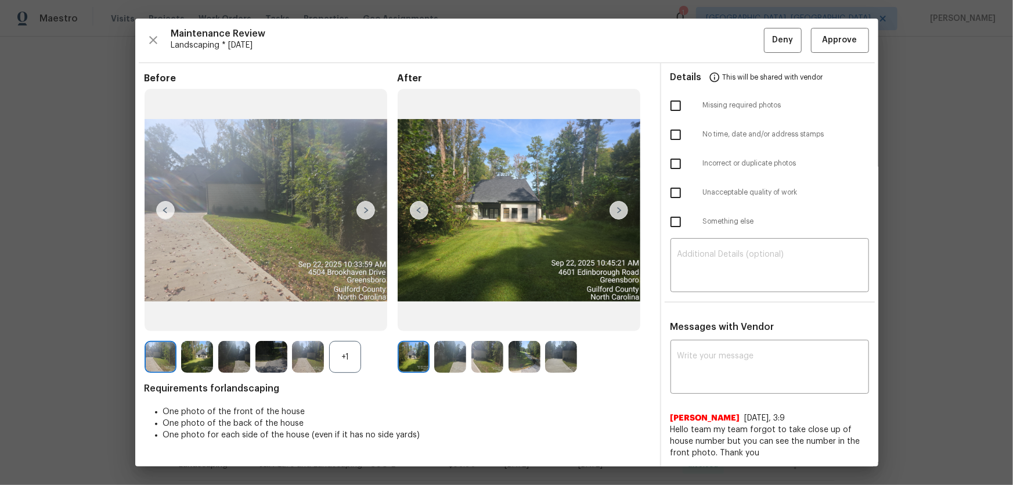
click at [349, 353] on div "+1" at bounding box center [345, 357] width 32 height 32
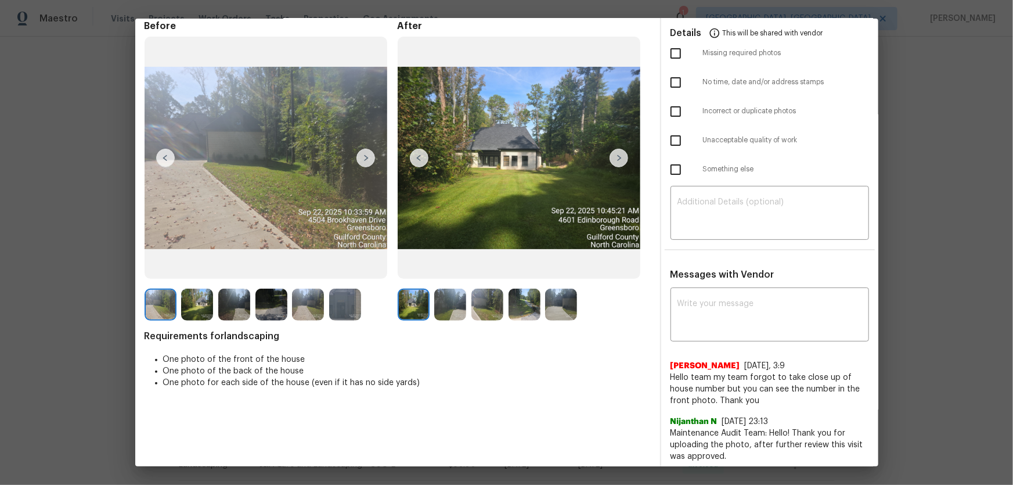
click at [453, 302] on img at bounding box center [450, 304] width 32 height 32
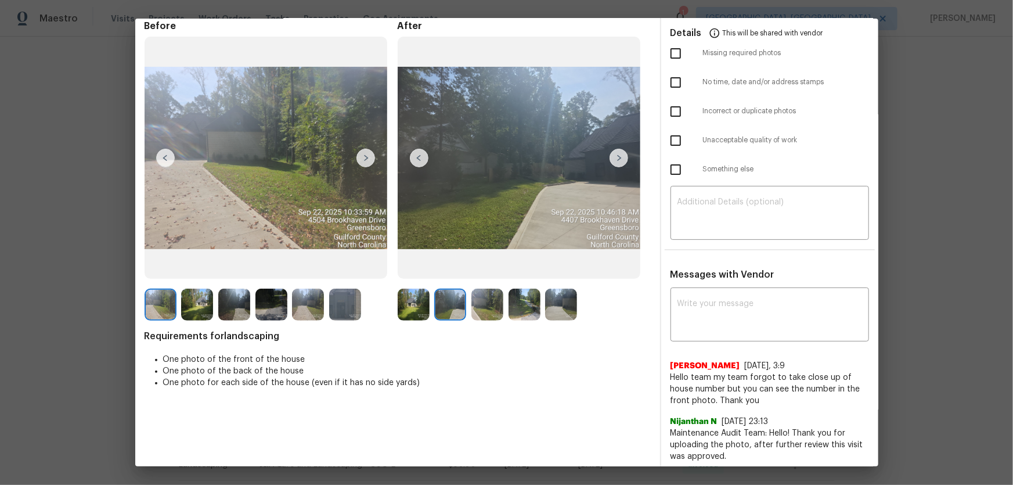
click at [488, 306] on img at bounding box center [487, 304] width 32 height 32
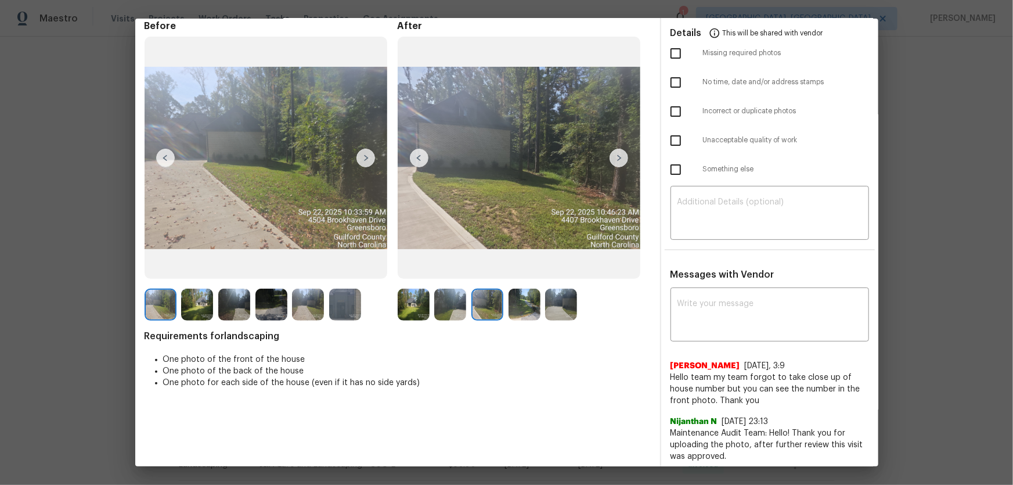
click at [519, 312] on img at bounding box center [524, 304] width 32 height 32
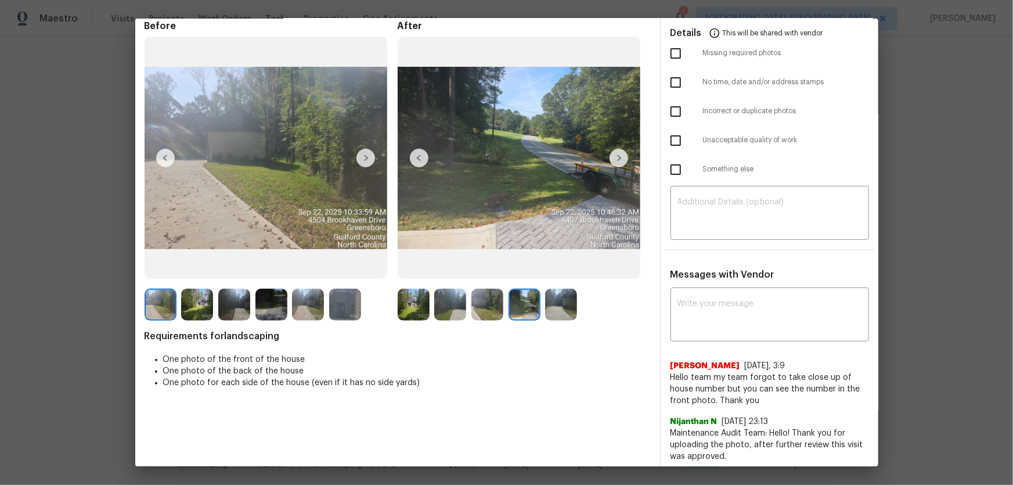
click at [555, 312] on img at bounding box center [561, 304] width 32 height 32
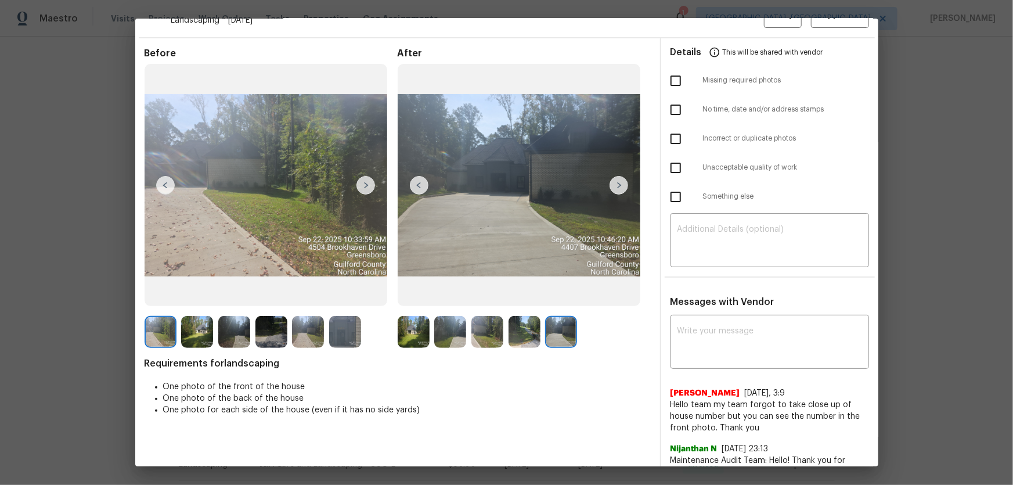
scroll to position [0, 0]
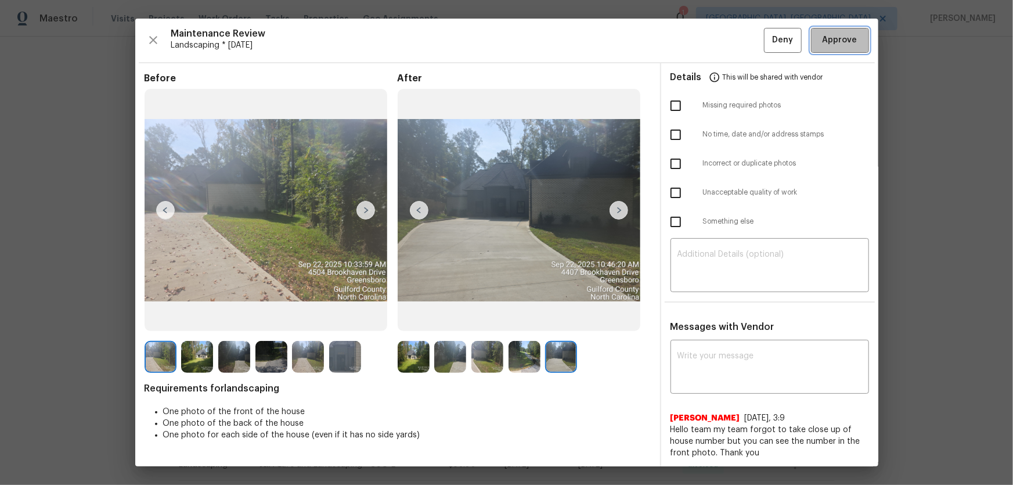
click at [832, 45] on span "Approve" at bounding box center [839, 40] width 35 height 15
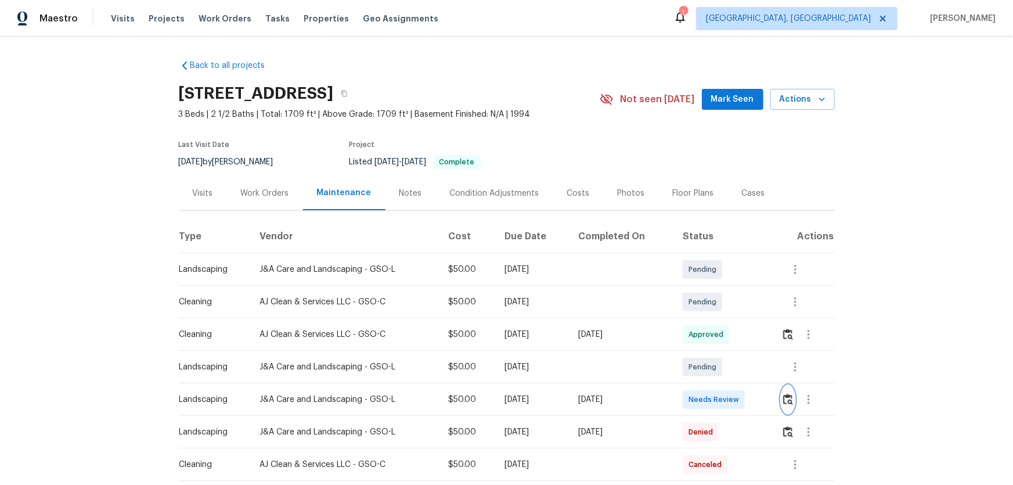
click at [720, 320] on button "button" at bounding box center [787, 399] width 13 height 28
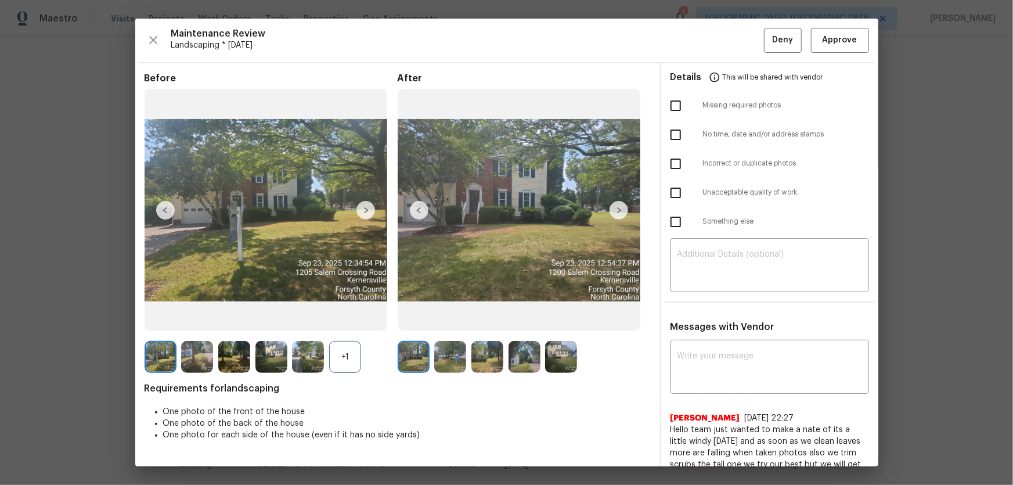
click at [344, 320] on div "+1" at bounding box center [345, 357] width 32 height 32
click at [447, 320] on img at bounding box center [450, 357] width 32 height 32
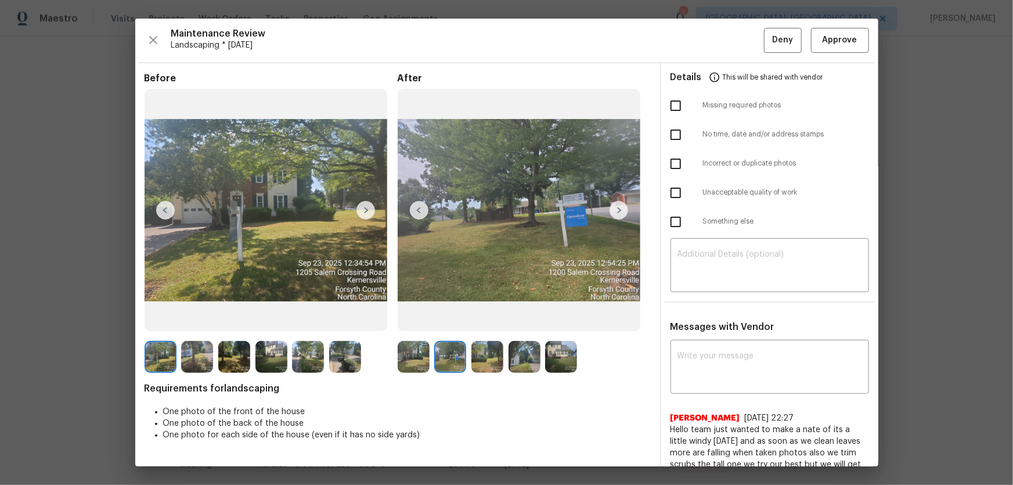
click at [488, 320] on img at bounding box center [487, 357] width 32 height 32
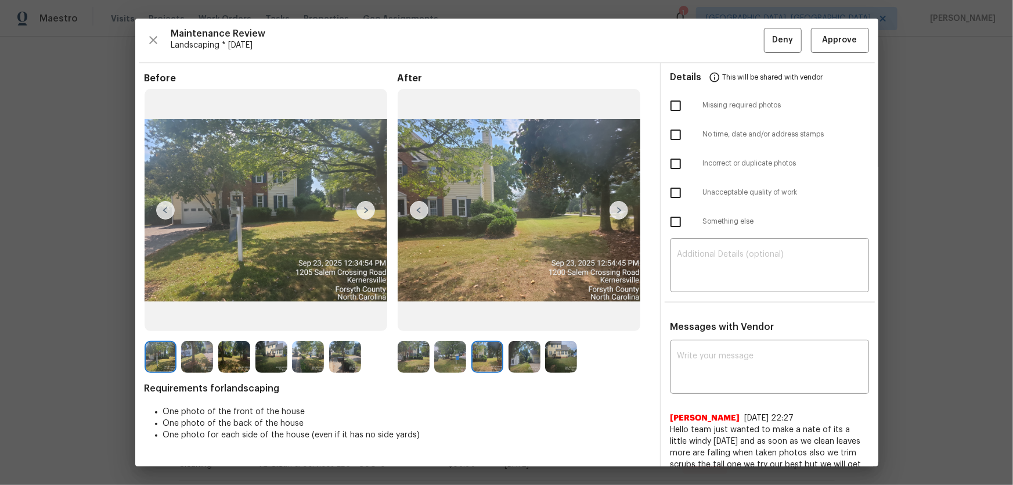
click at [531, 320] on img at bounding box center [524, 357] width 32 height 32
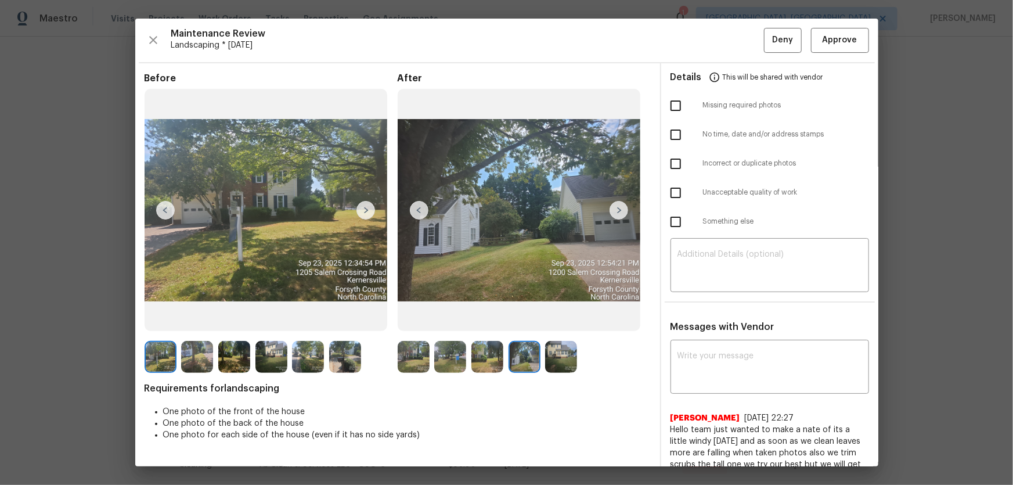
click at [581, 320] on div at bounding box center [524, 357] width 253 height 32
click at [564, 320] on img at bounding box center [561, 357] width 32 height 32
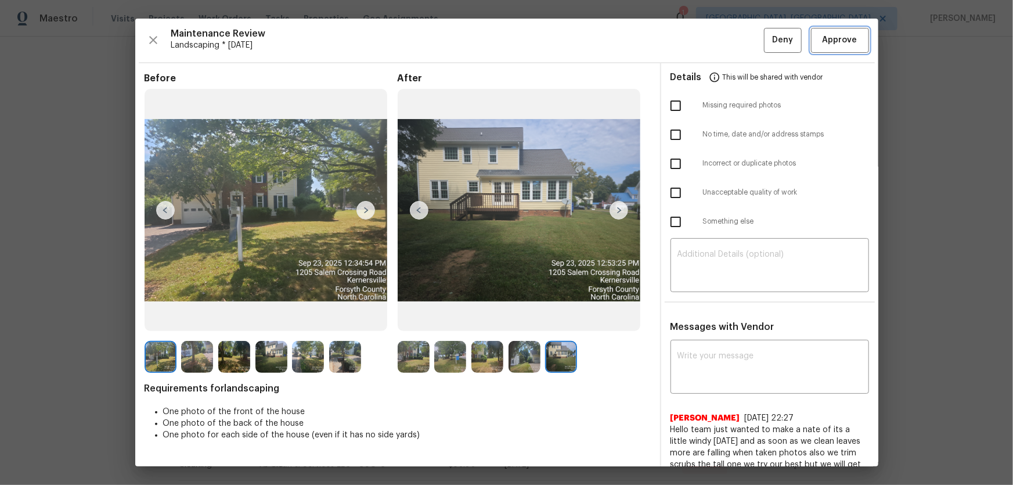
click at [720, 34] on span "Approve" at bounding box center [839, 40] width 35 height 15
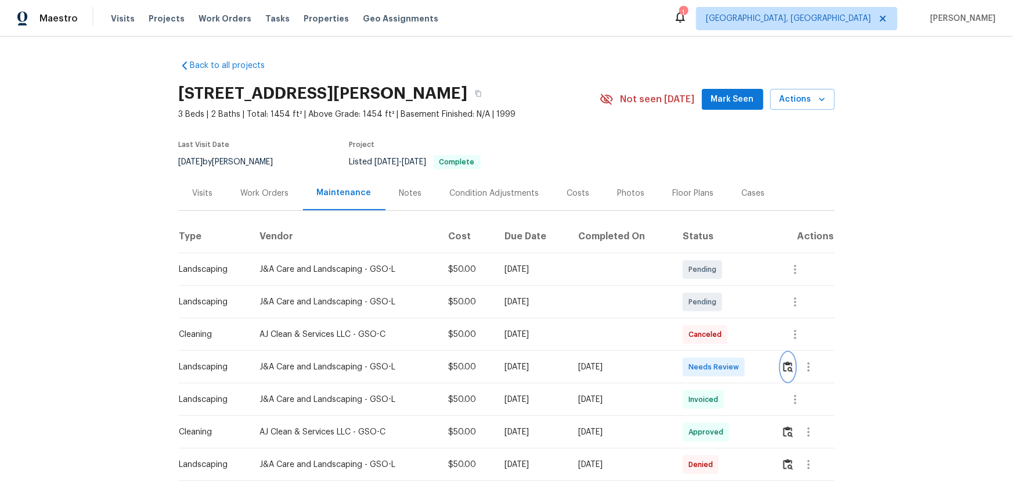
click at [720, 320] on button "button" at bounding box center [787, 367] width 13 height 28
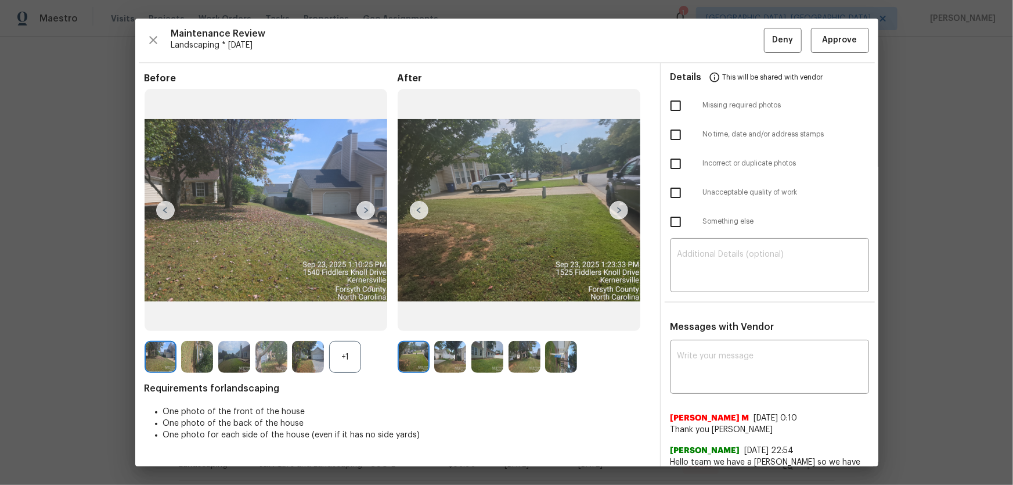
click at [344, 320] on div "+1" at bounding box center [345, 357] width 32 height 32
click at [453, 320] on img at bounding box center [450, 357] width 32 height 32
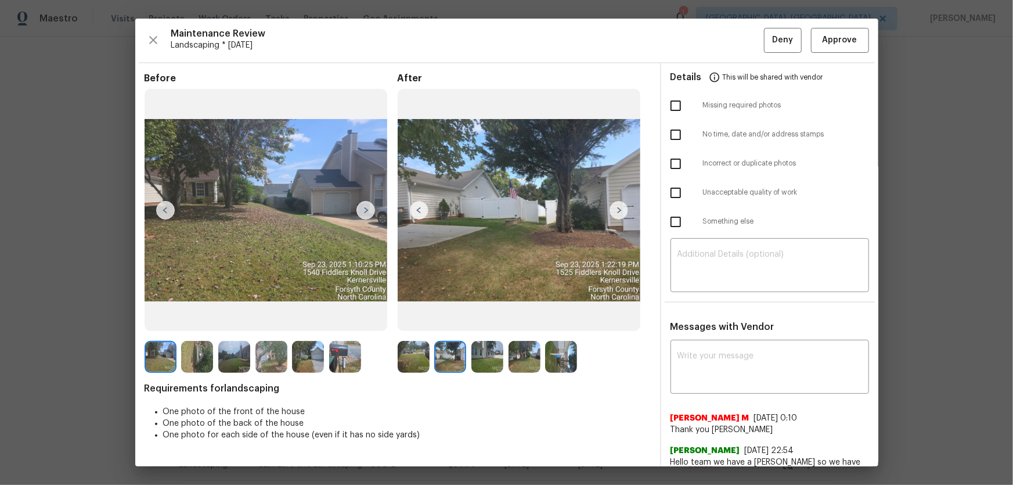
click at [491, 320] on img at bounding box center [487, 357] width 32 height 32
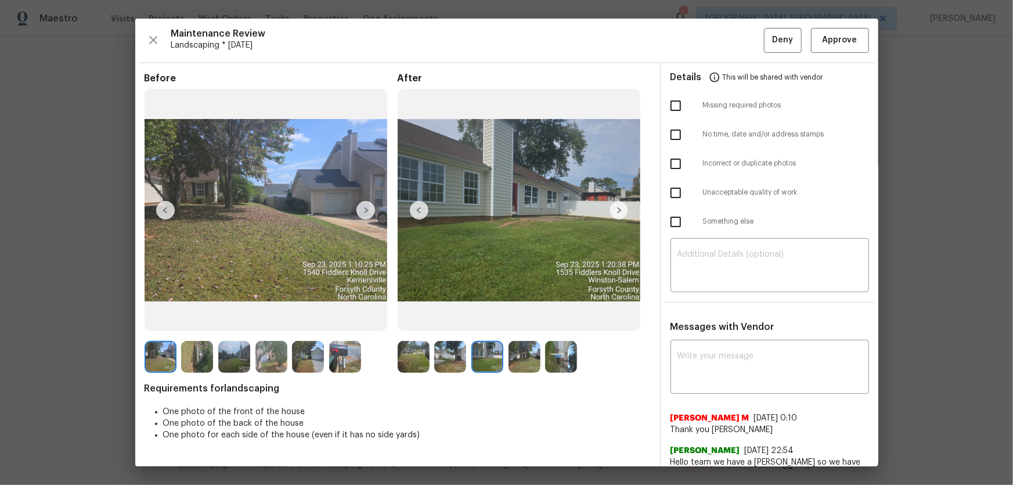
click at [528, 320] on img at bounding box center [524, 357] width 32 height 32
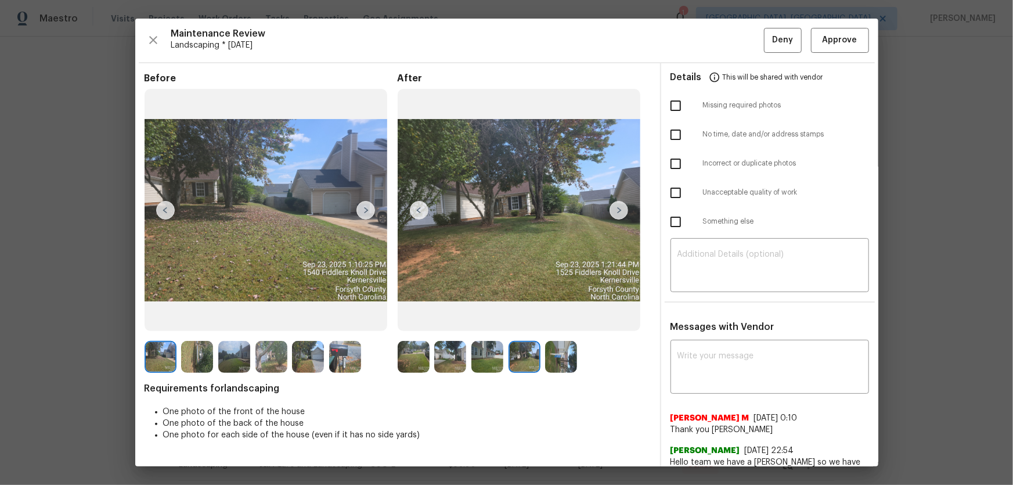
click at [559, 320] on img at bounding box center [561, 357] width 32 height 32
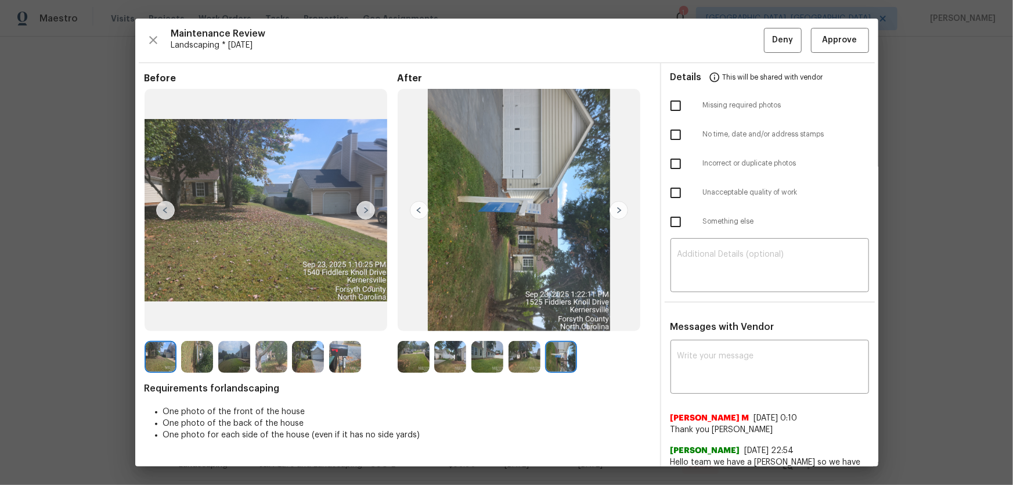
click at [720, 25] on div "Maintenance Review Landscaping * [DATE] Deny Approve Before After Requirements …" at bounding box center [506, 242] width 743 height 447
click at [720, 34] on span "Approve" at bounding box center [839, 40] width 35 height 15
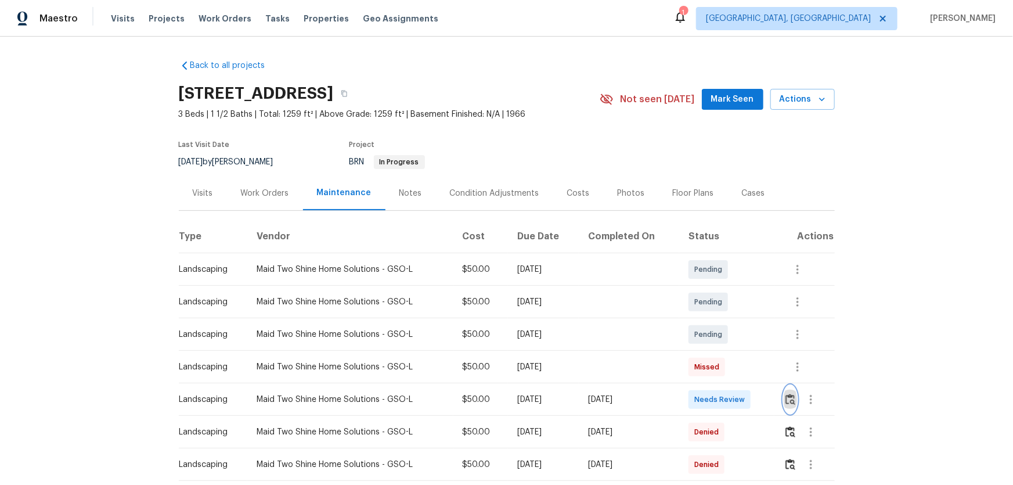
click at [720, 320] on button "button" at bounding box center [790, 399] width 13 height 28
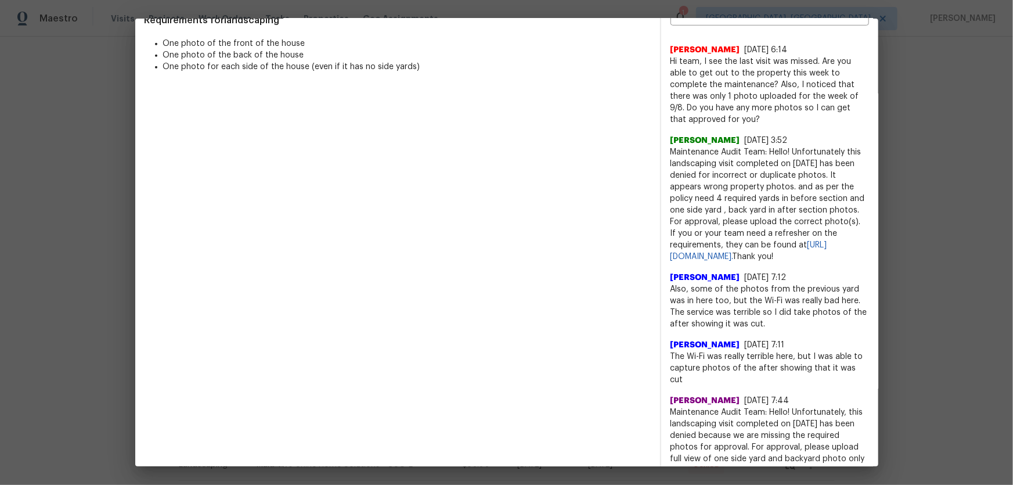
scroll to position [367, 0]
